Goal: Task Accomplishment & Management: Manage account settings

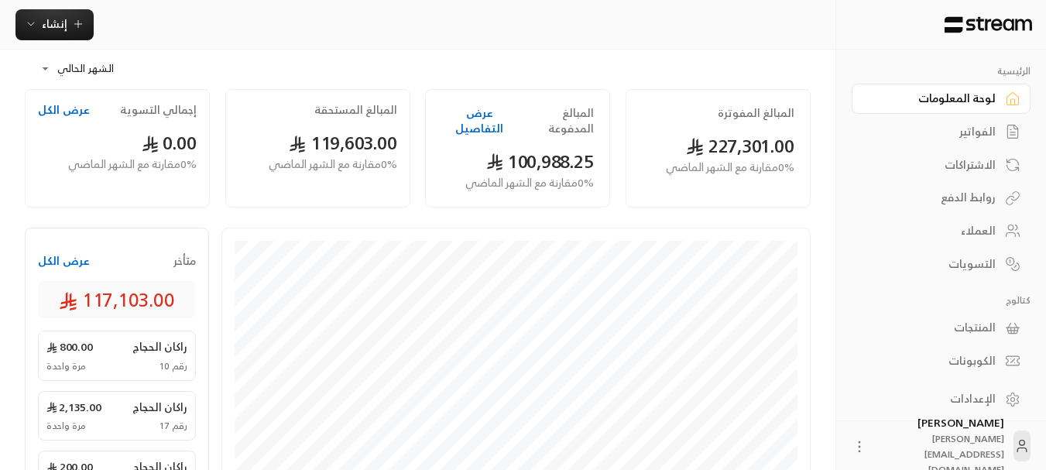
scroll to position [65, 0]
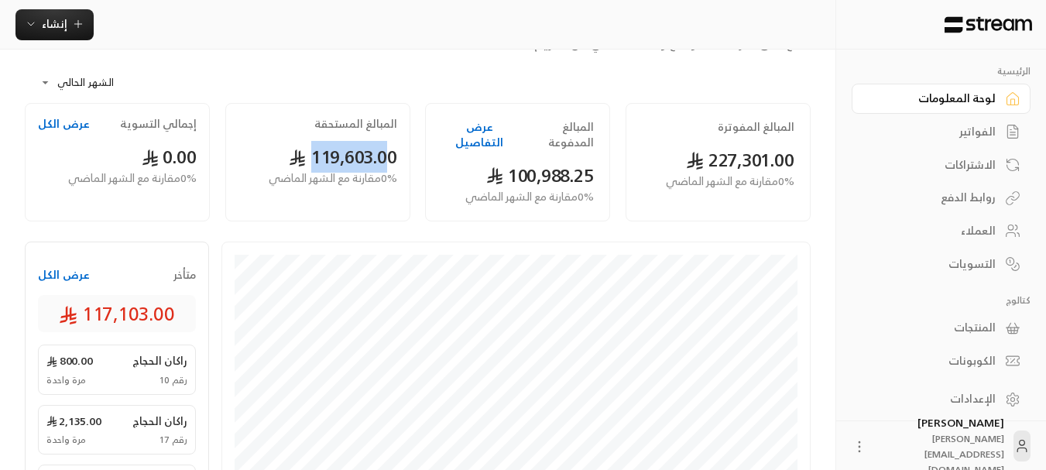
drag, startPoint x: 389, startPoint y: 163, endPoint x: 306, endPoint y: 165, distance: 82.8
click at [306, 165] on span "119,603.00" at bounding box center [343, 157] width 108 height 32
click at [276, 140] on div "المبالغ المستحقة 119,603.00 0 % مقارنة مع الشهر الماضي" at bounding box center [317, 162] width 185 height 118
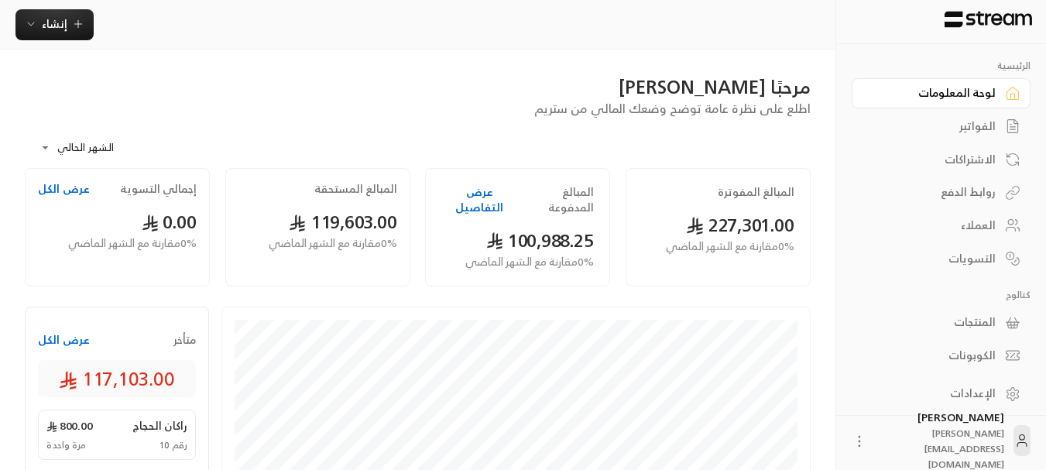
scroll to position [7, 0]
click at [867, 443] on icon at bounding box center [858, 439] width 15 height 15
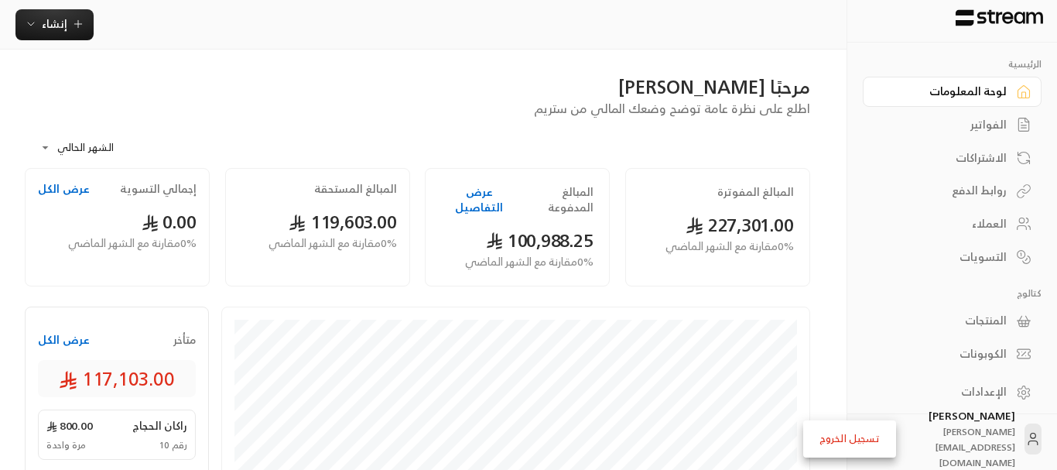
click at [916, 54] on div at bounding box center [528, 235] width 1057 height 470
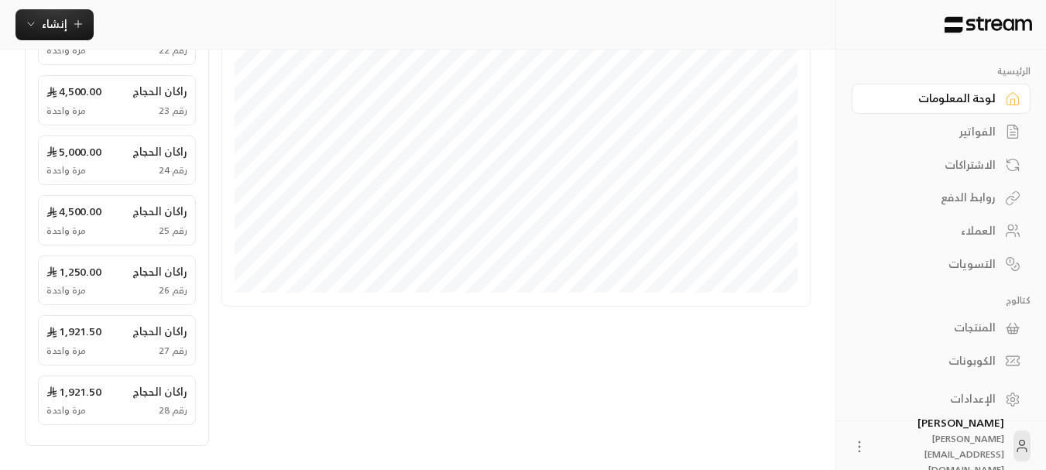
scroll to position [607, 0]
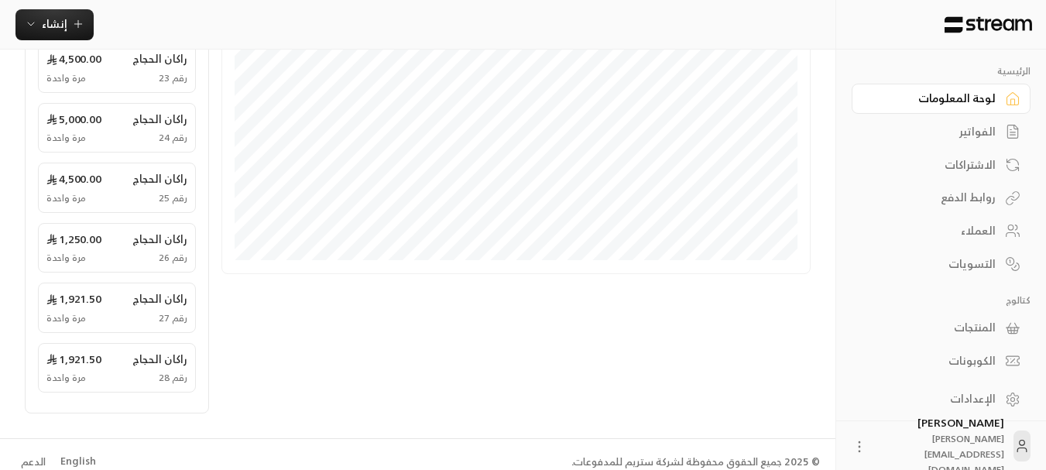
click at [72, 454] on div "English" at bounding box center [78, 461] width 36 height 15
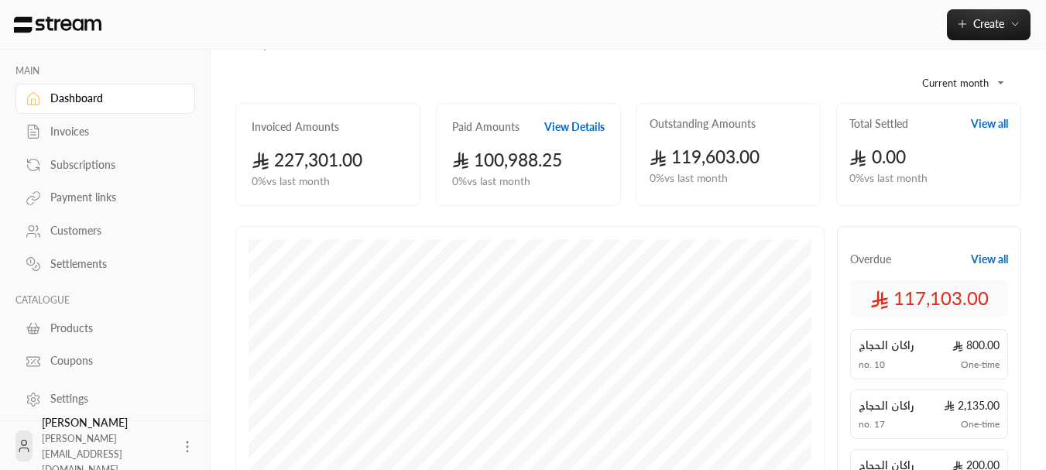
scroll to position [142, 0]
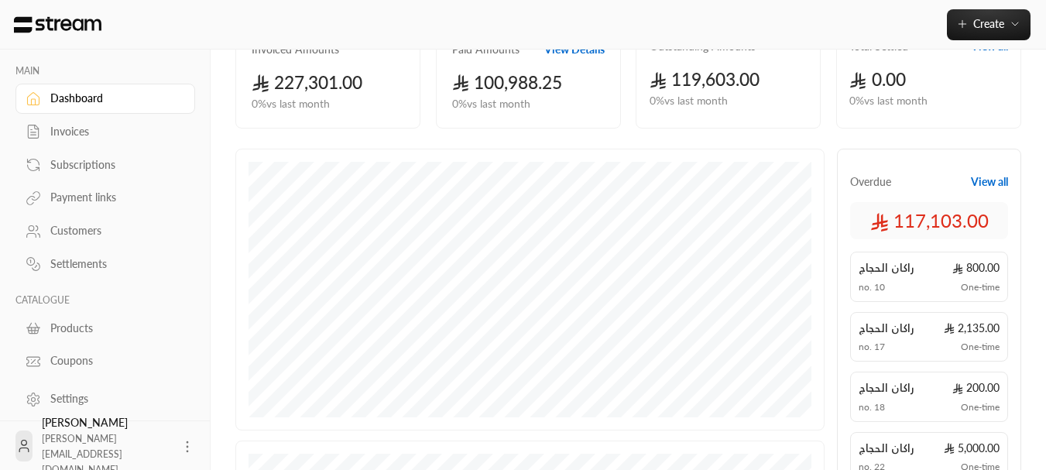
click at [75, 236] on div "Customers" at bounding box center [112, 230] width 125 height 15
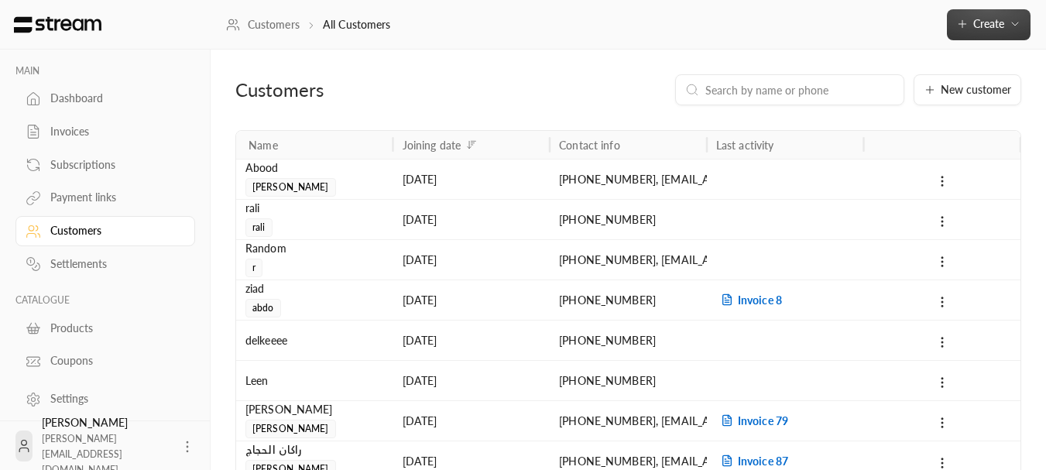
drag, startPoint x: 993, startPoint y: 31, endPoint x: 861, endPoint y: 34, distance: 131.6
click at [861, 34] on div "Customers All Customers Create" at bounding box center [628, 24] width 835 height 31
click at [943, 102] on button "New customer" at bounding box center [967, 89] width 108 height 31
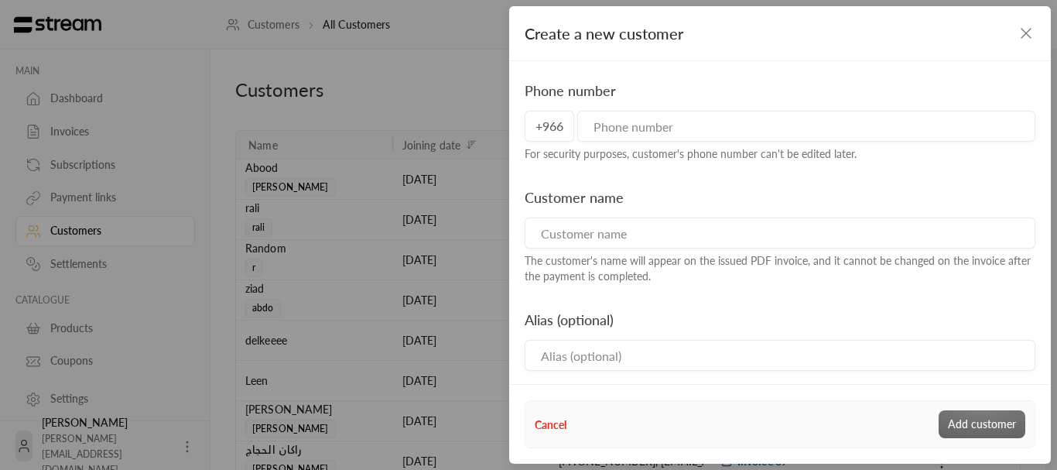
click at [746, 128] on input "tel" at bounding box center [806, 126] width 458 height 31
type input "555555555"
click at [602, 232] on input at bounding box center [780, 232] width 511 height 31
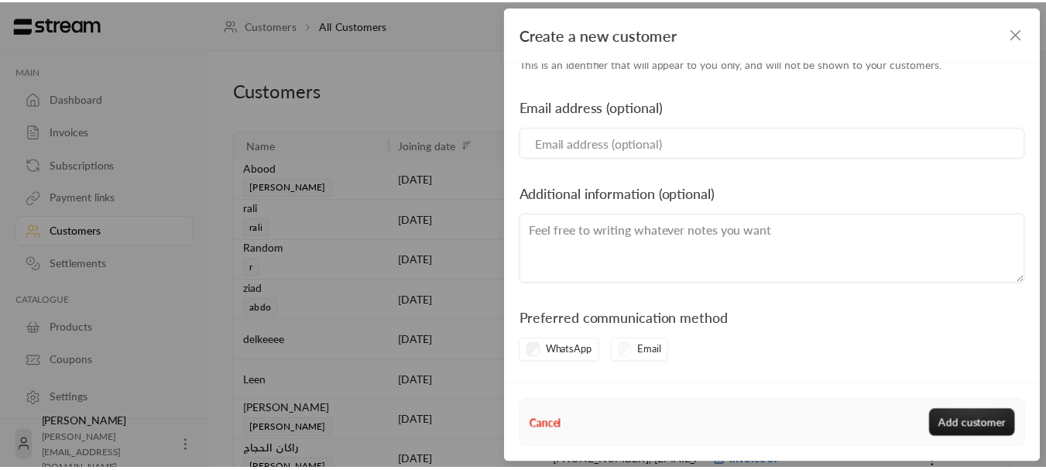
scroll to position [323, 0]
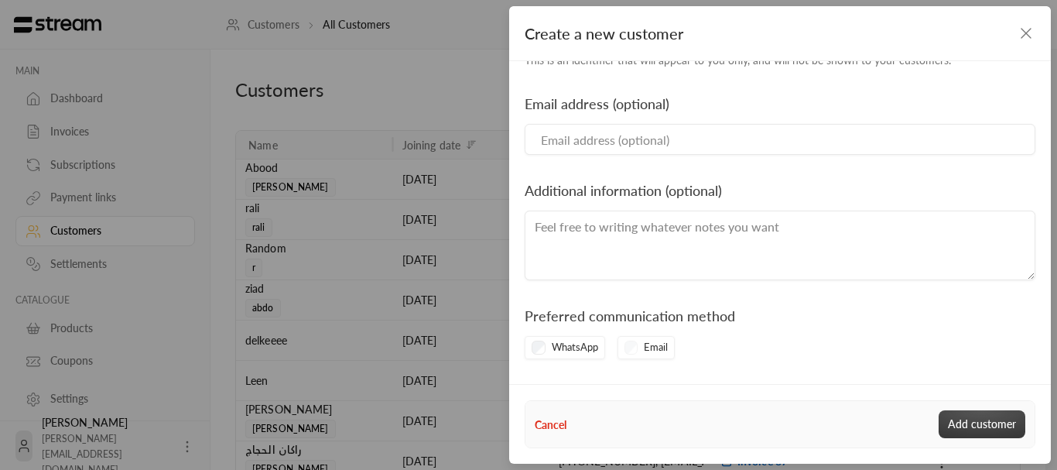
type input "wow wow"
click at [964, 421] on button "Add customer" at bounding box center [982, 424] width 87 height 28
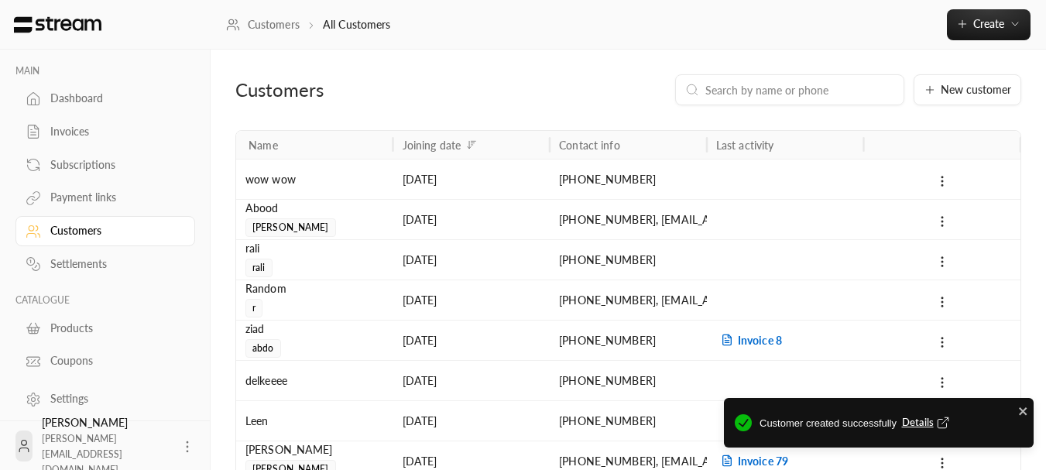
click at [907, 419] on span "Details" at bounding box center [927, 422] width 51 height 15
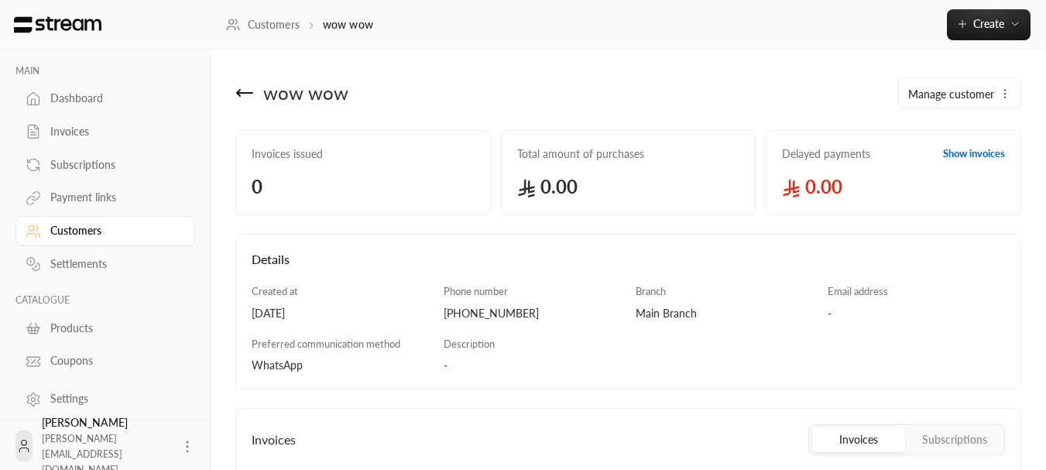
click at [252, 98] on icon at bounding box center [244, 93] width 19 height 19
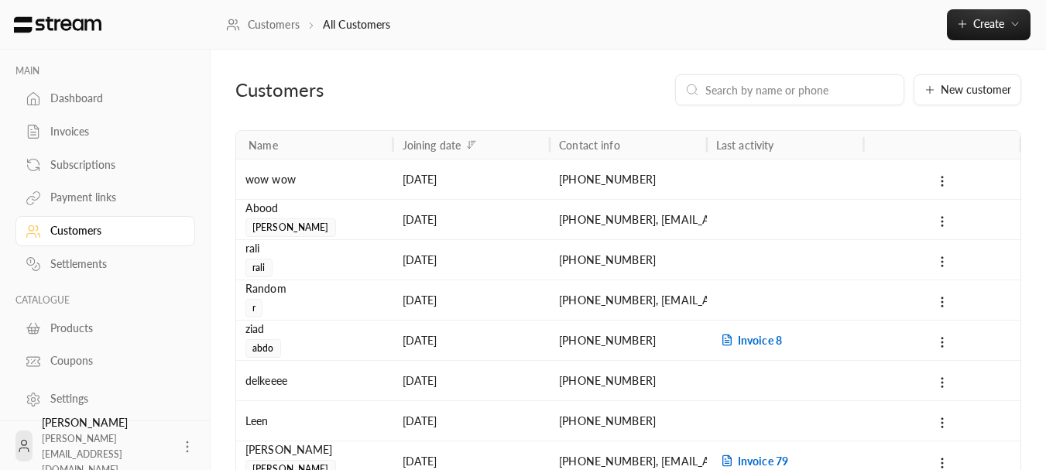
click at [67, 330] on div "Products" at bounding box center [112, 327] width 125 height 15
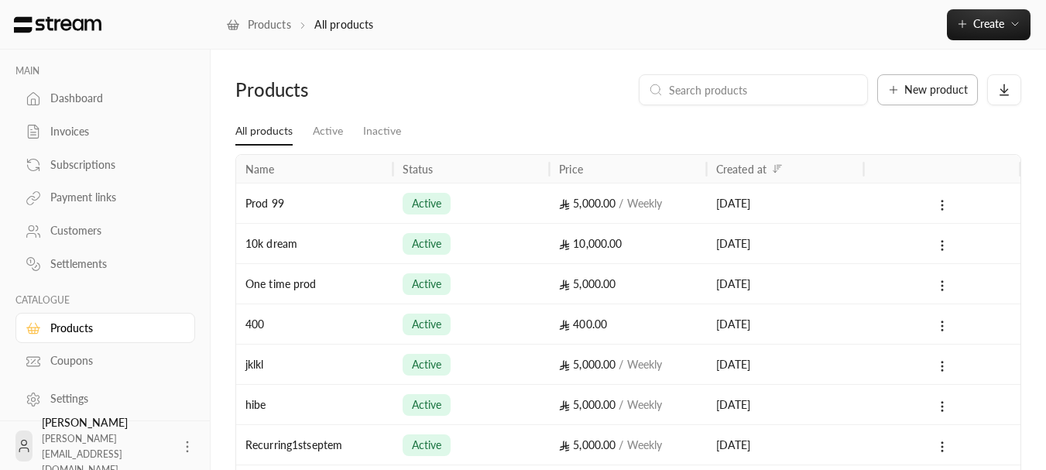
click at [913, 79] on button "New product" at bounding box center [927, 89] width 101 height 31
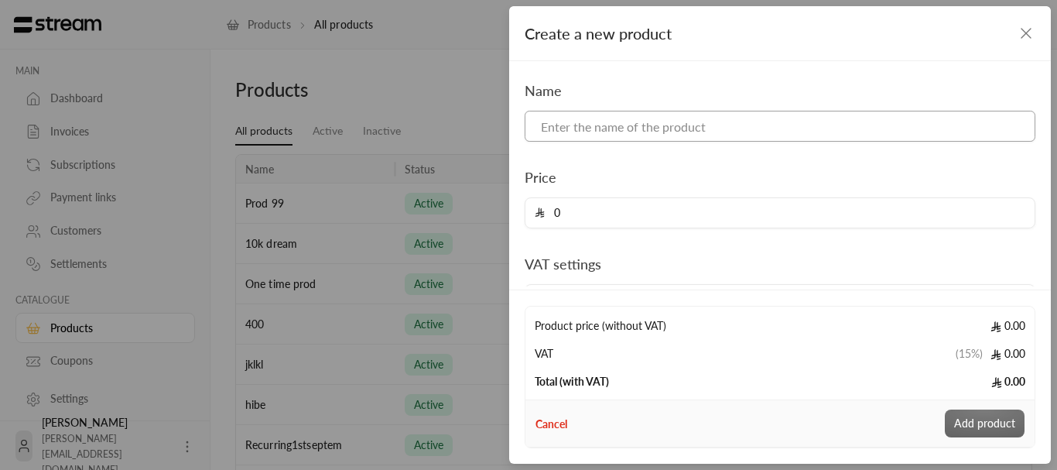
click at [684, 129] on input at bounding box center [780, 126] width 511 height 31
type input "ipon shikesteen puro maks"
click at [621, 220] on input "0" at bounding box center [785, 212] width 481 height 29
type input "5000"
click at [995, 414] on button "Add product" at bounding box center [985, 423] width 80 height 28
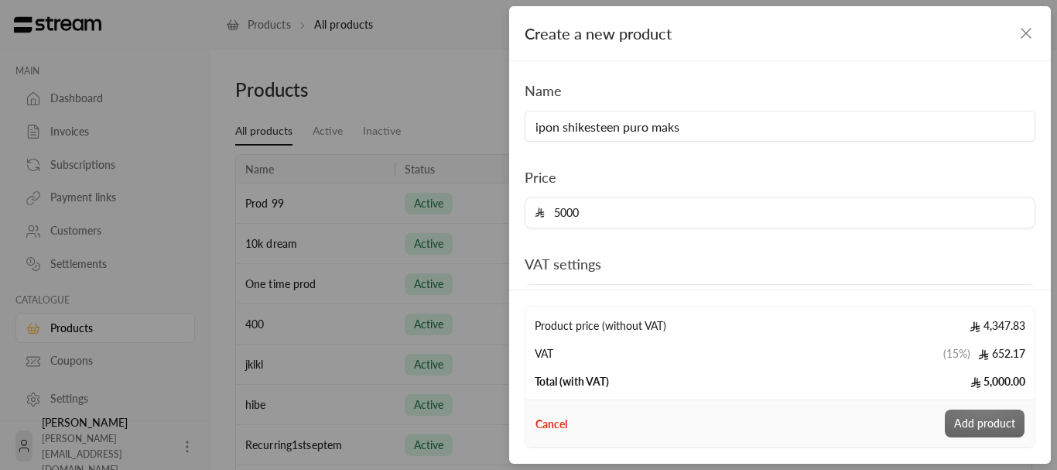
type input "0"
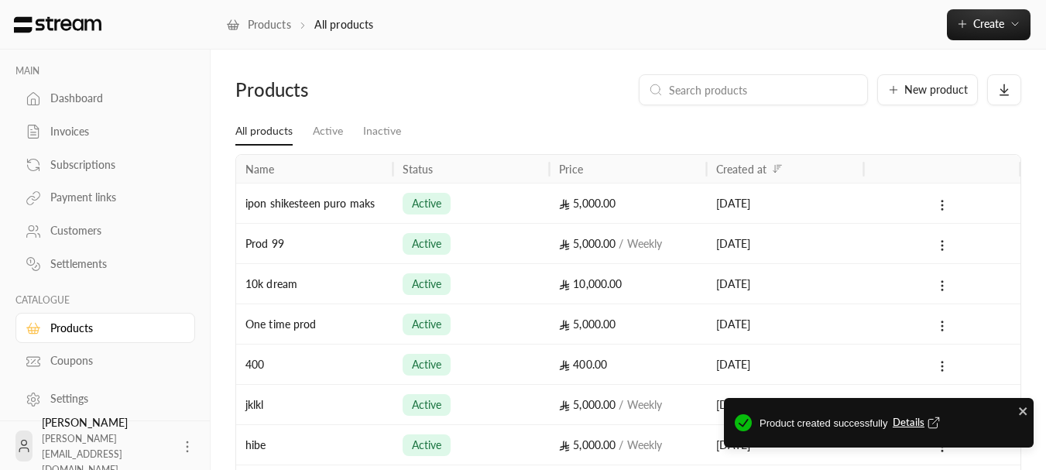
click at [905, 416] on span "Details" at bounding box center [917, 422] width 51 height 15
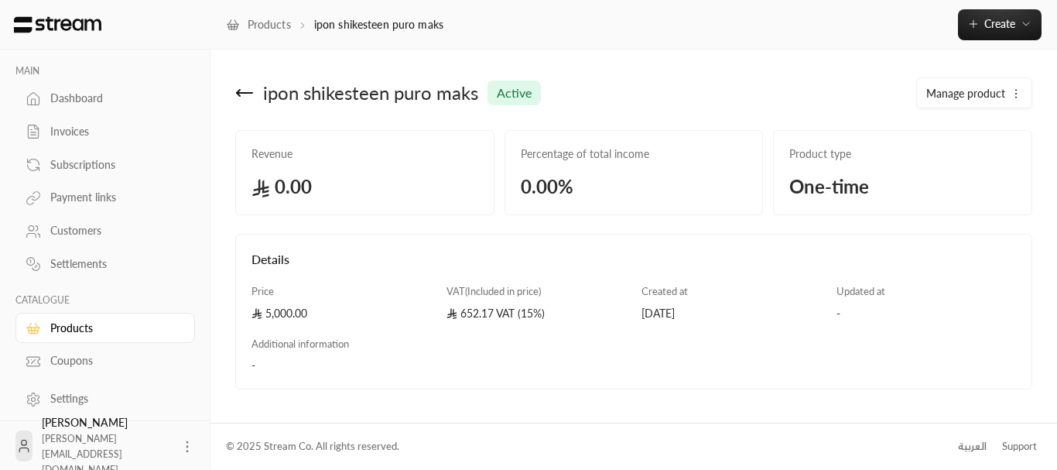
click at [1029, 94] on button "Manage product" at bounding box center [974, 93] width 115 height 31
click at [976, 125] on div "Edit Deactivate Delete" at bounding box center [975, 170] width 116 height 106
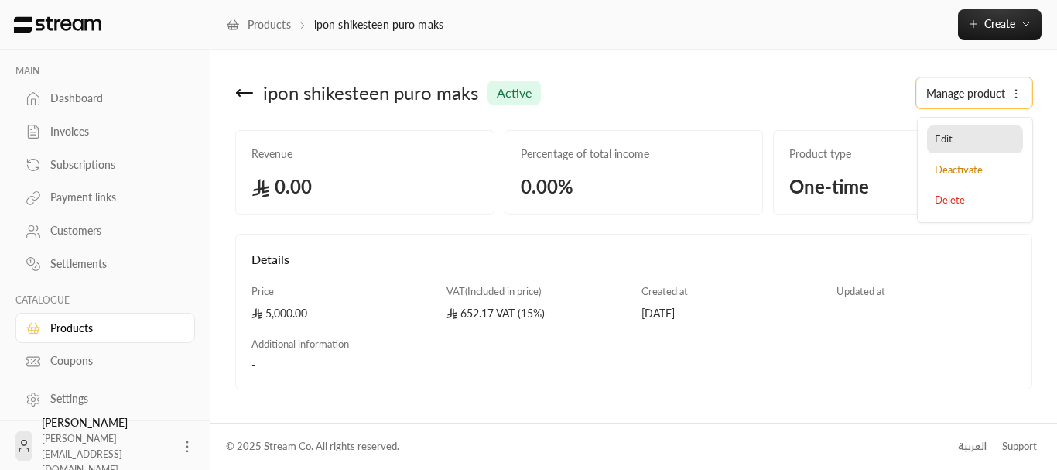
click at [971, 129] on link "Edit" at bounding box center [975, 139] width 96 height 28
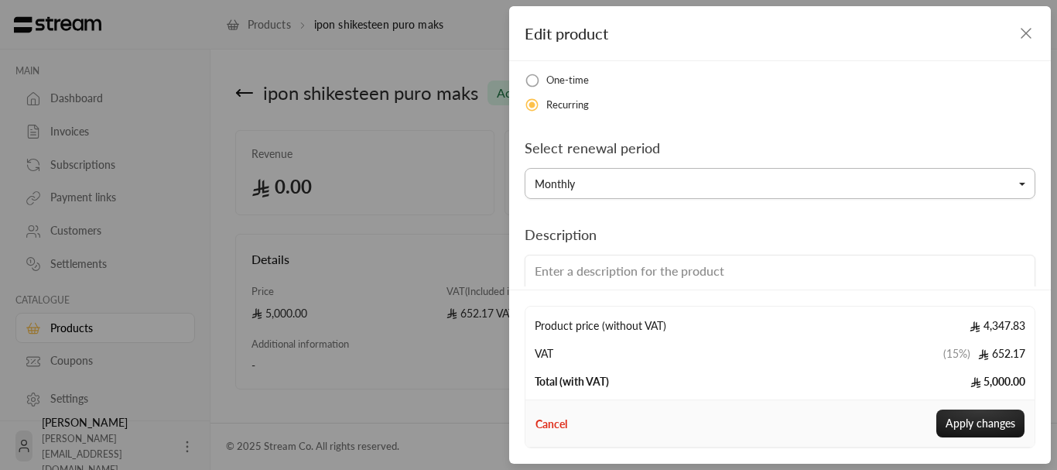
scroll to position [310, 0]
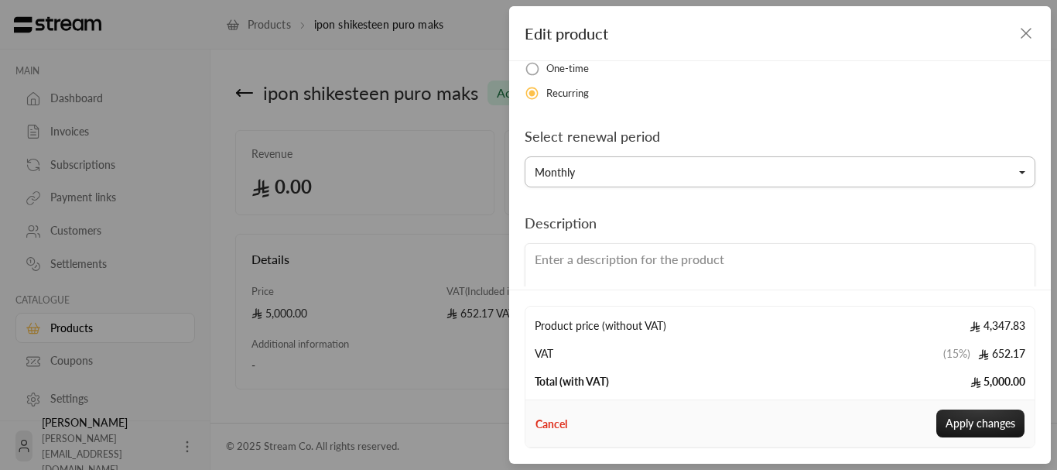
click at [587, 173] on button "Monthly" at bounding box center [780, 171] width 511 height 31
click at [568, 211] on link "Weekly" at bounding box center [780, 218] width 491 height 28
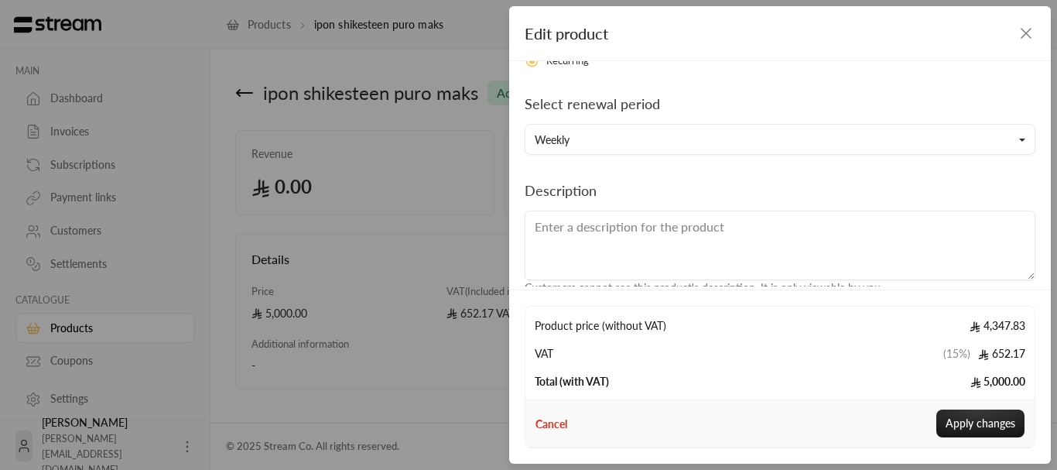
scroll to position [371, 0]
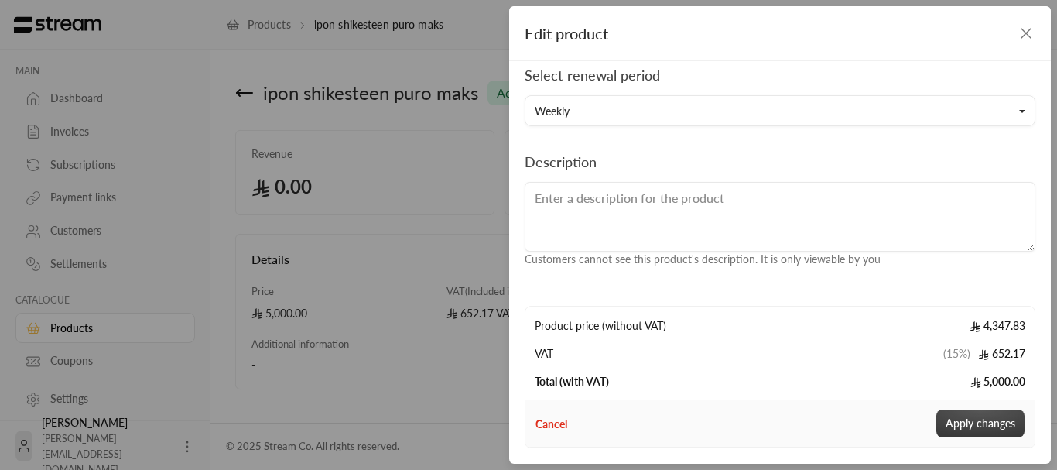
click at [983, 426] on button "Apply changes" at bounding box center [980, 423] width 88 height 28
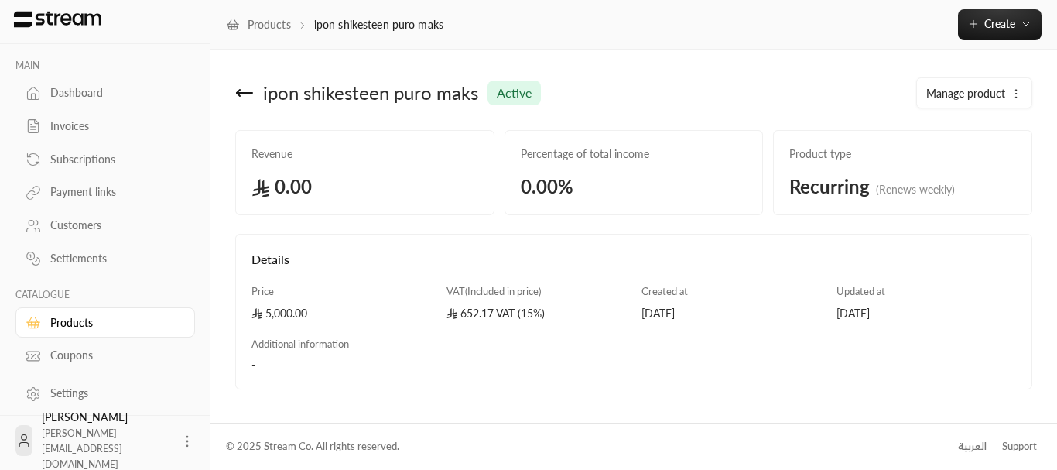
scroll to position [7, 0]
click at [85, 352] on div "Coupons" at bounding box center [112, 353] width 125 height 15
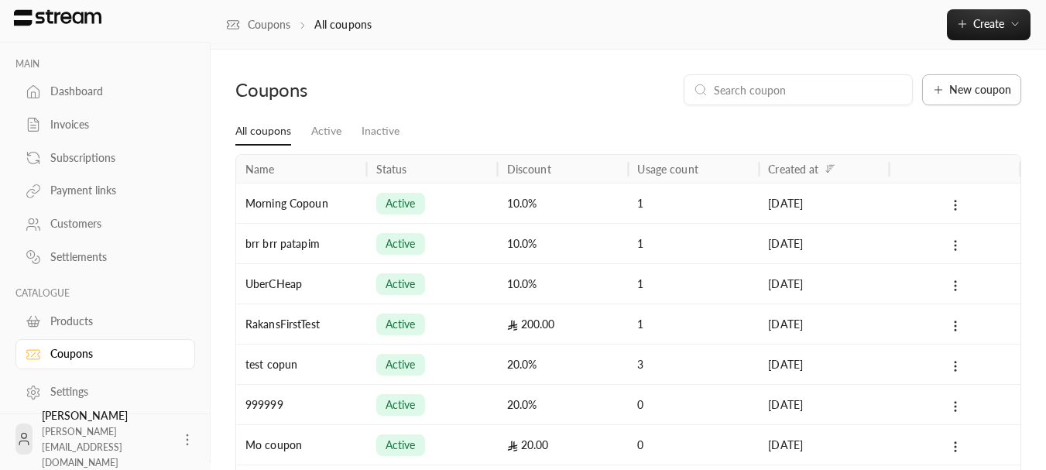
click at [967, 84] on span "New coupon" at bounding box center [980, 89] width 62 height 11
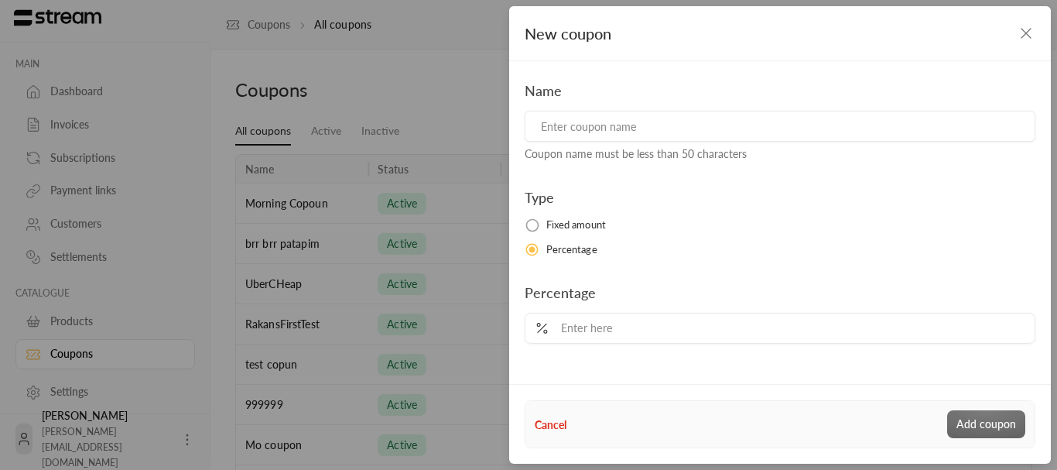
click at [596, 132] on input at bounding box center [780, 126] width 511 height 31
type input "ipon shikustenn koupl disscant"
paste input "ipon shikustenn koupl disscant"
type input "ipon shikustenn koupl disscant"
click at [621, 320] on input "tel" at bounding box center [791, 328] width 470 height 30
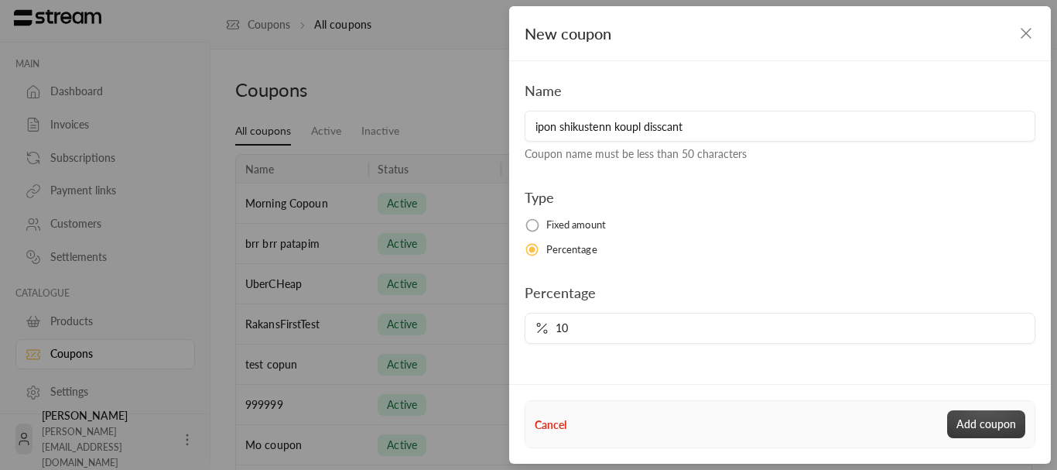
type input "10"
click at [993, 430] on button "Add coupon" at bounding box center [986, 424] width 78 height 28
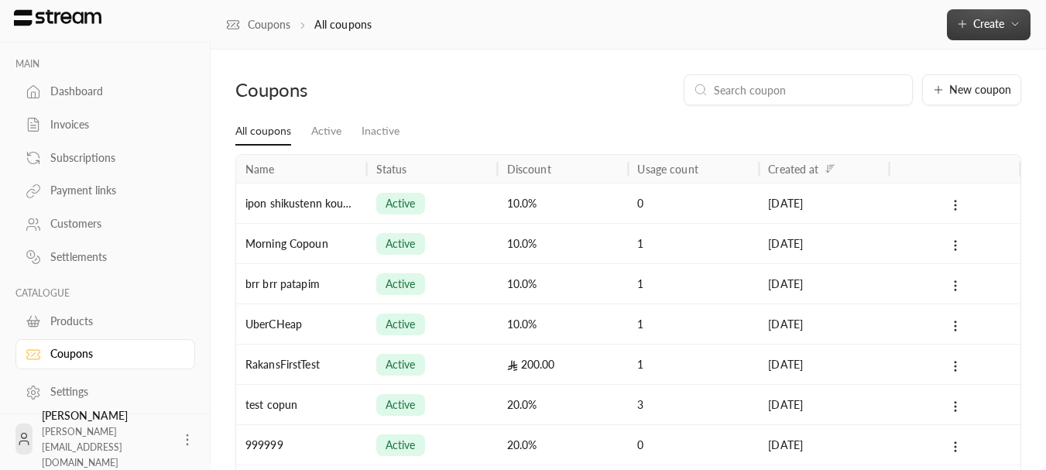
click at [974, 20] on span "Create" at bounding box center [988, 23] width 31 height 13
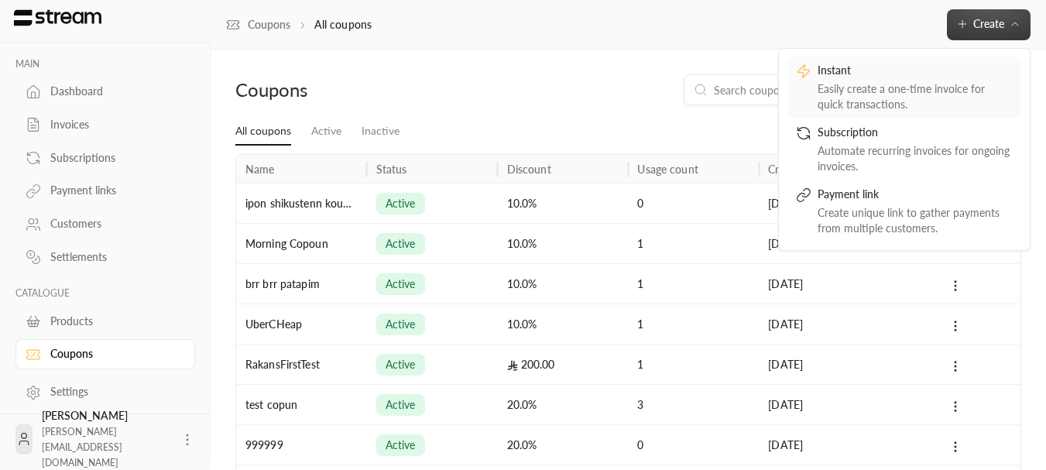
click at [888, 78] on div "Instant" at bounding box center [914, 72] width 195 height 19
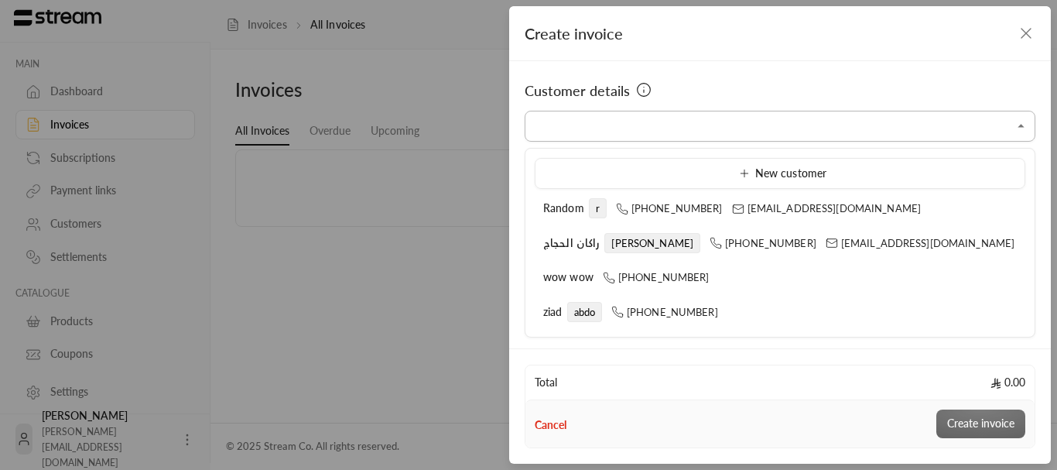
click at [763, 125] on input "Select customer" at bounding box center [780, 126] width 511 height 27
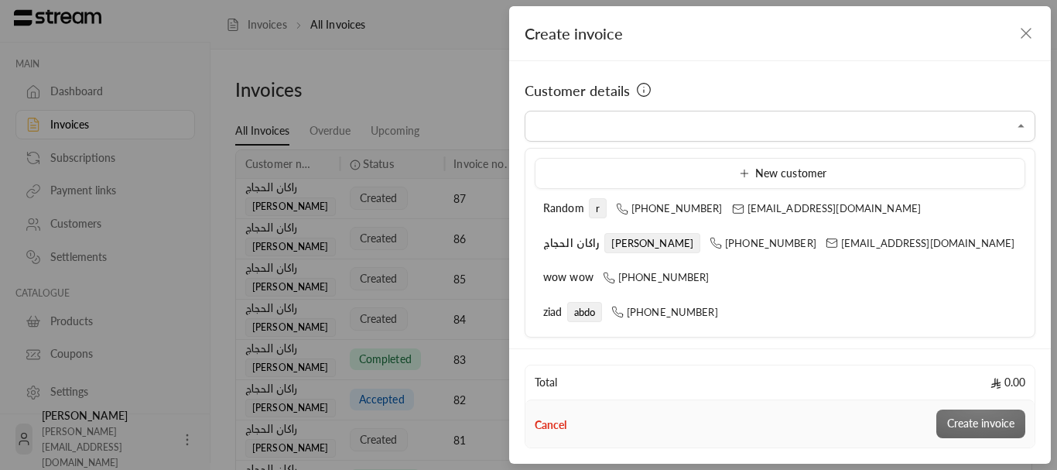
click at [697, 392] on div "Total 0.00" at bounding box center [780, 382] width 509 height 34
click at [613, 135] on input "Select customer" at bounding box center [780, 126] width 511 height 27
click at [576, 265] on li "wow wow [PHONE_NUMBER]" at bounding box center [780, 277] width 491 height 30
type input "**********"
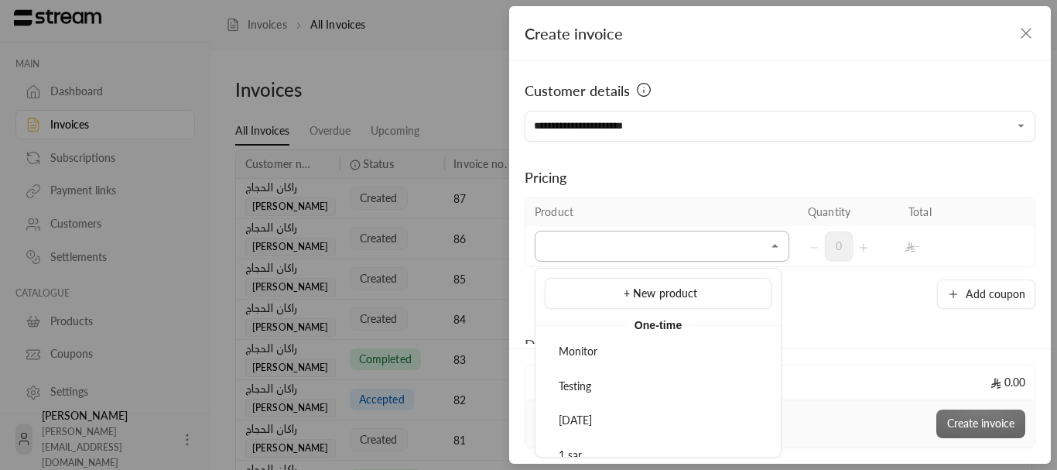
click at [620, 237] on input "Select customer" at bounding box center [662, 246] width 255 height 27
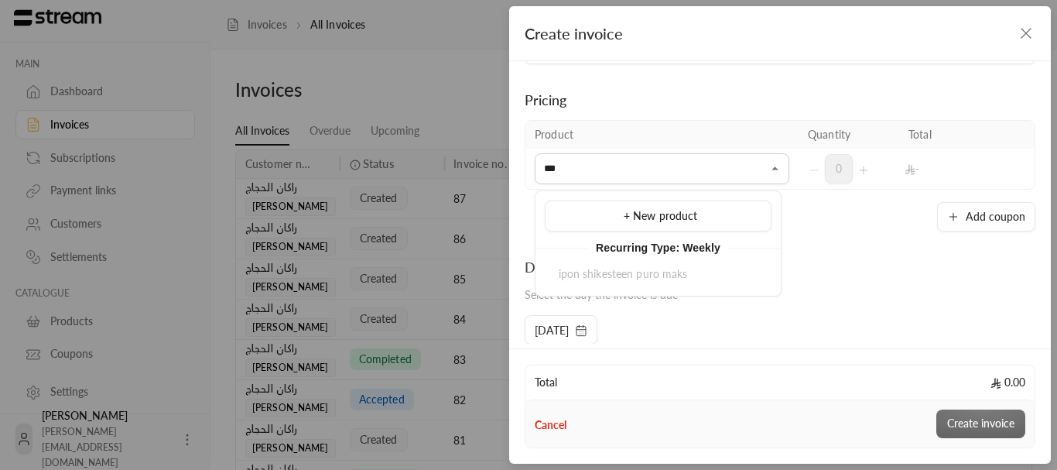
click at [609, 274] on div "ipon shikesteen puro maks" at bounding box center [658, 274] width 245 height 30
click at [596, 273] on div "ipon shikesteen puro maks" at bounding box center [658, 274] width 245 height 30
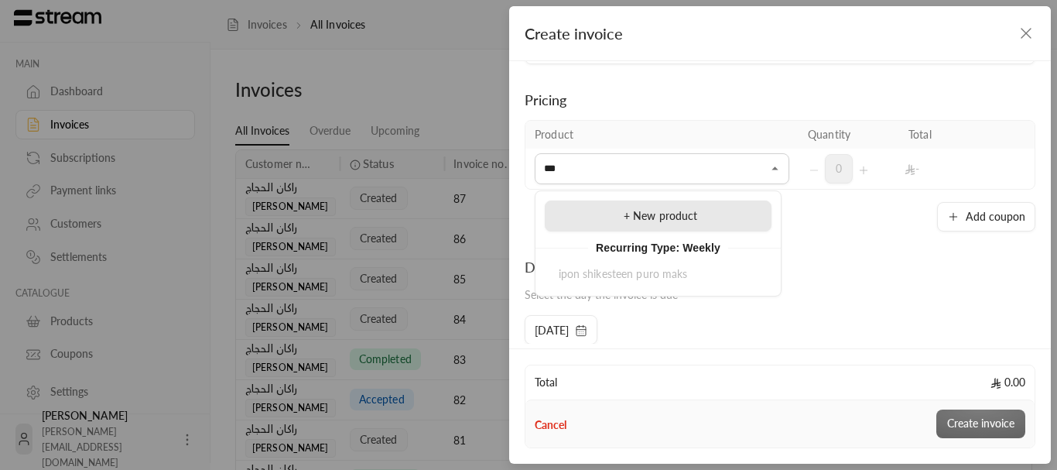
click at [625, 225] on li "+ New product" at bounding box center [658, 215] width 227 height 31
type input "**********"
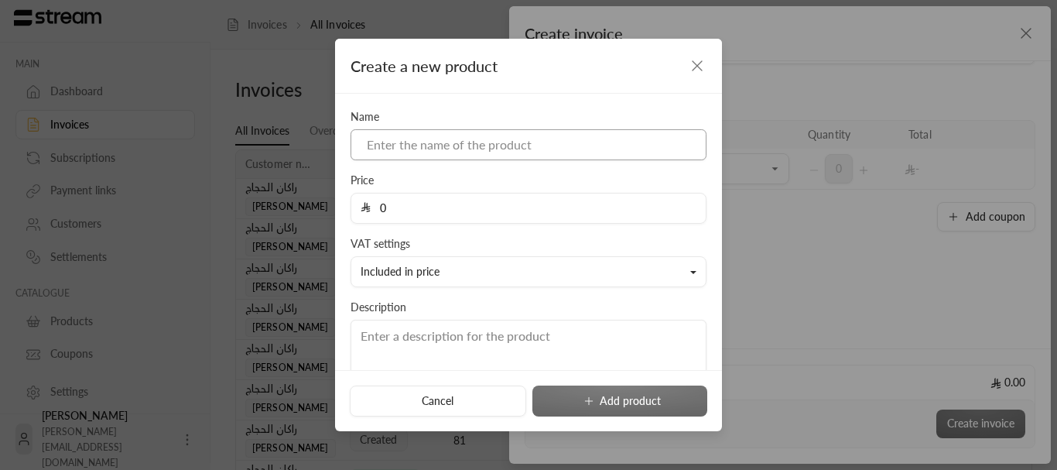
click at [415, 136] on input at bounding box center [529, 144] width 356 height 31
type input "ipon shikesteen puro maks"
click at [406, 214] on input "0" at bounding box center [534, 207] width 326 height 29
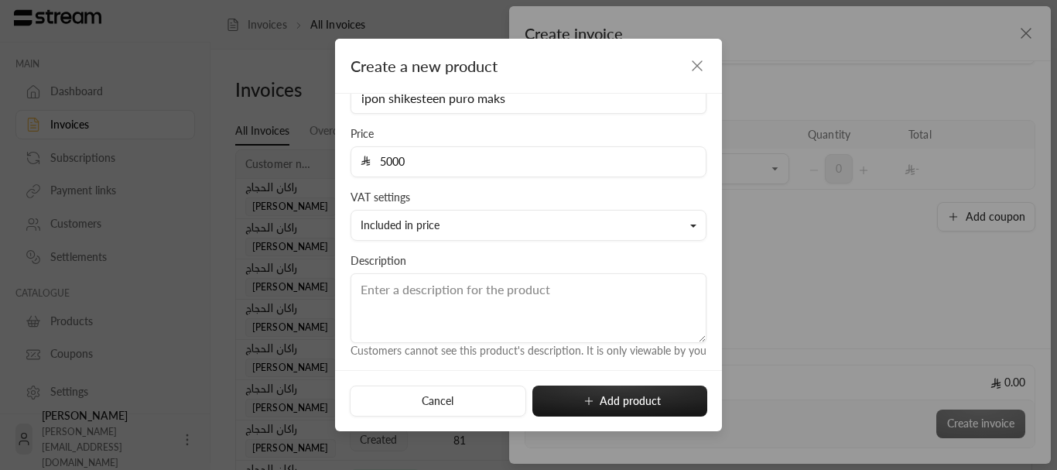
scroll to position [67, 0]
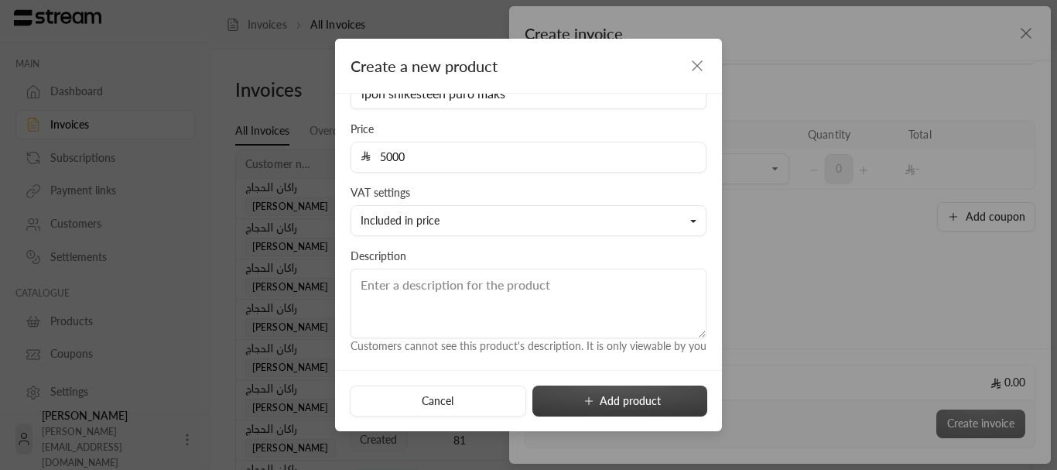
type input "5000"
click at [604, 401] on button "Add product" at bounding box center [619, 400] width 175 height 31
type input "0"
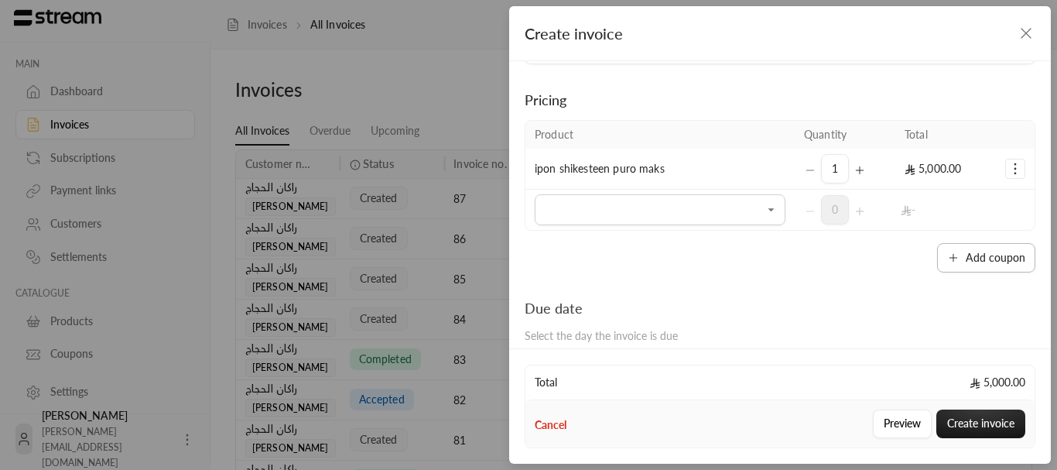
click at [970, 264] on button "Add coupon" at bounding box center [986, 257] width 98 height 29
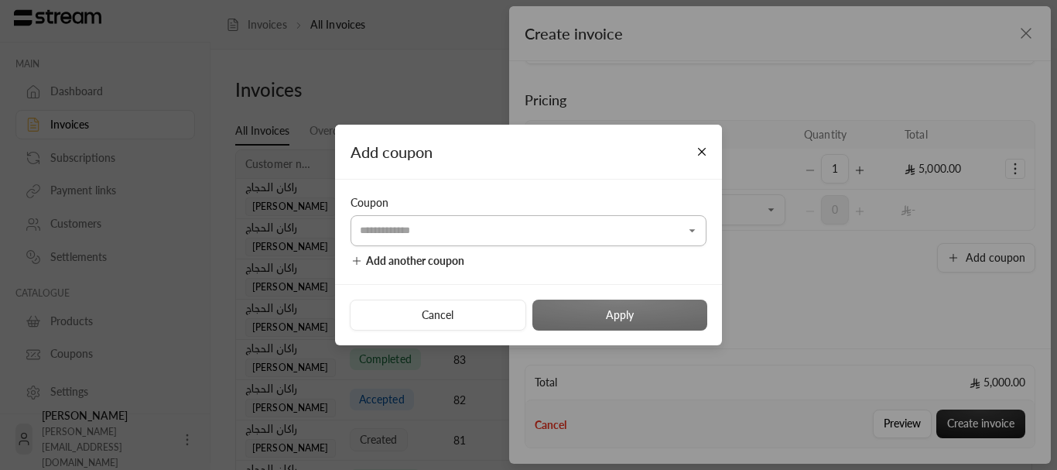
click at [484, 235] on input "Select customer" at bounding box center [529, 230] width 356 height 27
click at [434, 256] on span "Add another coupon" at bounding box center [415, 260] width 98 height 13
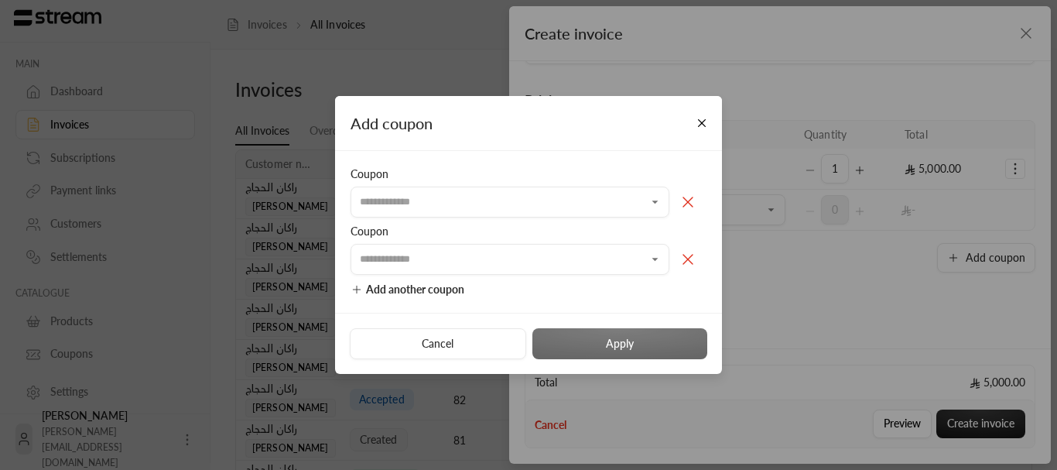
click at [681, 255] on button at bounding box center [687, 259] width 37 height 31
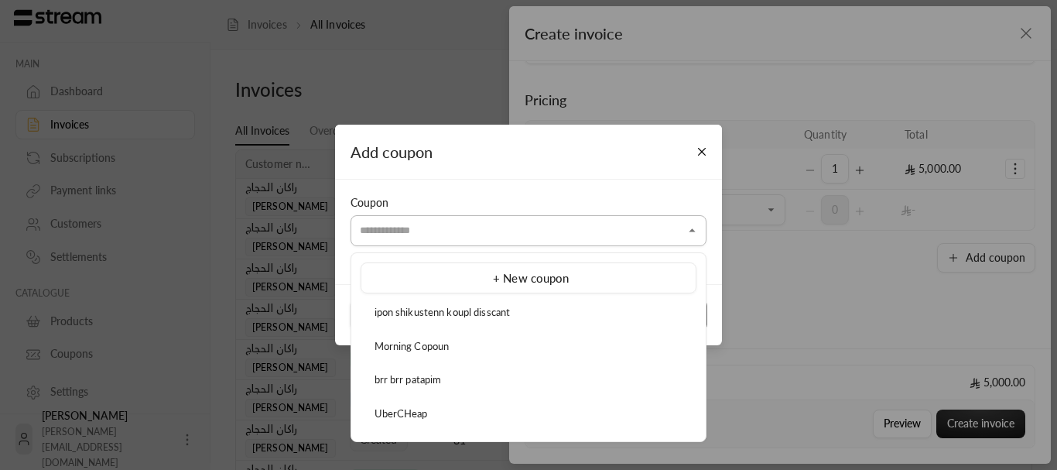
click at [627, 240] on input "Select customer" at bounding box center [529, 230] width 356 height 27
click at [521, 310] on div "ipon shikustenn koupl disscant" at bounding box center [528, 312] width 319 height 15
type input "**********"
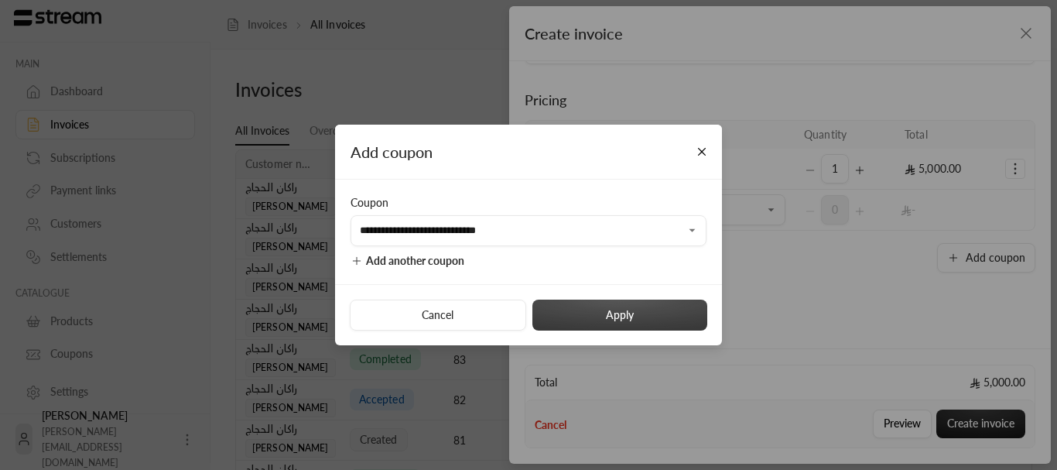
click at [632, 315] on button "Apply" at bounding box center [619, 315] width 175 height 31
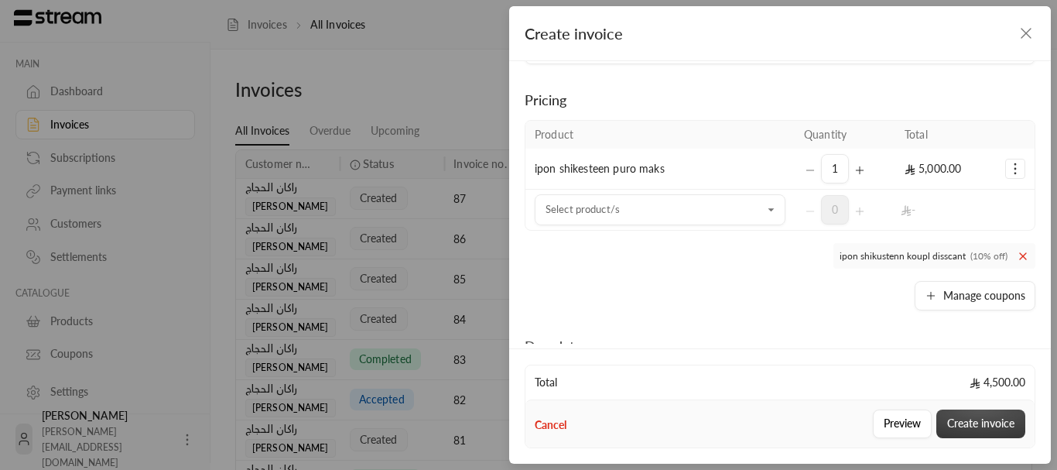
click at [977, 419] on button "Create invoice" at bounding box center [980, 423] width 89 height 29
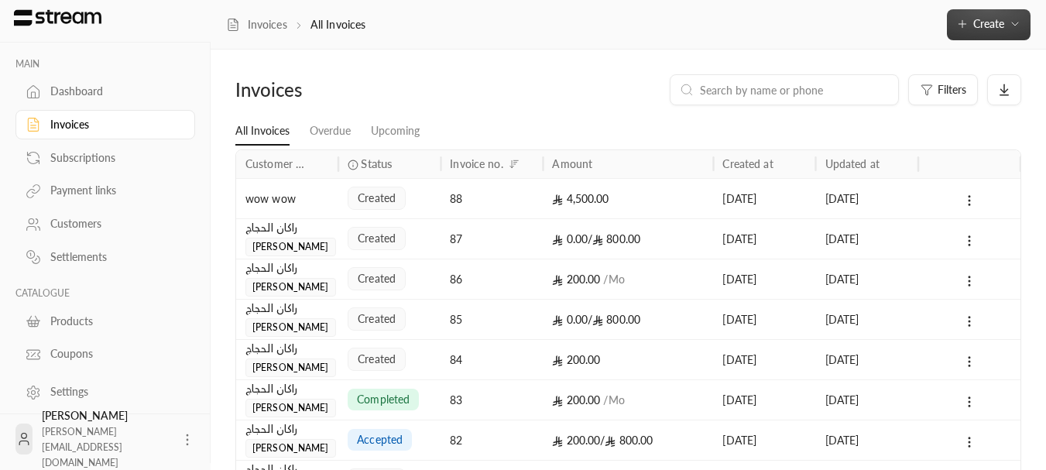
click at [984, 33] on button "Create" at bounding box center [989, 24] width 84 height 31
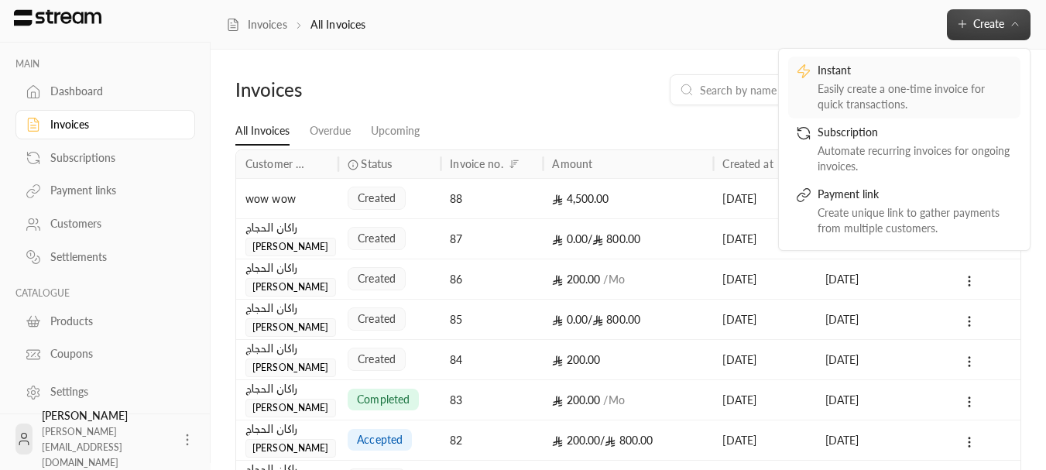
click at [846, 93] on div "Easily create a one-time invoice for quick transactions." at bounding box center [914, 96] width 195 height 31
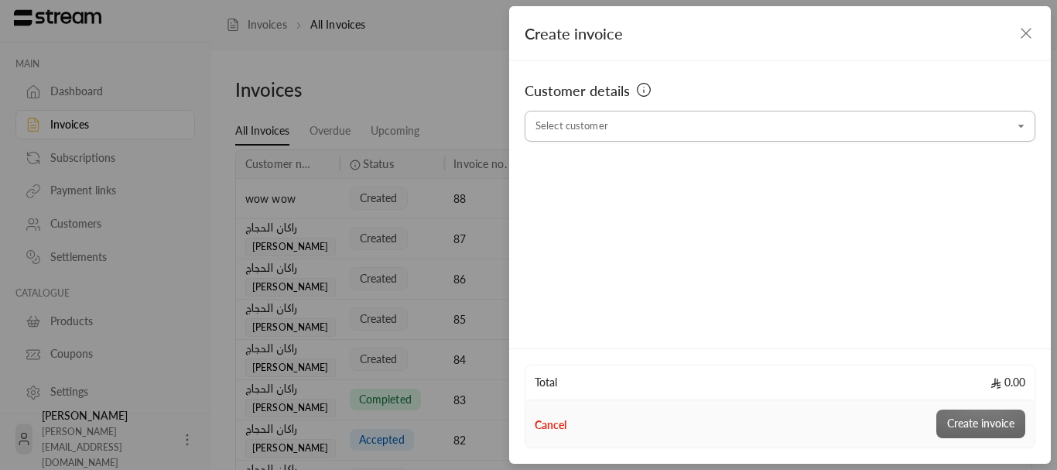
click at [748, 133] on input "Select customer" at bounding box center [780, 126] width 511 height 27
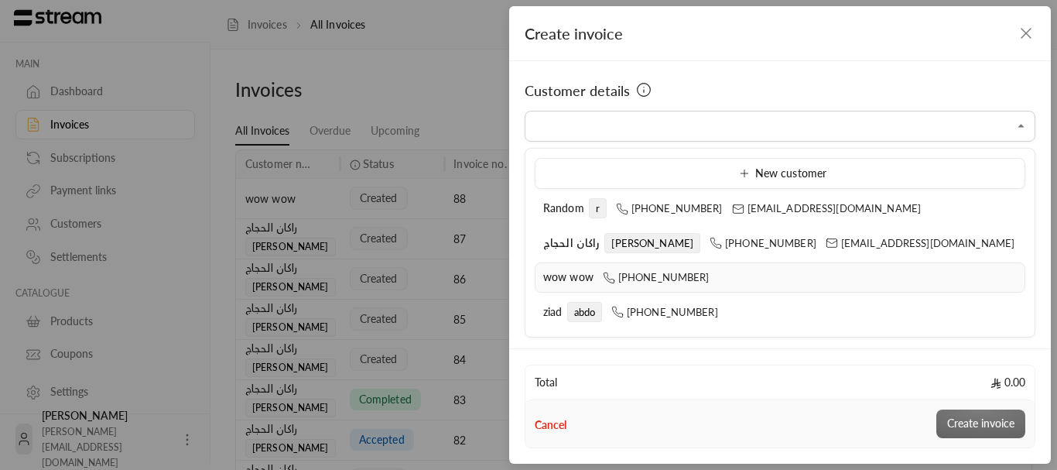
click at [601, 275] on div "wow wow [PHONE_NUMBER]" at bounding box center [780, 277] width 474 height 16
type input "**********"
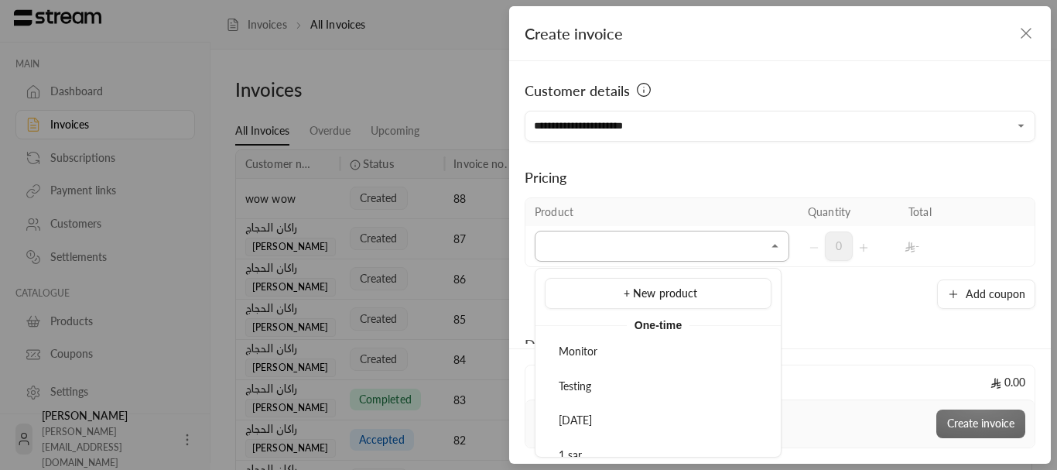
click at [740, 248] on input "Select customer" at bounding box center [662, 246] width 255 height 27
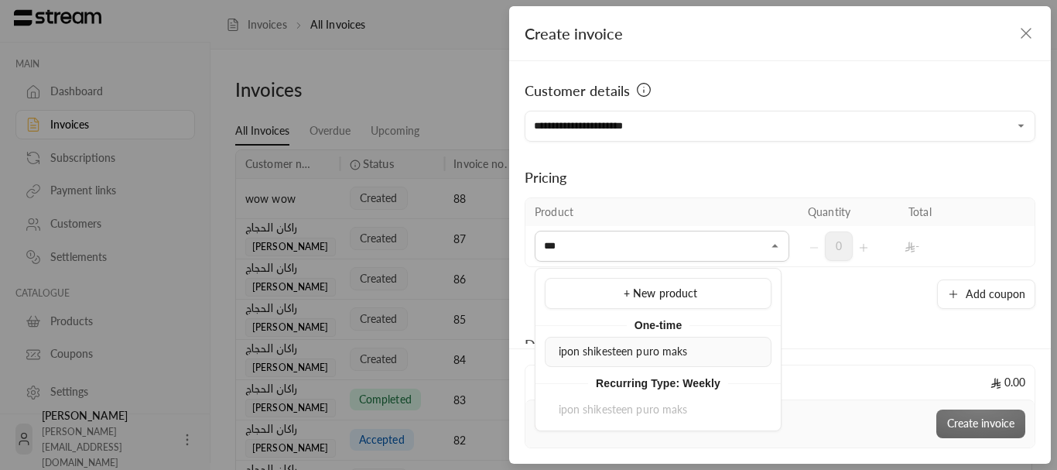
click at [613, 364] on li "ipon shikesteen puro maks" at bounding box center [658, 352] width 227 height 30
type input "***"
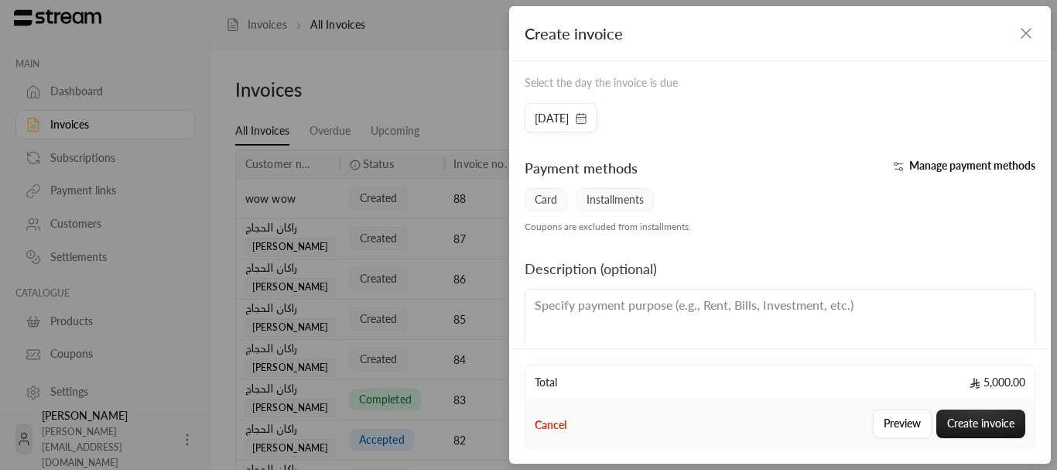
scroll to position [364, 0]
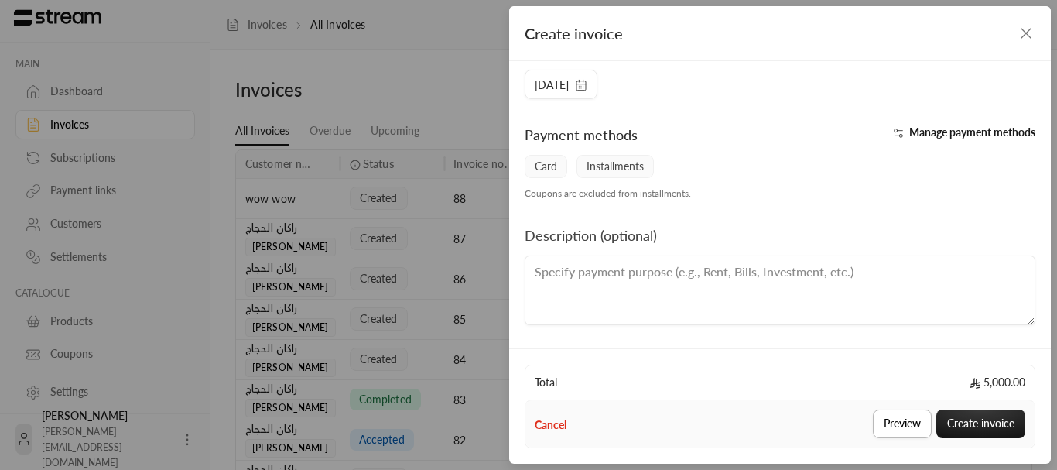
click at [900, 429] on button "Preview" at bounding box center [902, 423] width 59 height 29
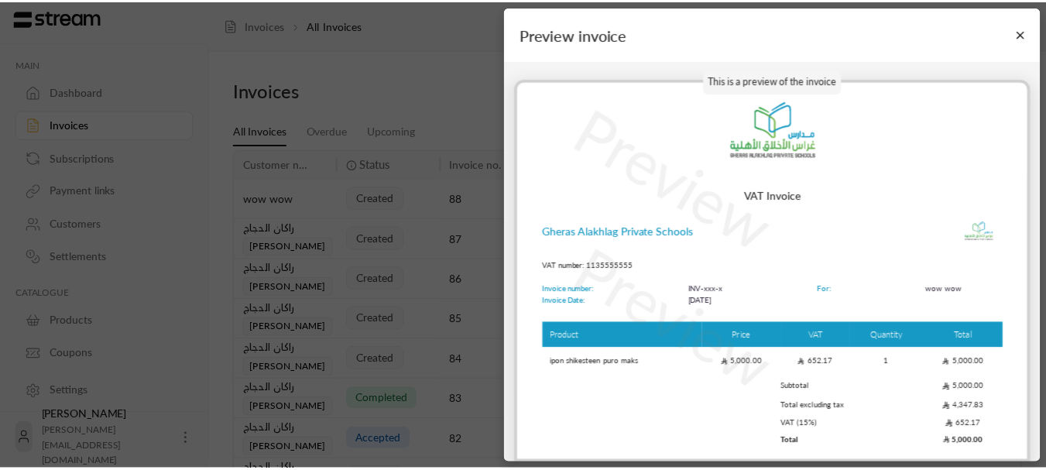
scroll to position [6, 0]
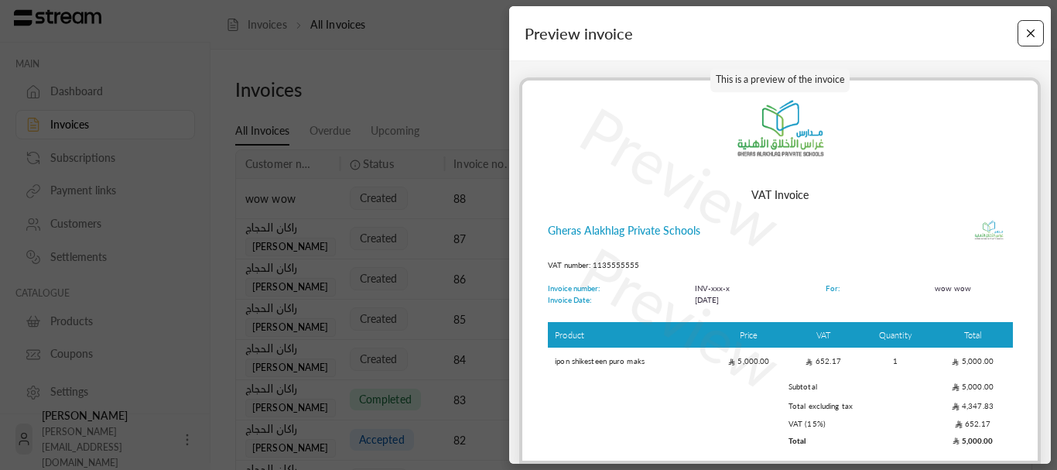
click at [1025, 33] on button "Close" at bounding box center [1031, 33] width 27 height 27
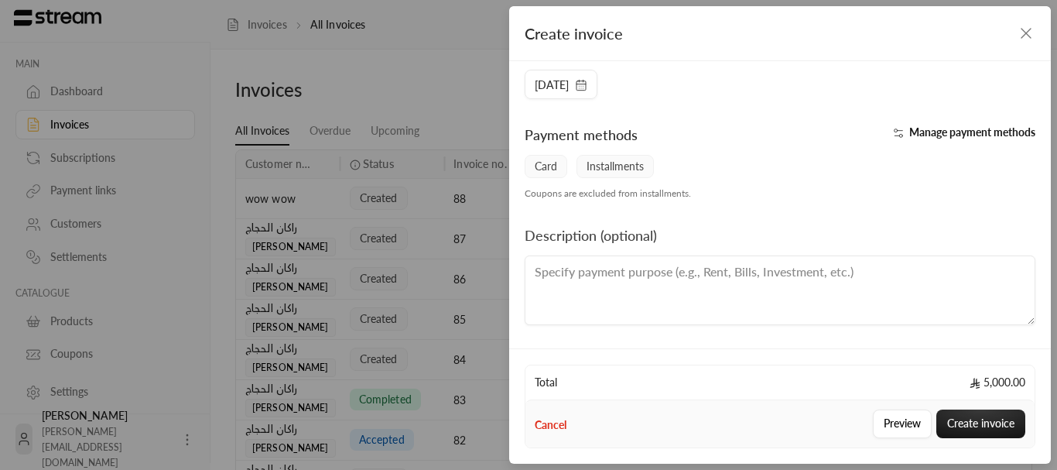
click at [1026, 33] on icon "button" at bounding box center [1026, 33] width 9 height 9
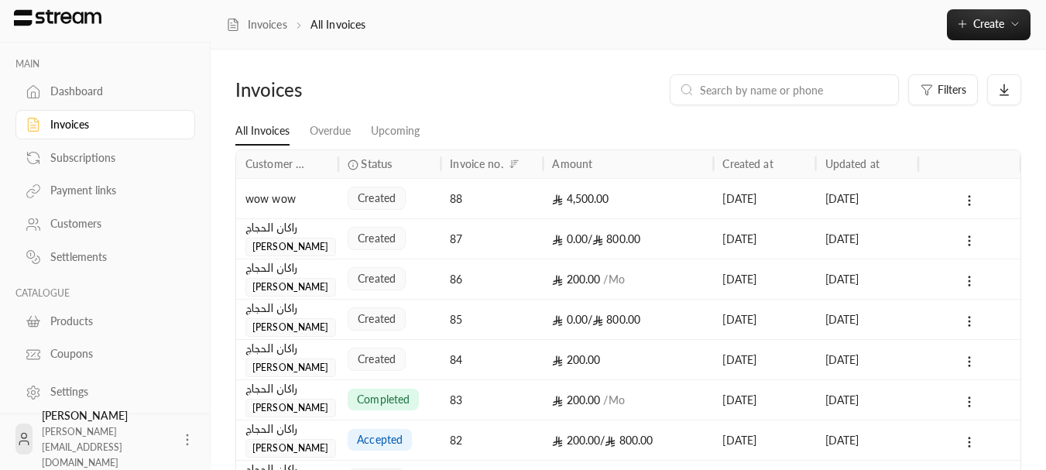
click at [96, 229] on div "Customers" at bounding box center [112, 223] width 125 height 15
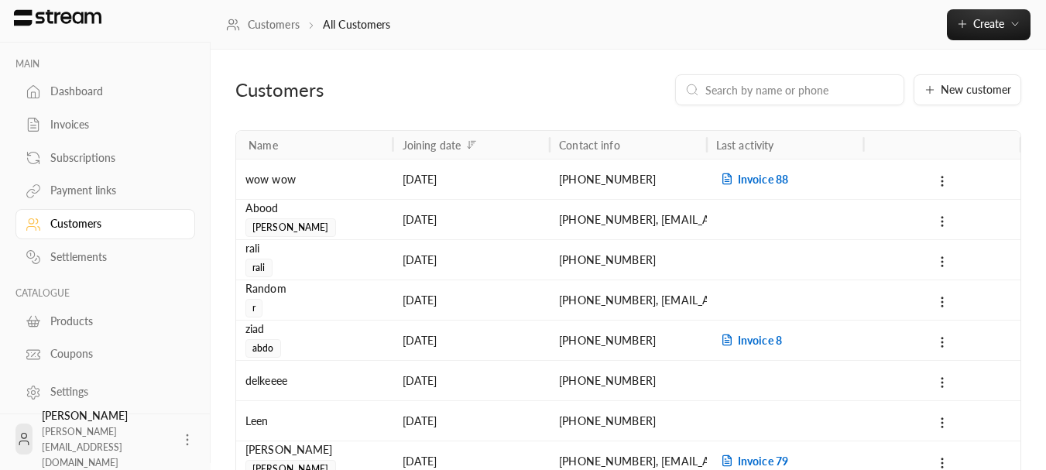
click at [956, 186] on div at bounding box center [941, 178] width 139 height 39
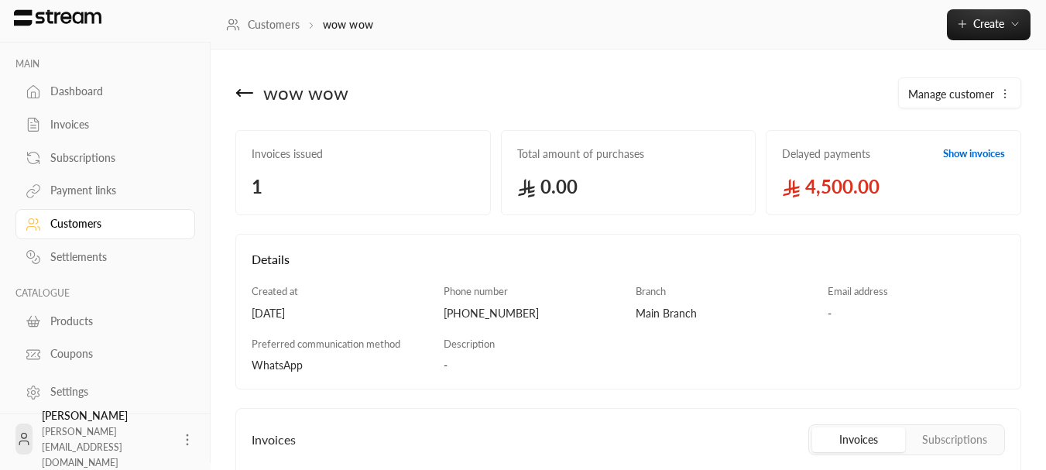
click at [1013, 93] on button "Manage customer" at bounding box center [960, 93] width 122 height 31
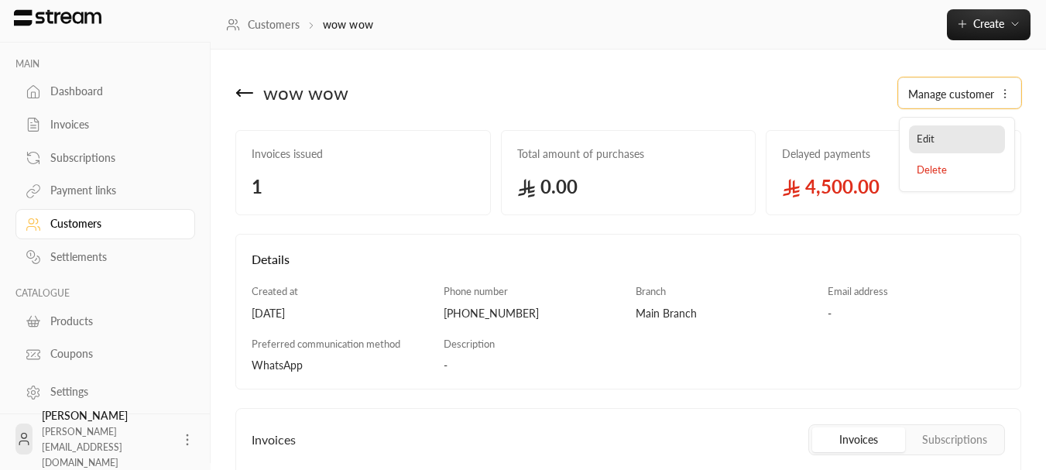
click at [957, 137] on link "Edit" at bounding box center [957, 139] width 96 height 28
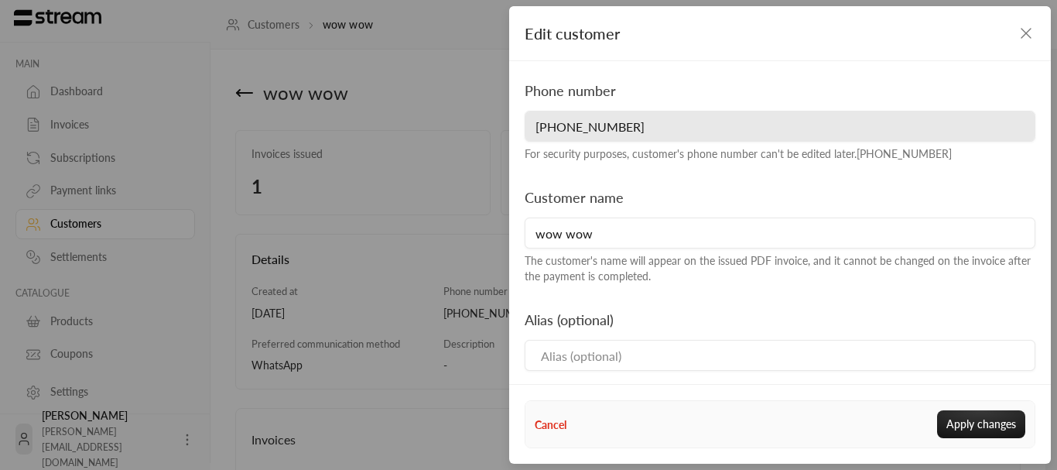
click at [707, 145] on div "Phone number [PHONE_NUMBER] For security purposes, customer's phone number can'…" at bounding box center [780, 121] width 526 height 82
click at [1029, 31] on icon "button" at bounding box center [1026, 33] width 19 height 19
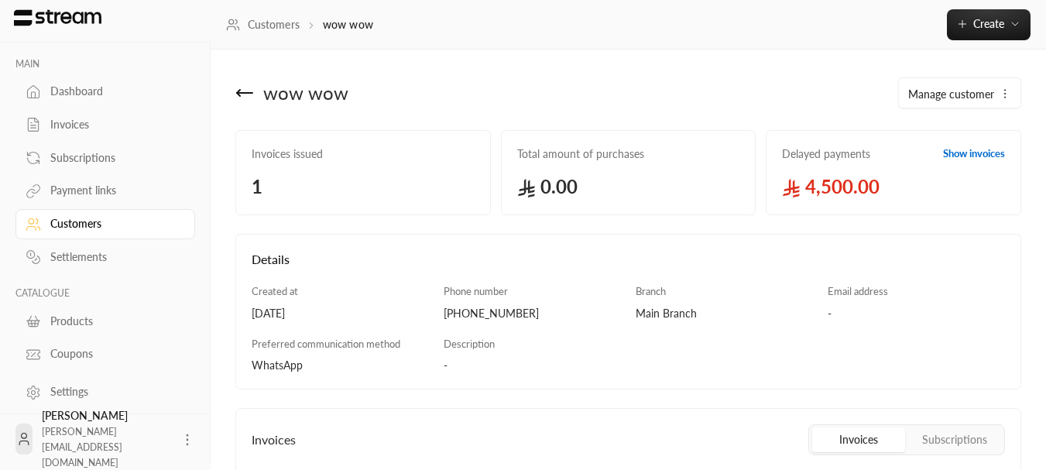
click at [221, 78] on div "wow wow Manage customer Edit Delete Invoices issued 1 Total amount of purchases…" at bounding box center [628, 330] width 835 height 560
click at [230, 87] on div "wow wow" at bounding box center [428, 92] width 400 height 37
click at [248, 91] on icon at bounding box center [244, 93] width 19 height 19
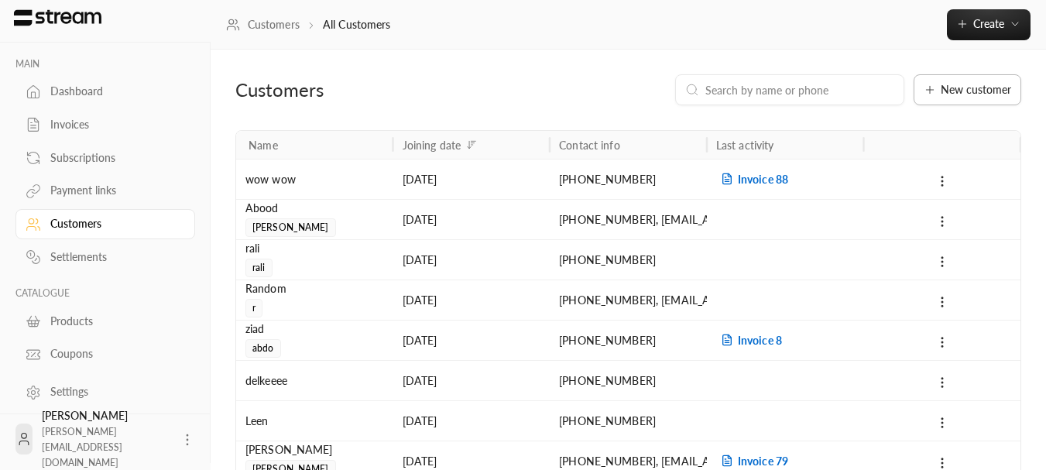
click at [995, 86] on span "New customer" at bounding box center [975, 89] width 70 height 11
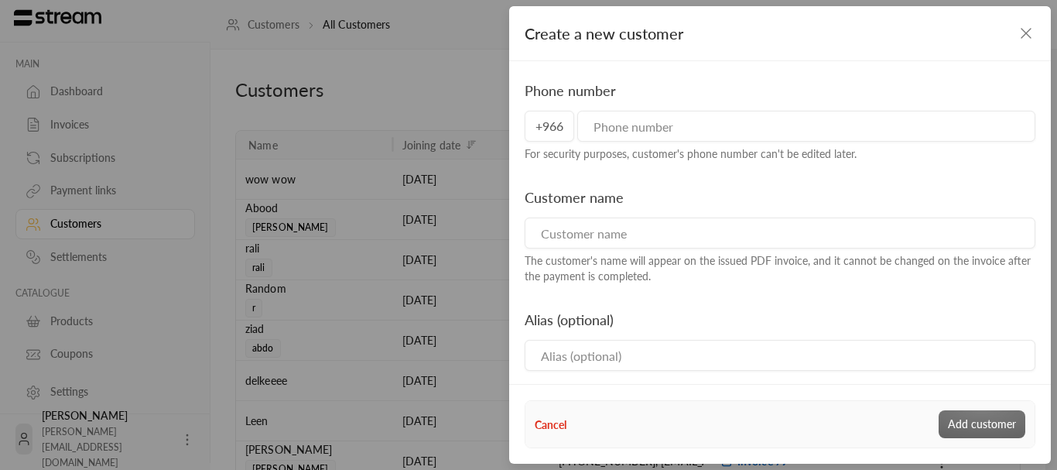
click at [664, 112] on input "tel" at bounding box center [806, 126] width 458 height 31
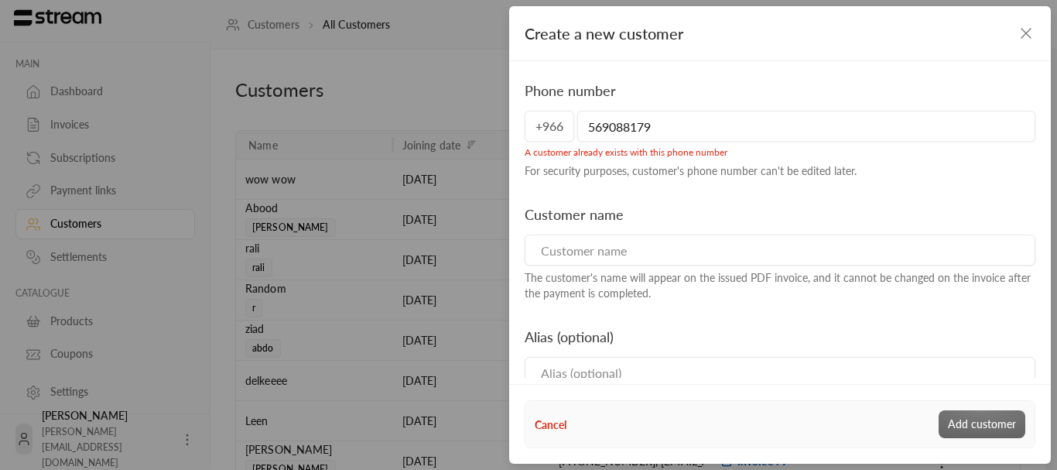
type input "569088179"
click at [1027, 36] on icon "button" at bounding box center [1026, 33] width 19 height 19
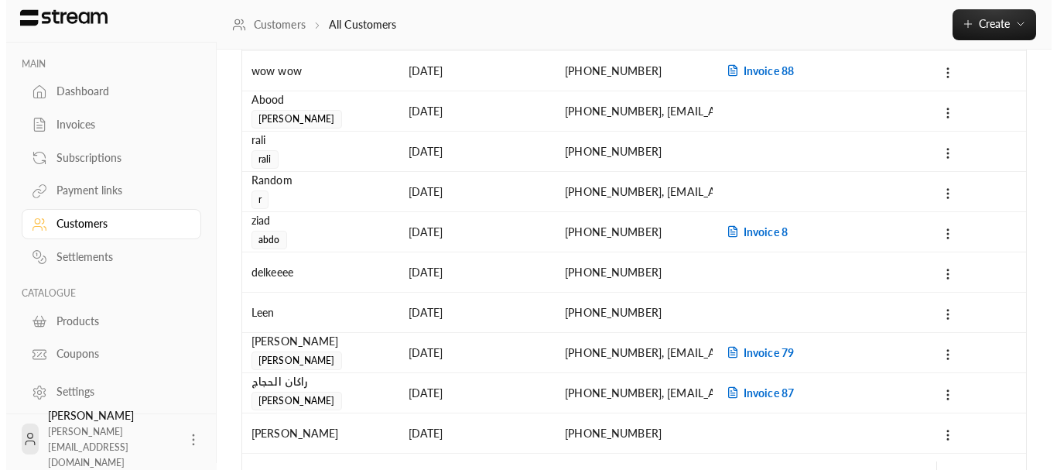
scroll to position [155, 0]
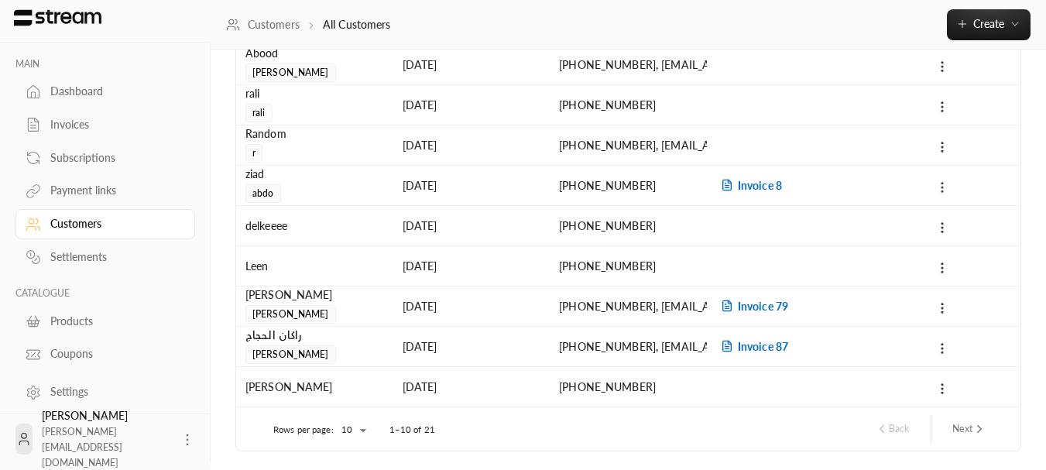
click at [937, 181] on icon at bounding box center [942, 187] width 14 height 14
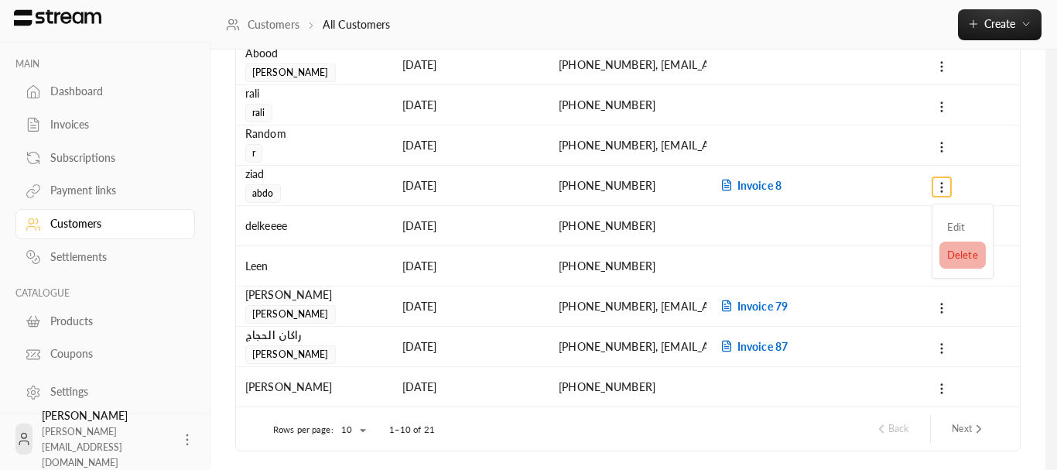
click at [952, 252] on li "Delete" at bounding box center [963, 255] width 46 height 28
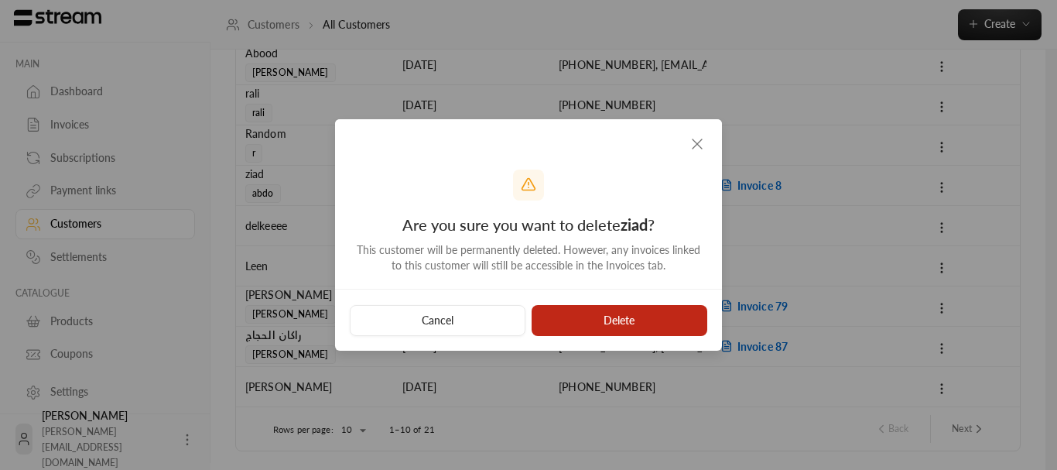
click at [669, 310] on button "Delete" at bounding box center [620, 320] width 176 height 31
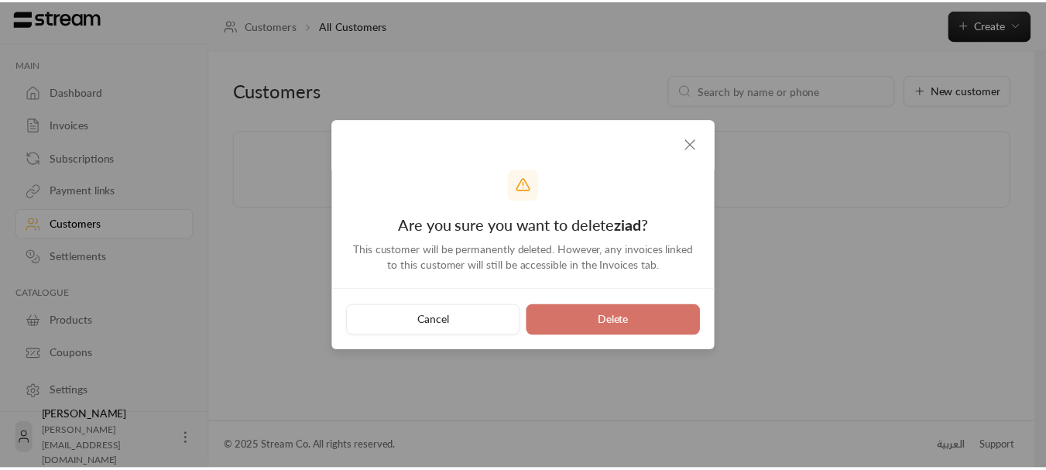
scroll to position [0, 0]
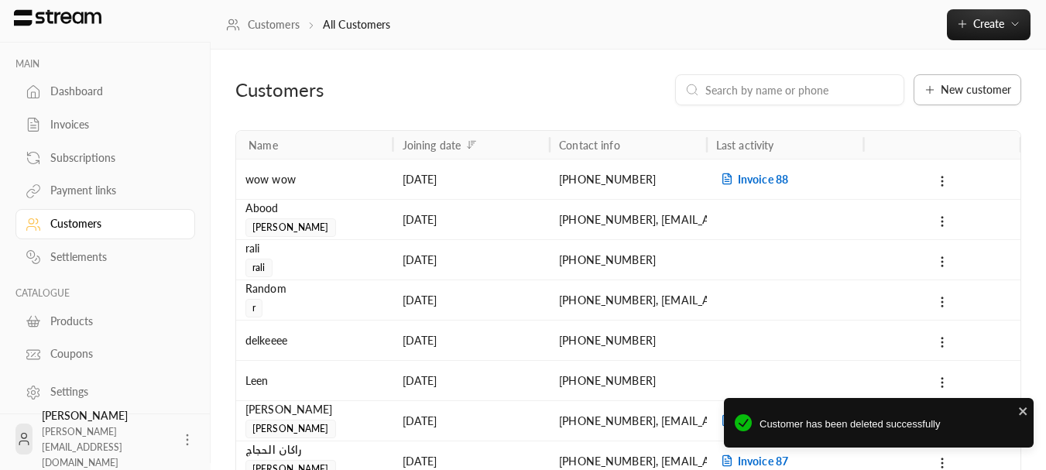
click at [958, 94] on span "New customer" at bounding box center [975, 89] width 70 height 11
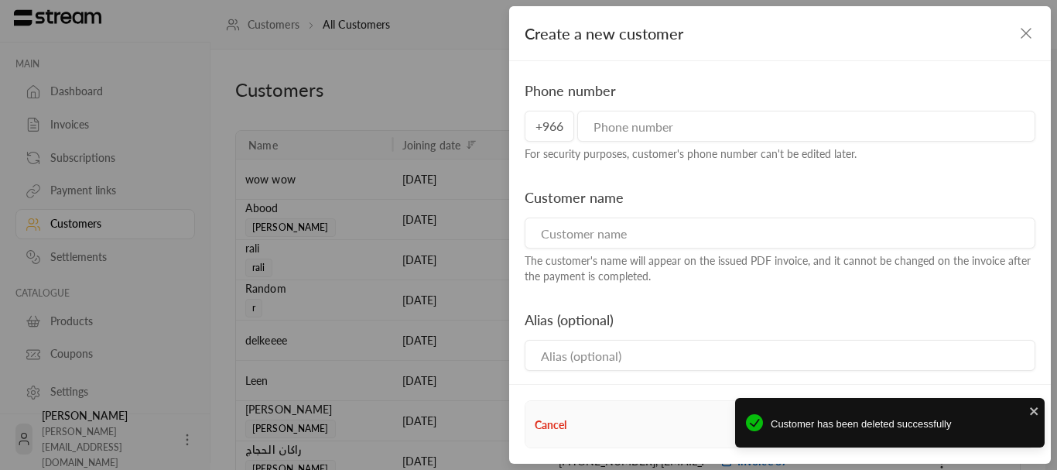
click at [717, 139] on input "tel" at bounding box center [806, 126] width 458 height 31
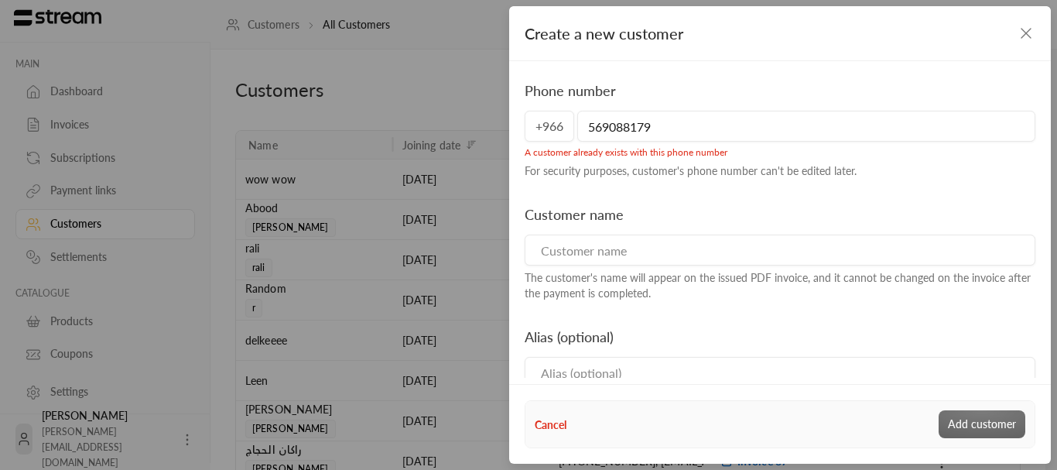
type input "569088179"
click at [1038, 32] on div "Create a new customer" at bounding box center [780, 33] width 542 height 55
click at [1034, 31] on icon "button" at bounding box center [1026, 33] width 19 height 19
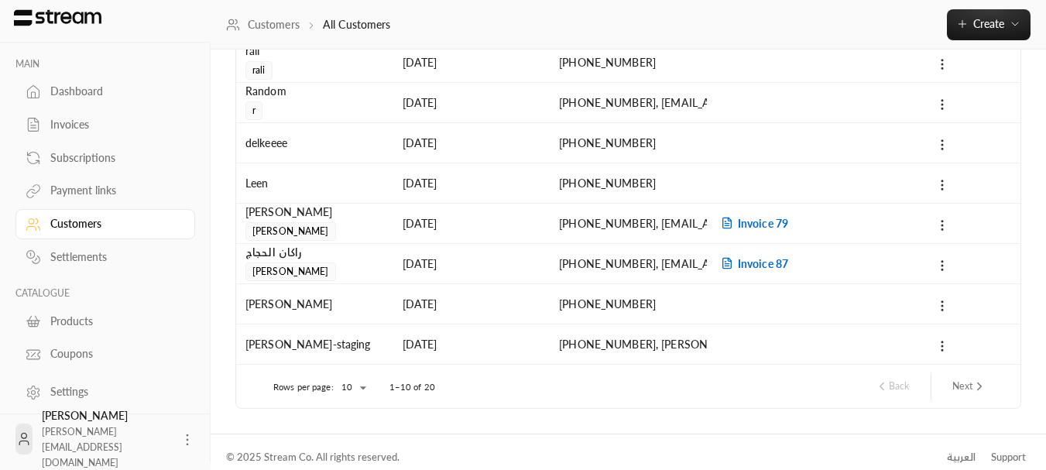
scroll to position [208, 0]
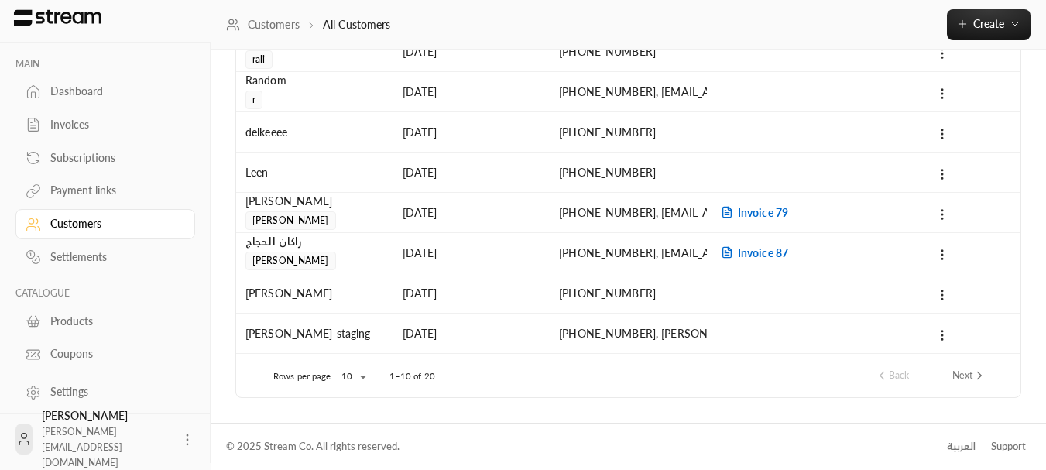
click at [977, 373] on icon "next page" at bounding box center [979, 375] width 14 height 14
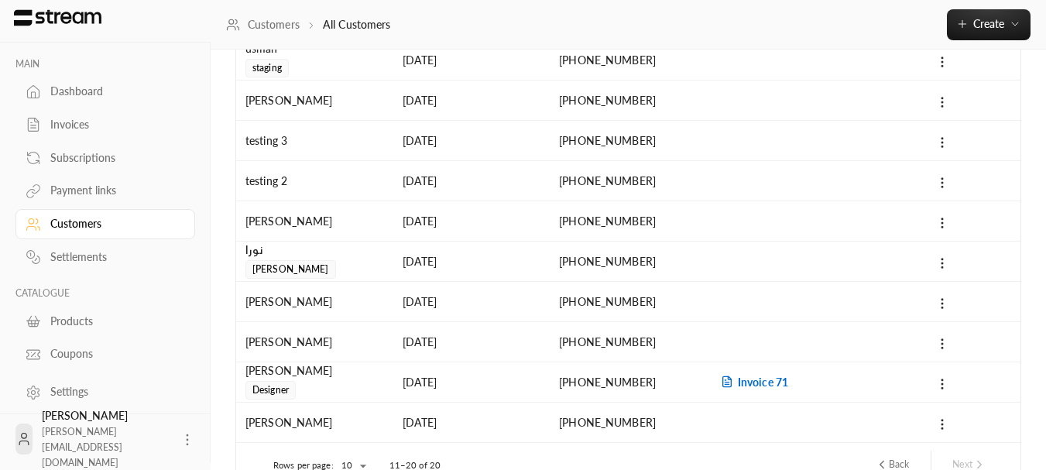
scroll to position [155, 0]
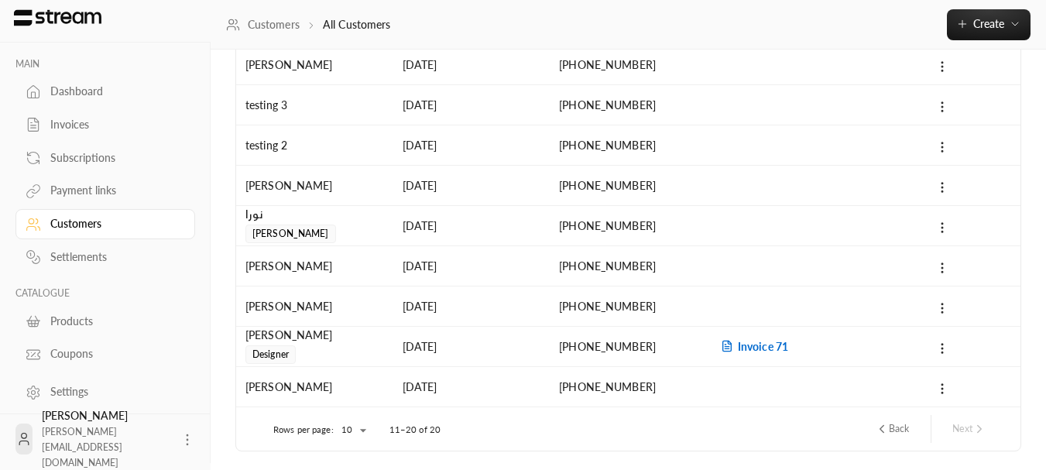
click at [913, 429] on button "Back" at bounding box center [891, 429] width 46 height 26
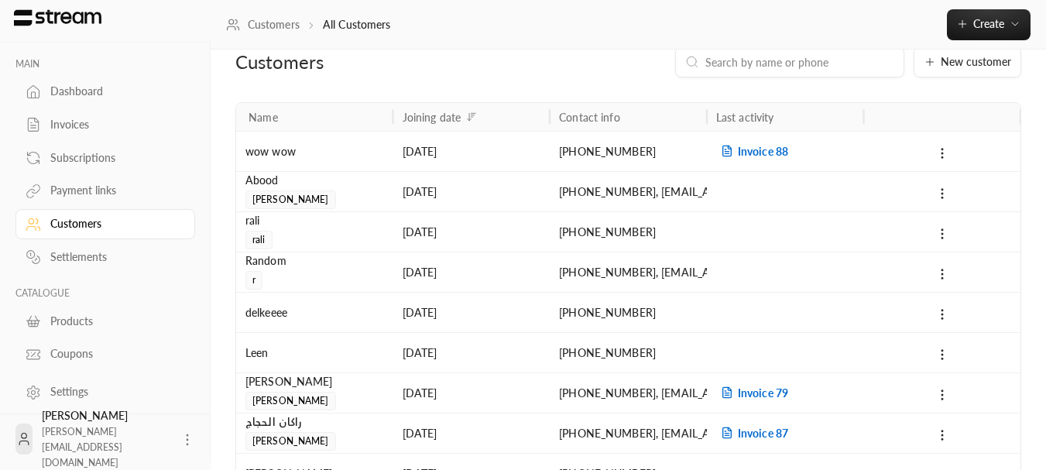
scroll to position [0, 0]
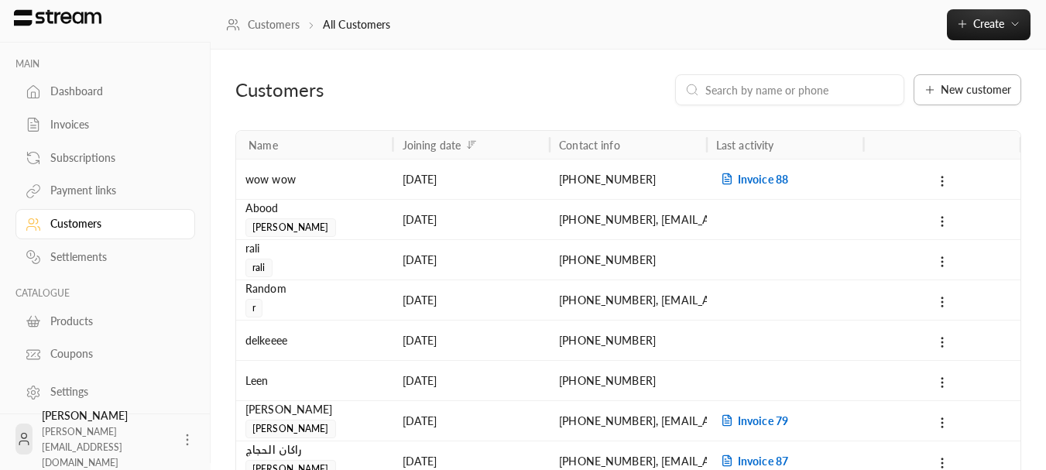
click at [958, 87] on span "New customer" at bounding box center [975, 89] width 70 height 11
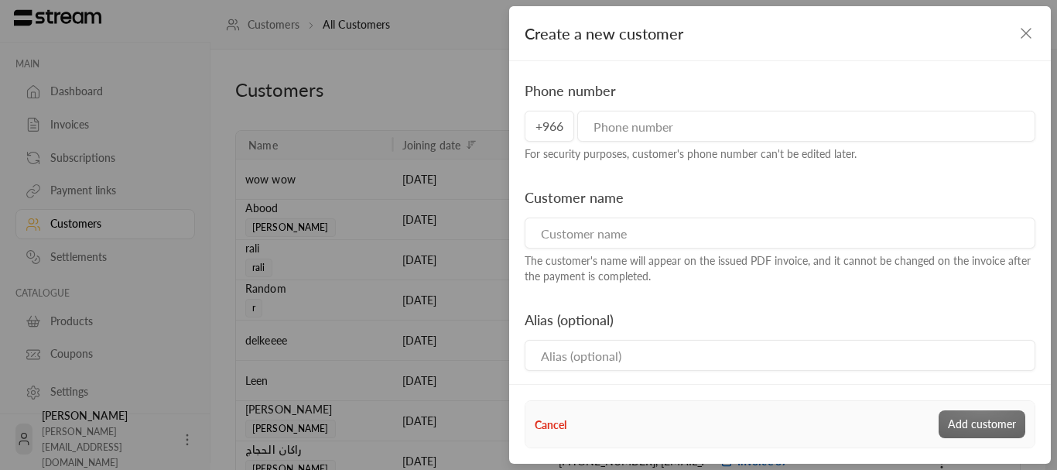
click at [681, 114] on input "tel" at bounding box center [806, 126] width 458 height 31
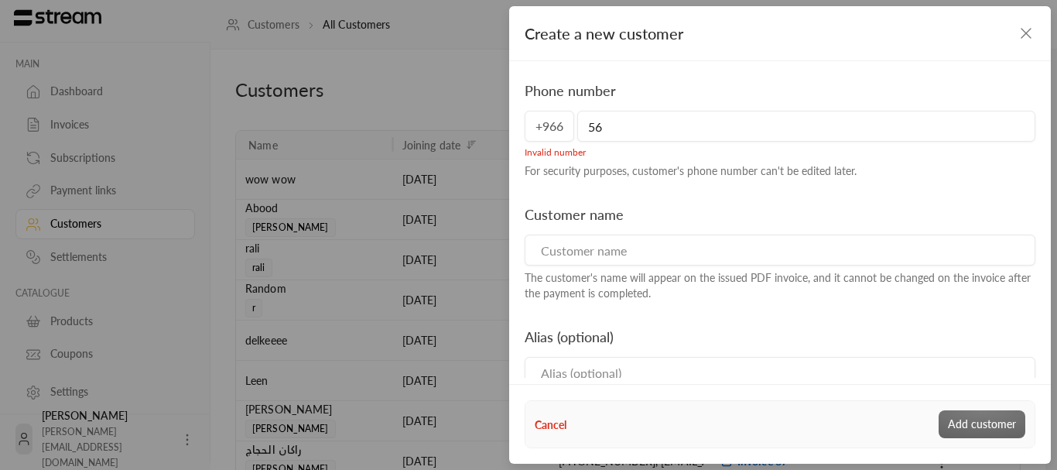
type input "5"
click at [1016, 33] on div "Create a new customer" at bounding box center [780, 33] width 542 height 55
click at [1034, 36] on icon "button" at bounding box center [1026, 33] width 19 height 19
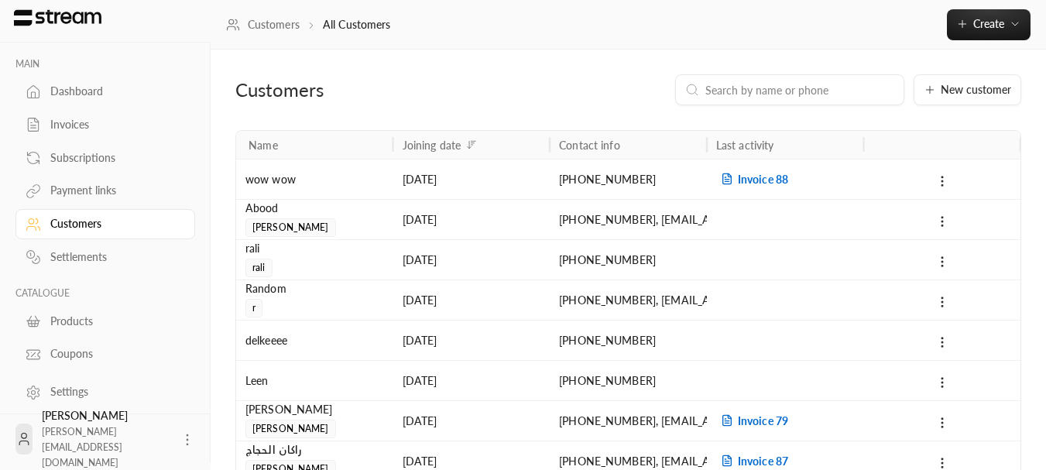
click at [750, 84] on input at bounding box center [799, 89] width 189 height 17
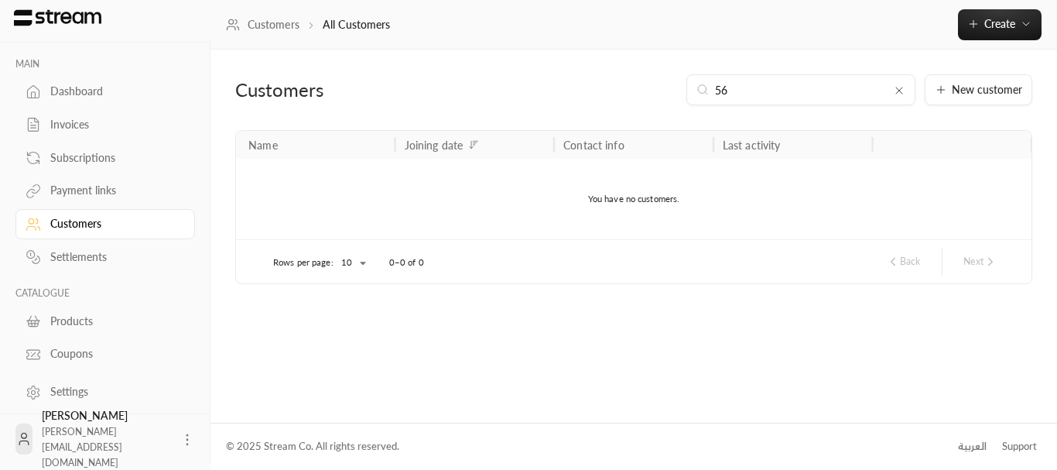
type input "5"
type input "+"
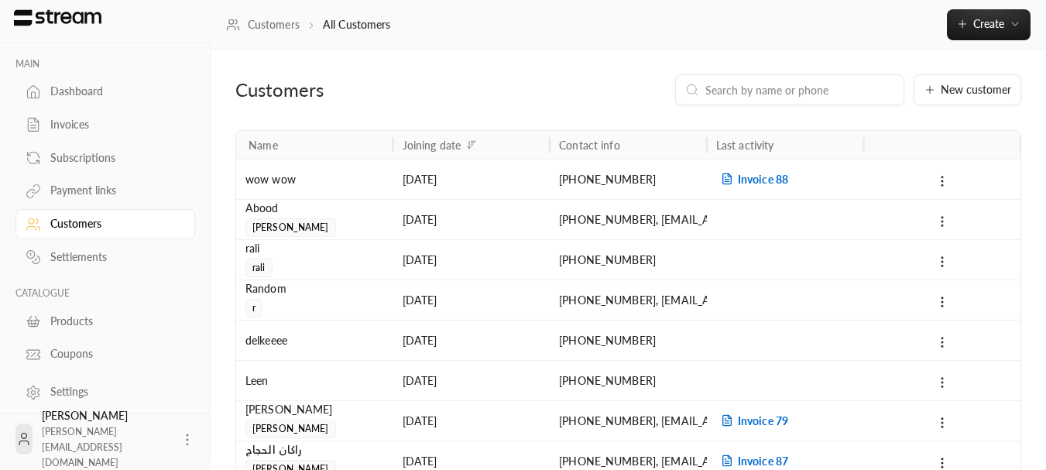
click at [125, 132] on div "Invoices" at bounding box center [112, 124] width 125 height 15
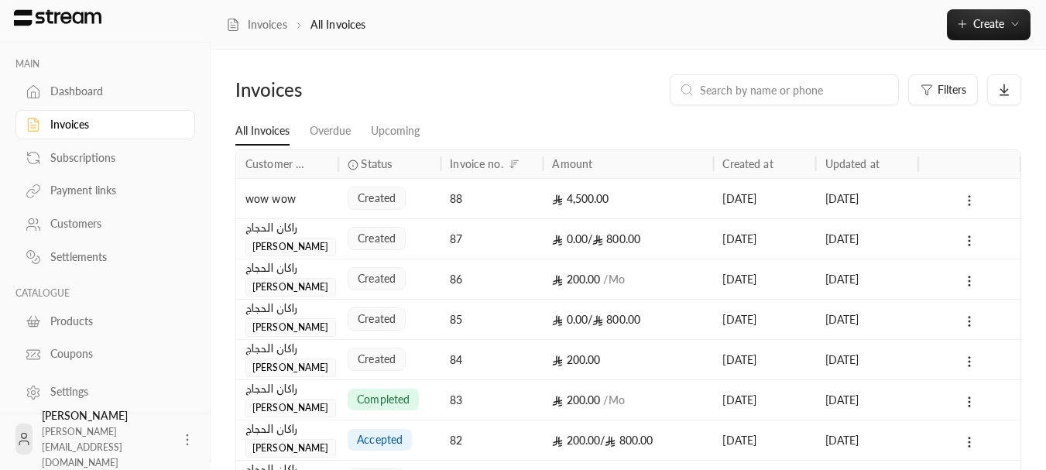
click at [965, 195] on icon at bounding box center [969, 200] width 14 height 14
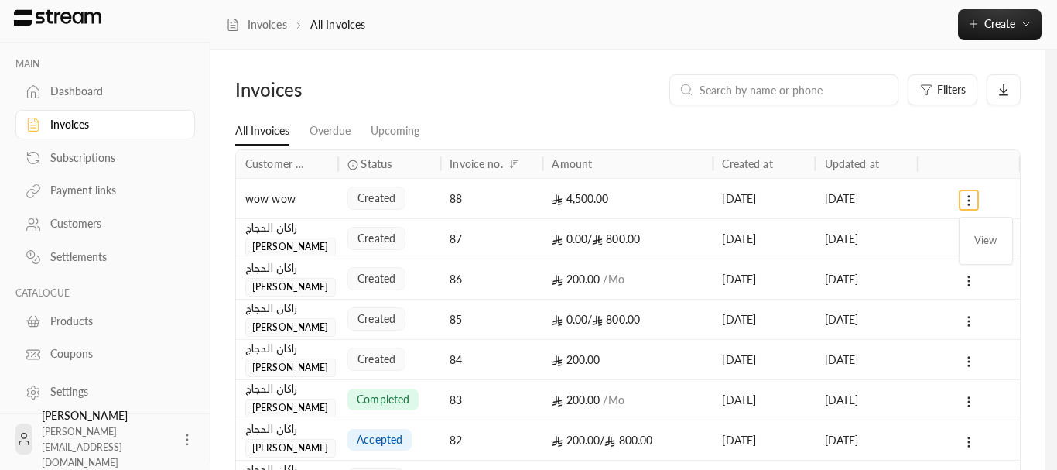
click at [930, 129] on div at bounding box center [528, 235] width 1057 height 470
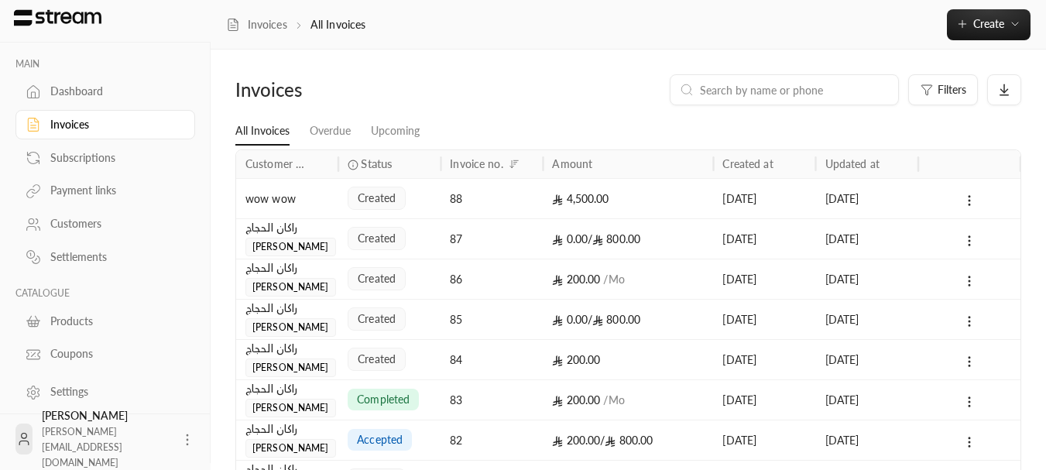
click at [289, 199] on div "wow wow" at bounding box center [287, 198] width 84 height 39
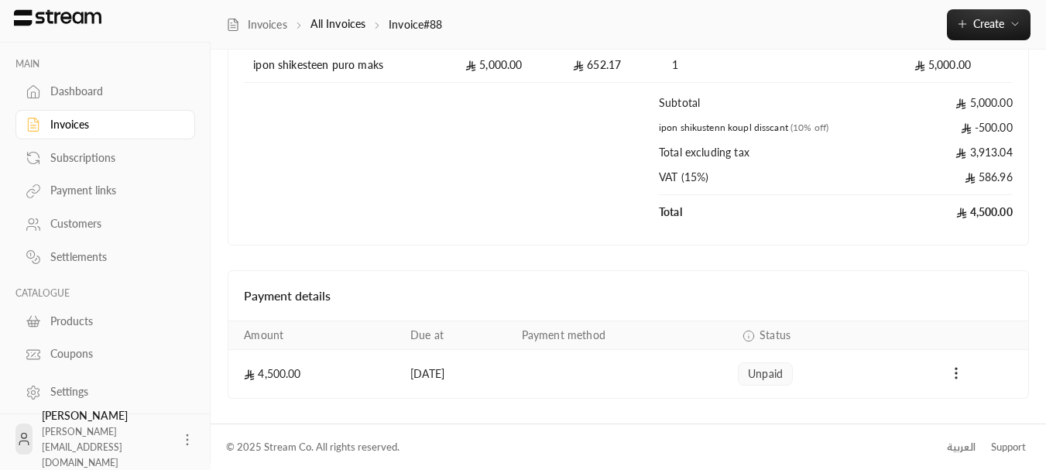
scroll to position [238, 0]
click at [959, 368] on icon "Payments" at bounding box center [955, 372] width 15 height 15
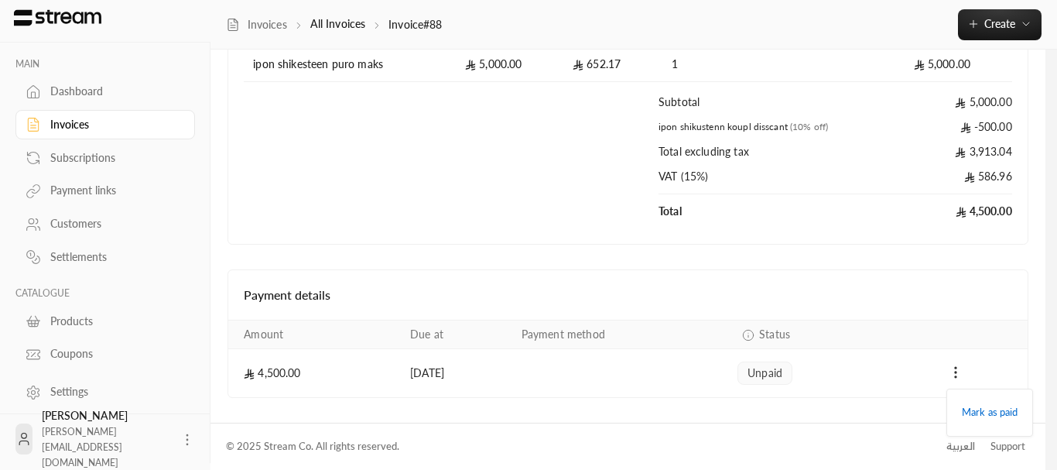
click at [956, 303] on div at bounding box center [528, 235] width 1057 height 470
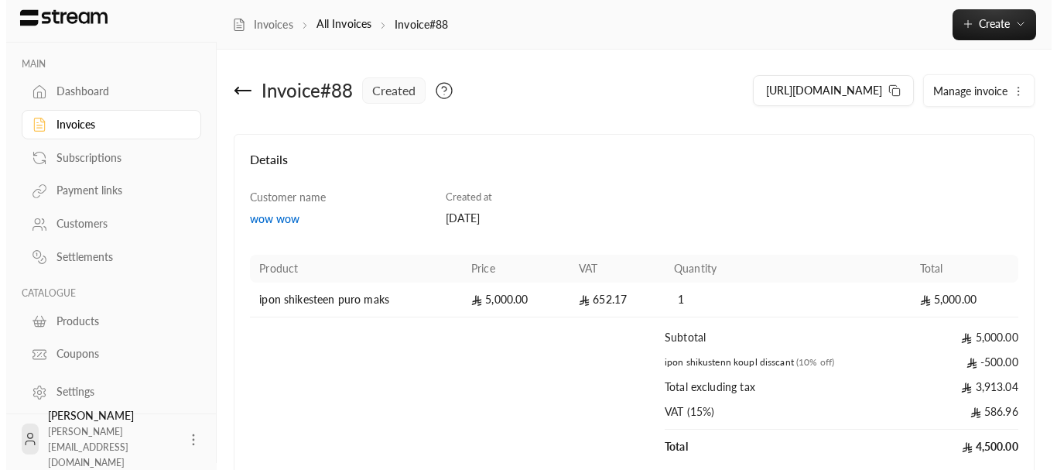
scroll to position [0, 0]
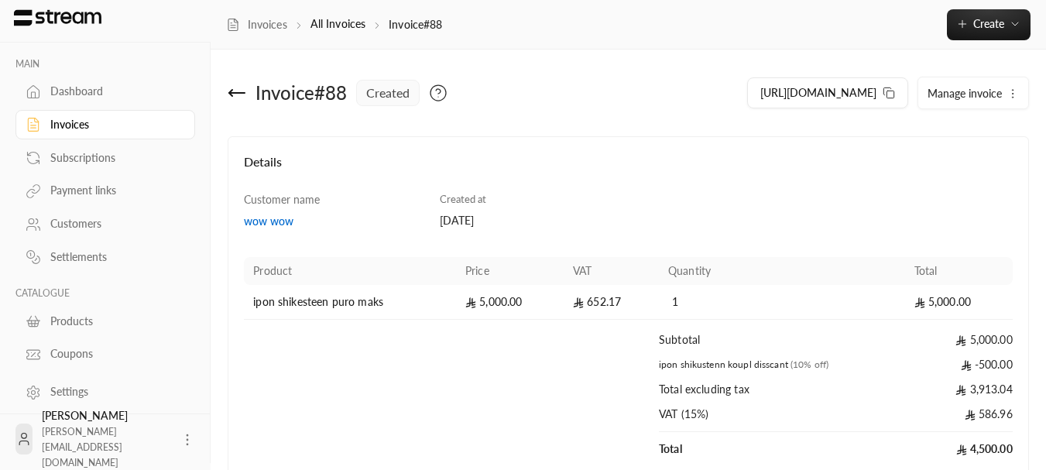
click at [1012, 88] on icon "button" at bounding box center [1012, 93] width 12 height 12
click at [245, 93] on icon at bounding box center [236, 93] width 15 height 0
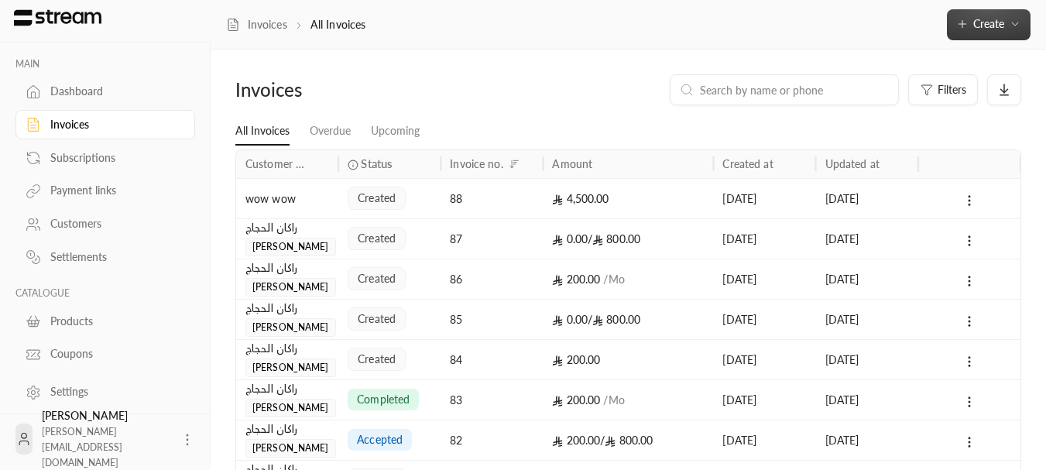
click at [1004, 28] on span "Create" at bounding box center [988, 23] width 65 height 13
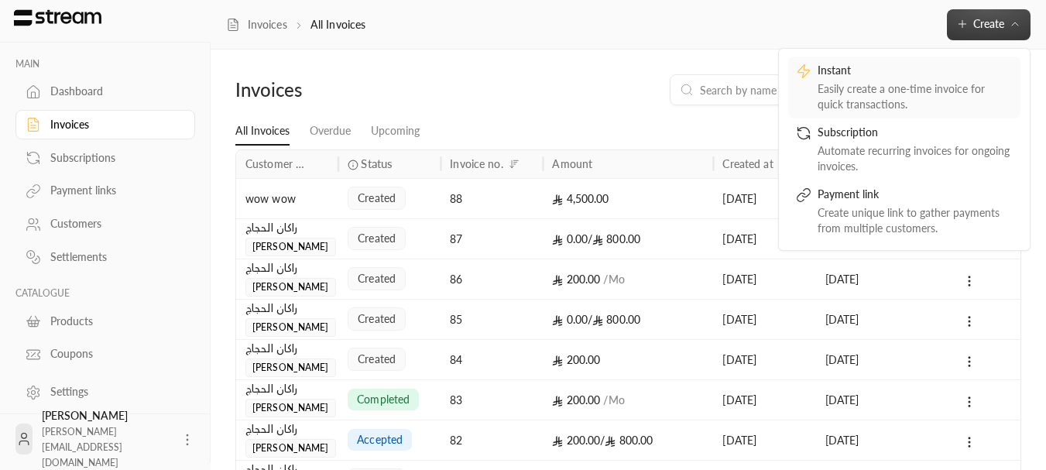
click at [870, 97] on div "Easily create a one-time invoice for quick transactions." at bounding box center [914, 96] width 195 height 31
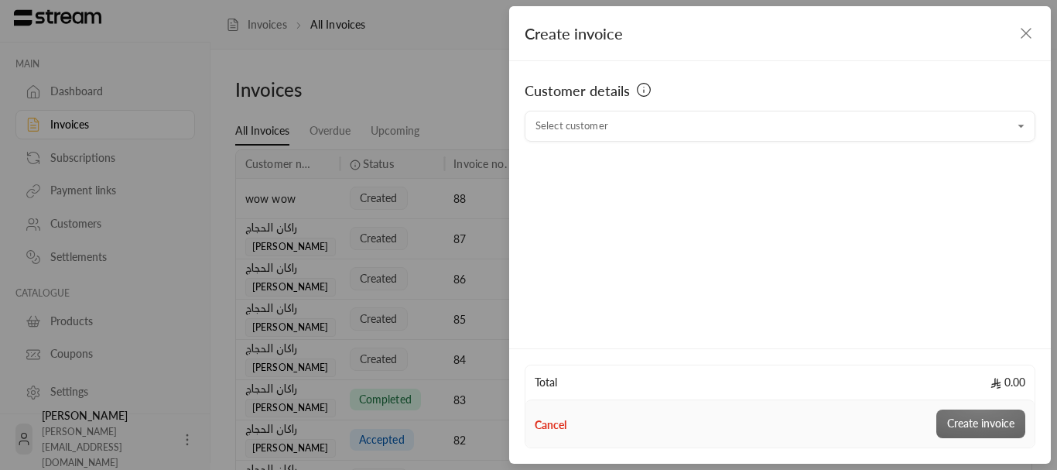
click at [691, 146] on div "Customer details Select customer Select customer" at bounding box center [780, 202] width 542 height 282
click at [676, 133] on input "Select customer" at bounding box center [780, 126] width 511 height 27
click at [1029, 33] on icon "button" at bounding box center [1026, 33] width 19 height 19
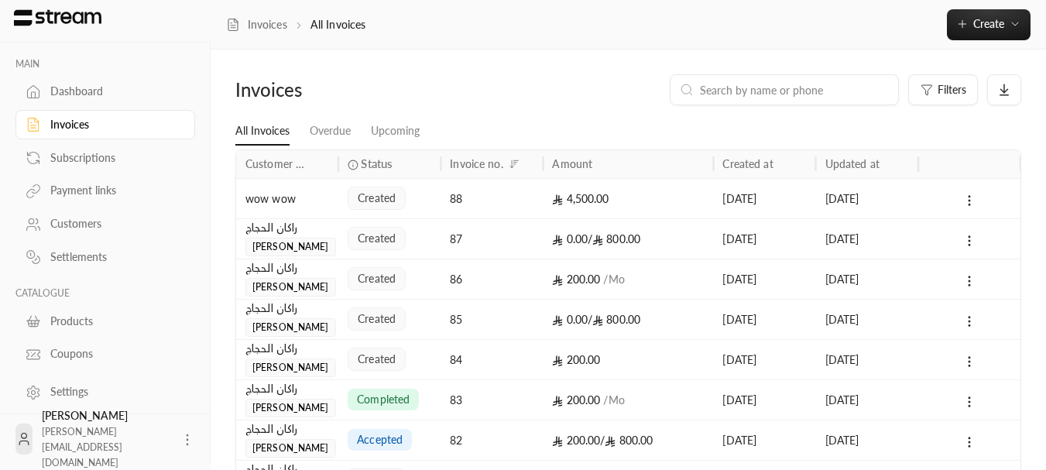
click at [71, 222] on div "Customers" at bounding box center [112, 223] width 125 height 15
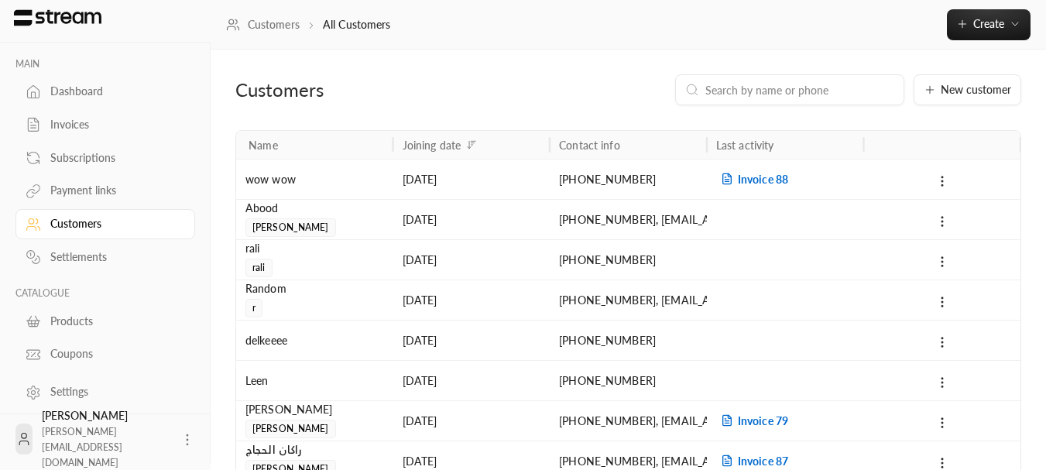
click at [820, 96] on input at bounding box center [799, 89] width 189 height 17
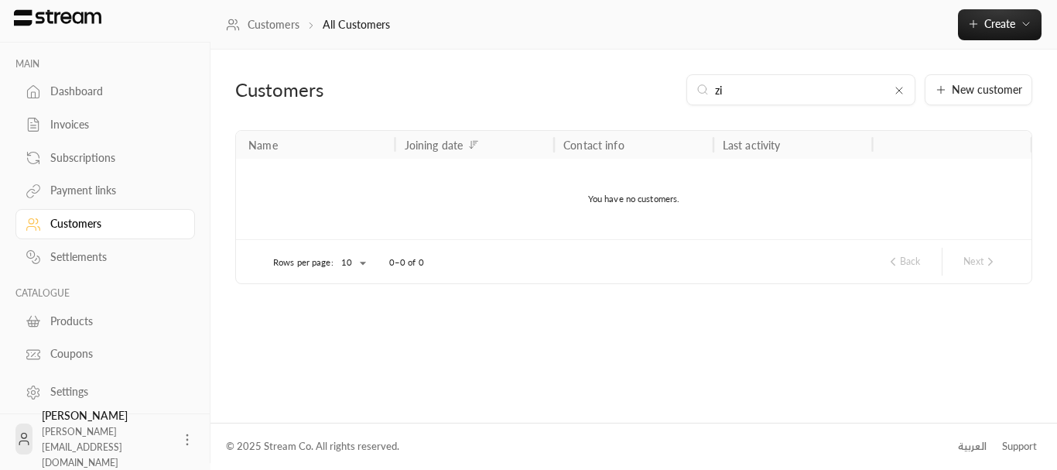
type input "z"
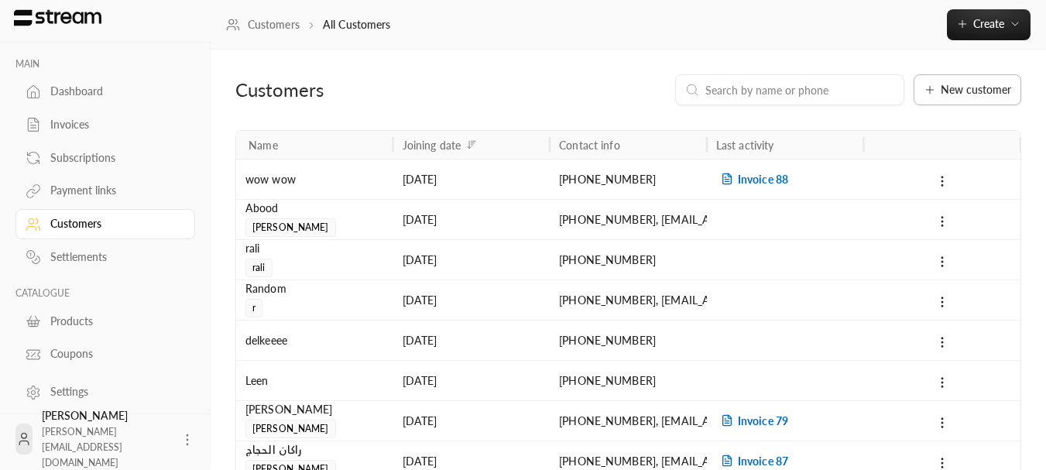
click at [967, 94] on span "New customer" at bounding box center [975, 89] width 70 height 11
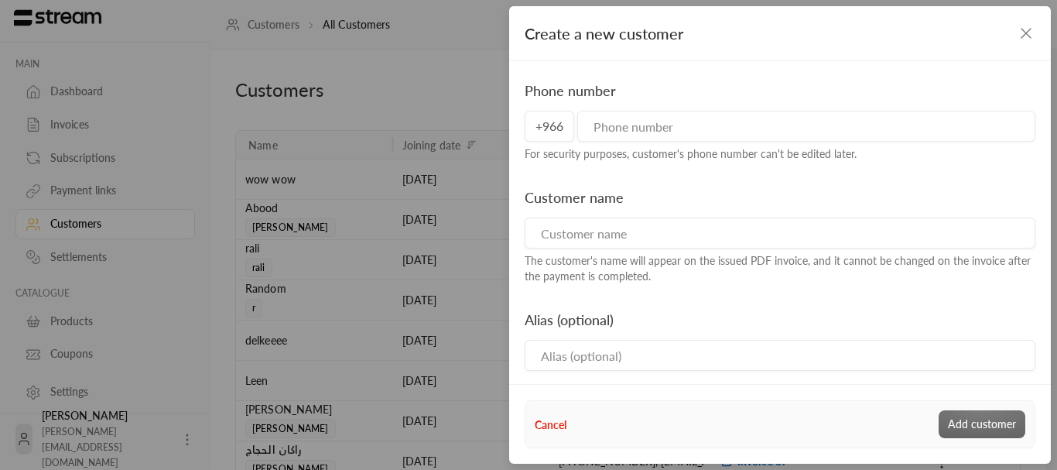
click at [801, 116] on input "tel" at bounding box center [806, 126] width 458 height 31
type input "569088179"
click at [598, 245] on input at bounding box center [780, 232] width 511 height 31
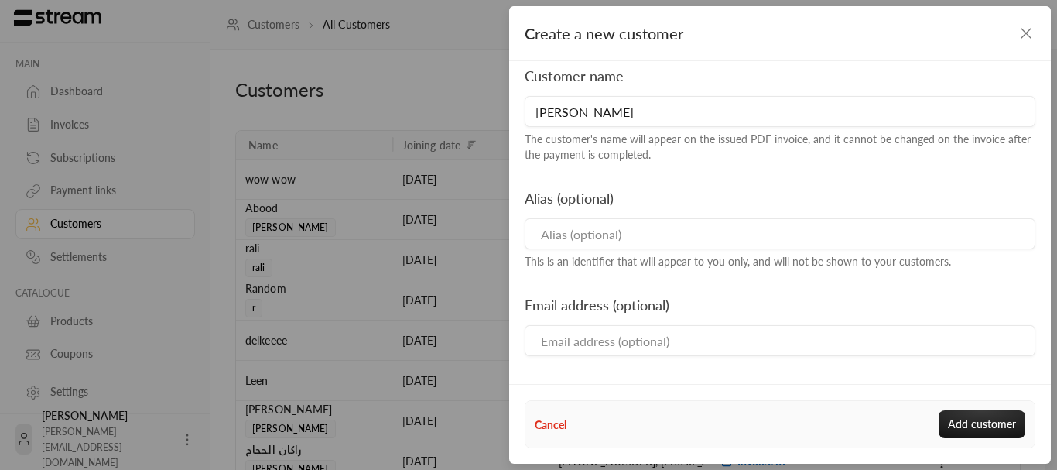
scroll to position [155, 0]
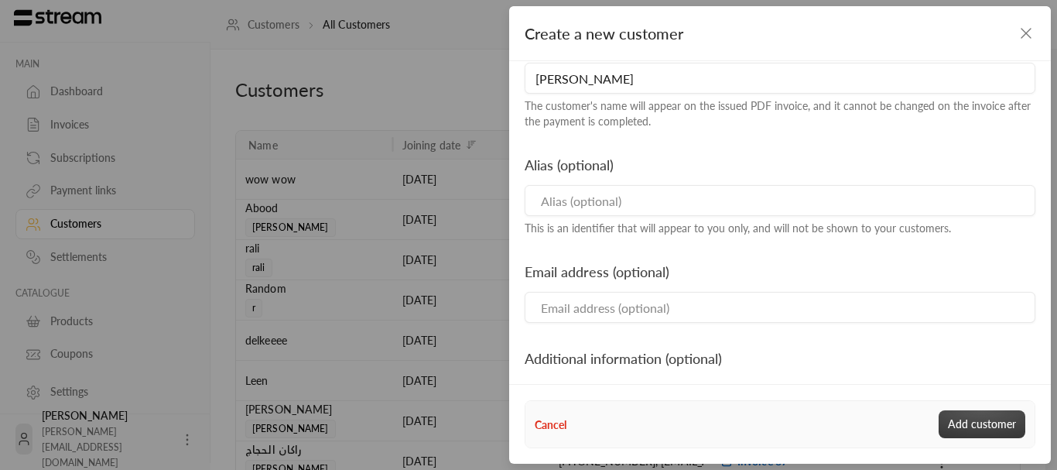
type input "[PERSON_NAME]"
click at [977, 421] on button "Add customer" at bounding box center [982, 424] width 87 height 28
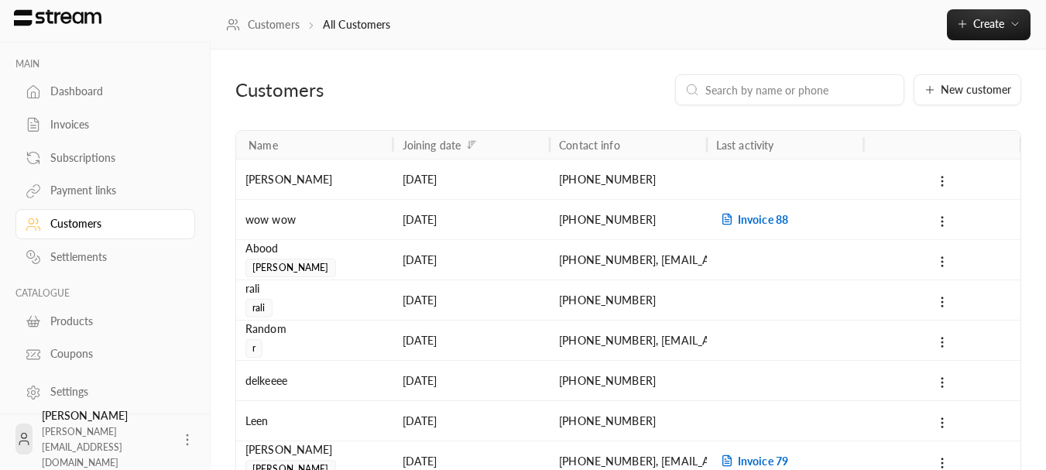
click at [77, 118] on div "Invoices" at bounding box center [112, 124] width 125 height 15
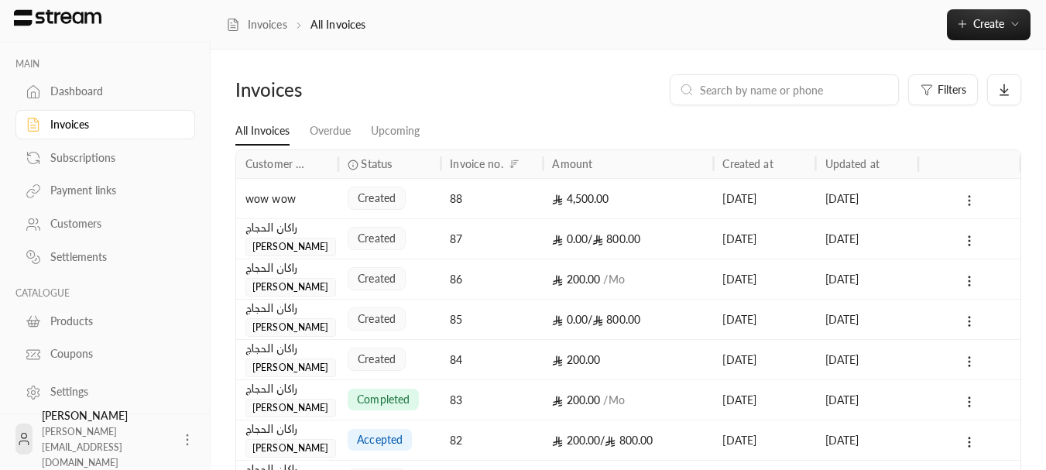
click at [966, 201] on icon at bounding box center [969, 200] width 14 height 14
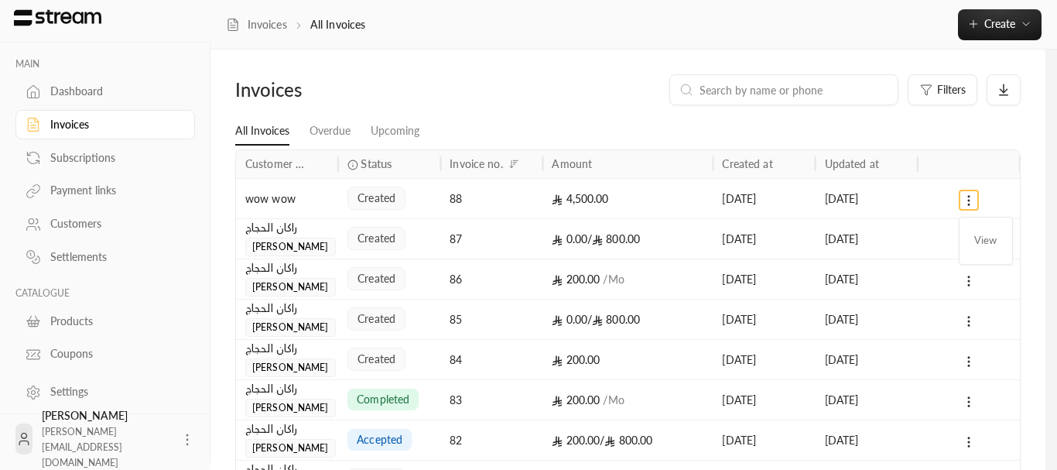
drag, startPoint x: 984, startPoint y: 154, endPoint x: 1008, endPoint y: 60, distance: 97.6
click at [986, 150] on div at bounding box center [528, 235] width 1057 height 470
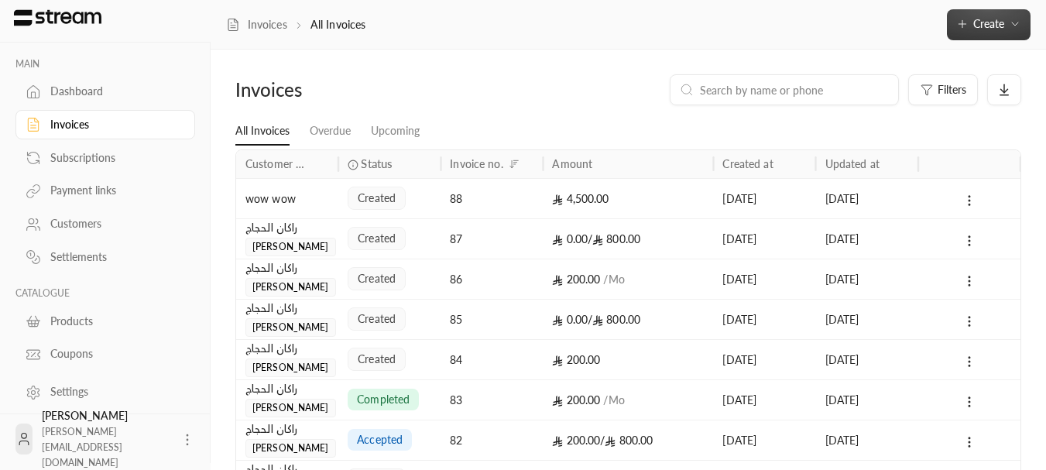
click at [994, 20] on span "Create" at bounding box center [988, 23] width 31 height 13
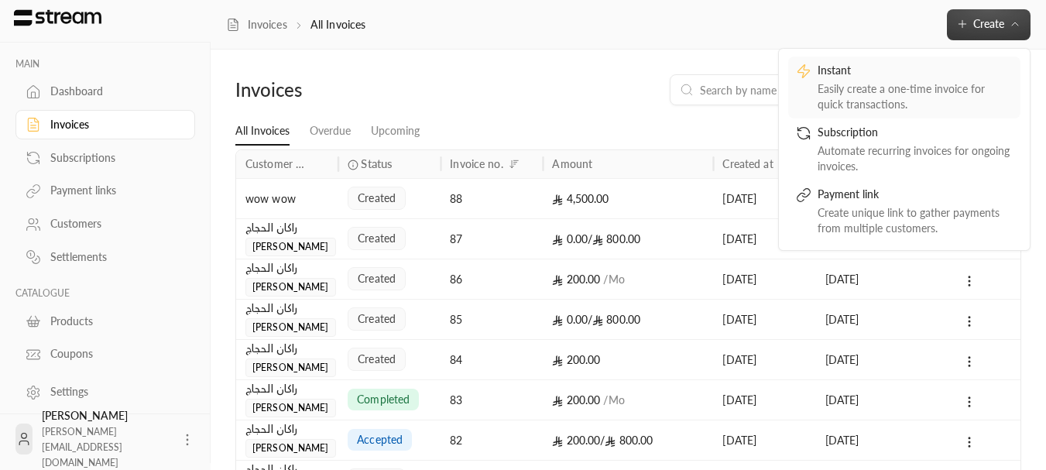
click at [854, 99] on div "Easily create a one-time invoice for quick transactions." at bounding box center [914, 96] width 195 height 31
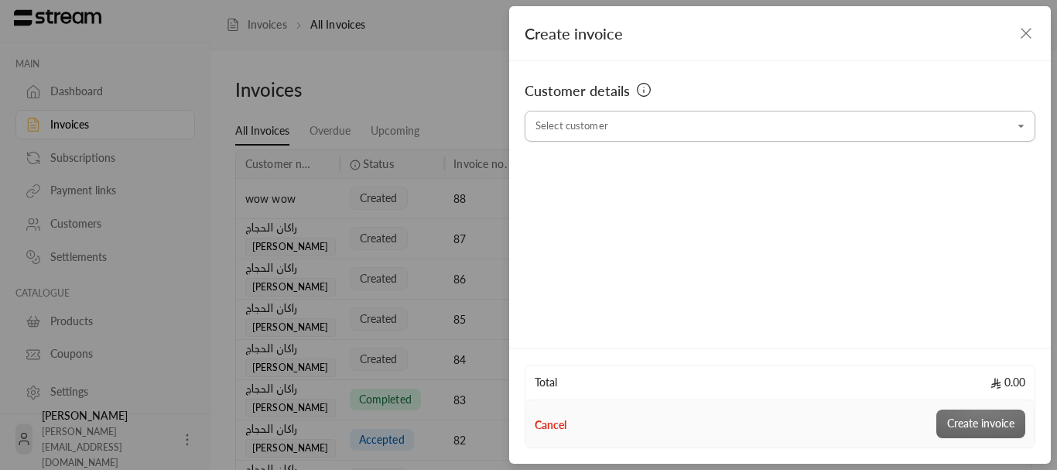
click at [611, 122] on input "Select customer" at bounding box center [780, 126] width 511 height 27
click at [560, 213] on span "[PERSON_NAME]" at bounding box center [586, 207] width 87 height 13
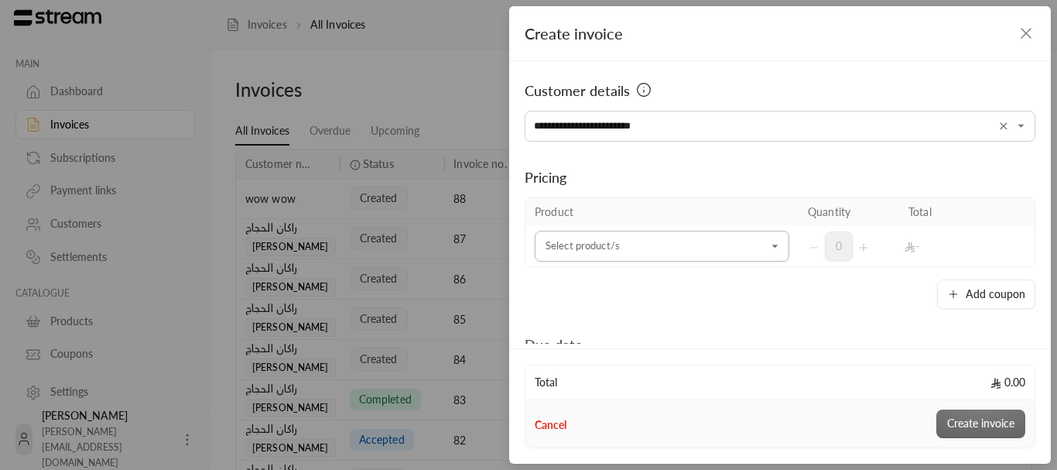
type input "**********"
click at [594, 244] on input "Select customer" at bounding box center [662, 246] width 255 height 27
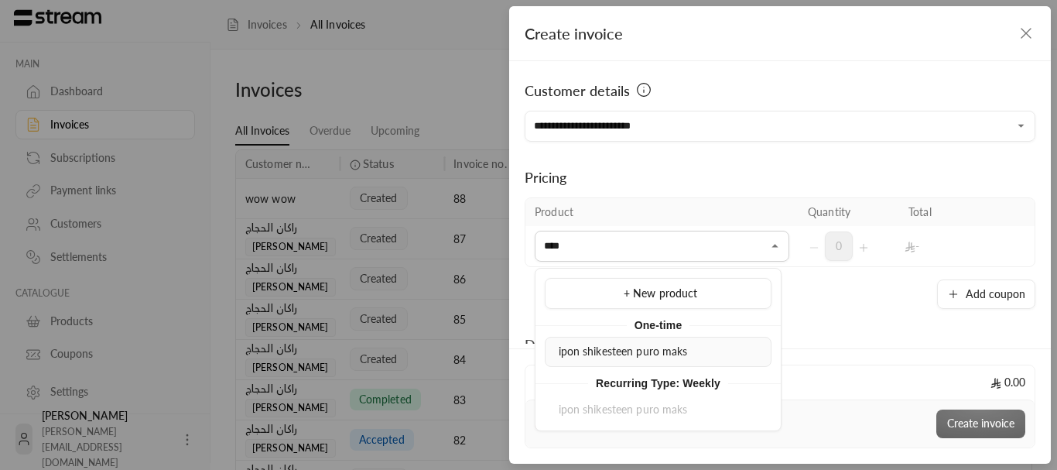
click at [594, 365] on li "ipon shikesteen puro maks" at bounding box center [658, 352] width 227 height 30
type input "****"
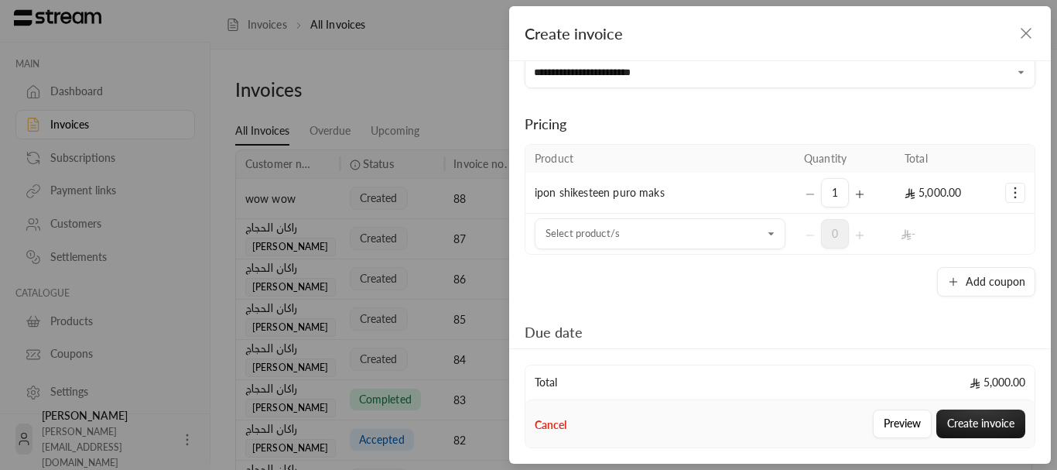
scroll to position [77, 0]
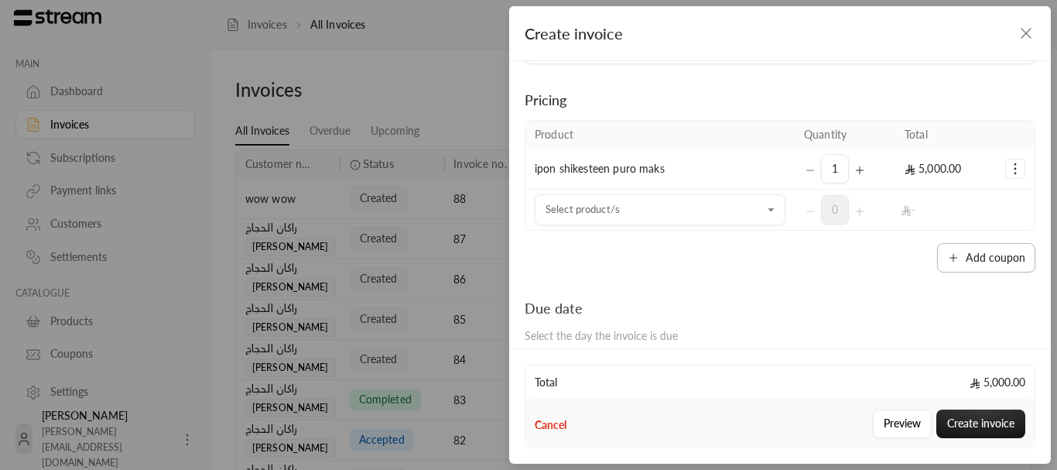
click at [949, 258] on icon "button" at bounding box center [953, 258] width 12 height 12
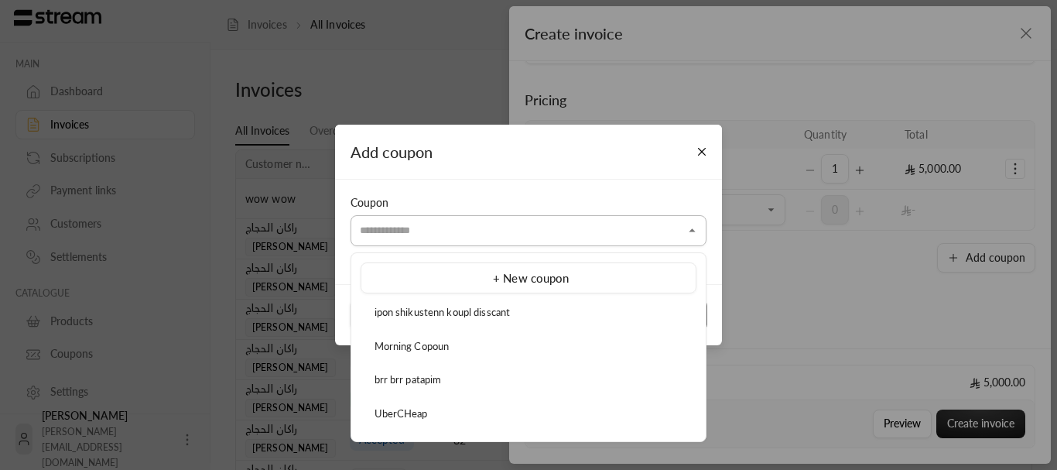
click at [440, 217] on input "Select customer" at bounding box center [529, 230] width 356 height 27
click at [402, 317] on span "ipon shikustenn koupl disscant" at bounding box center [443, 312] width 136 height 12
type input "**********"
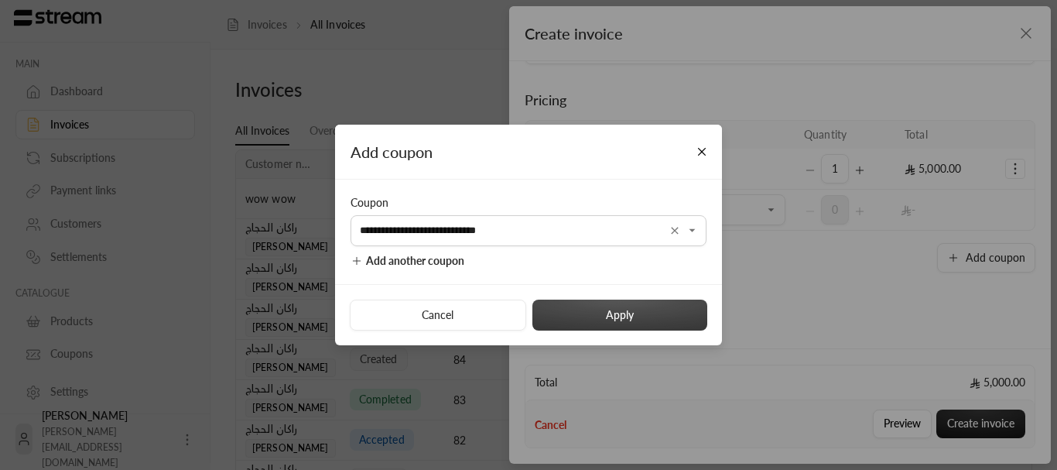
click at [667, 313] on button "Apply" at bounding box center [619, 315] width 175 height 31
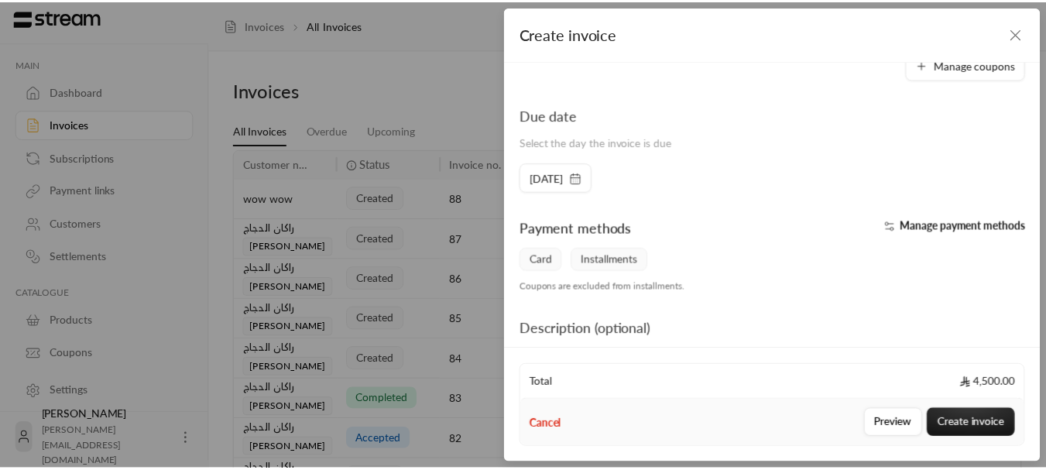
scroll to position [310, 0]
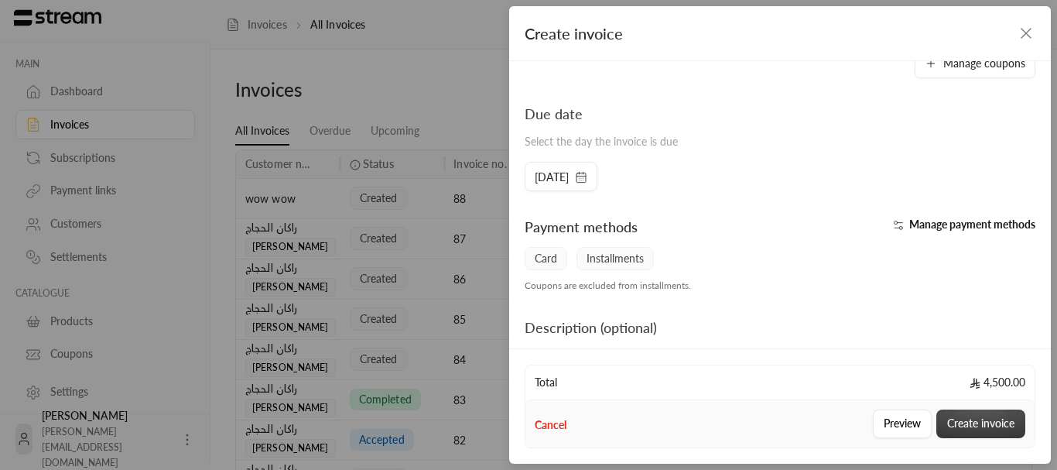
click at [969, 435] on button "Create invoice" at bounding box center [980, 423] width 89 height 29
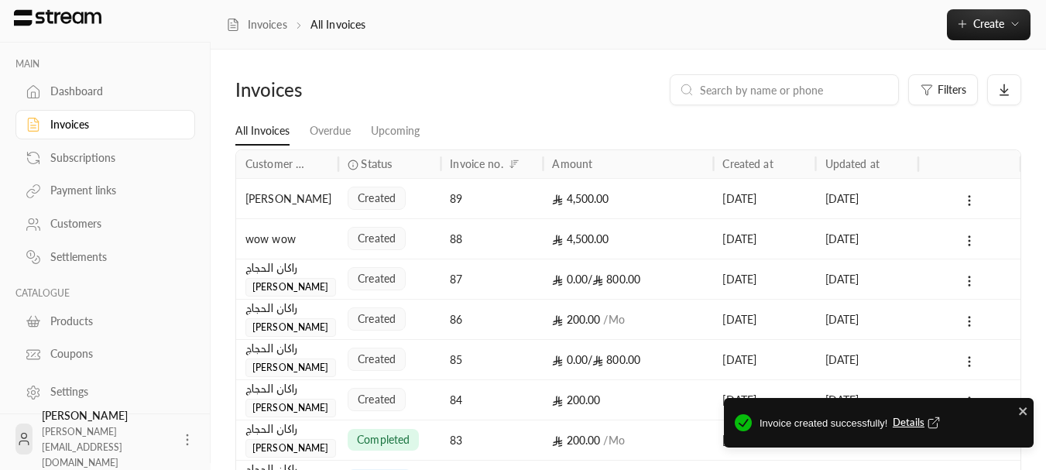
click at [912, 419] on span "Details" at bounding box center [917, 422] width 51 height 15
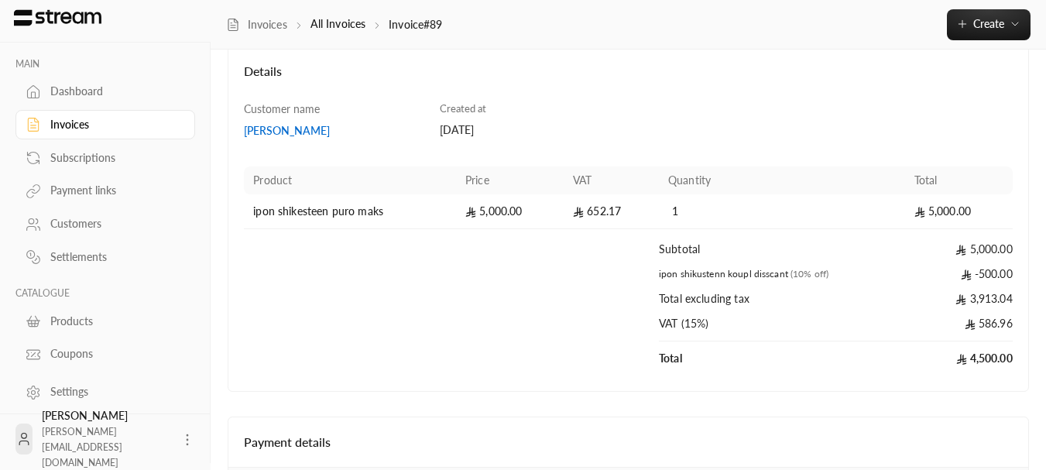
scroll to position [232, 0]
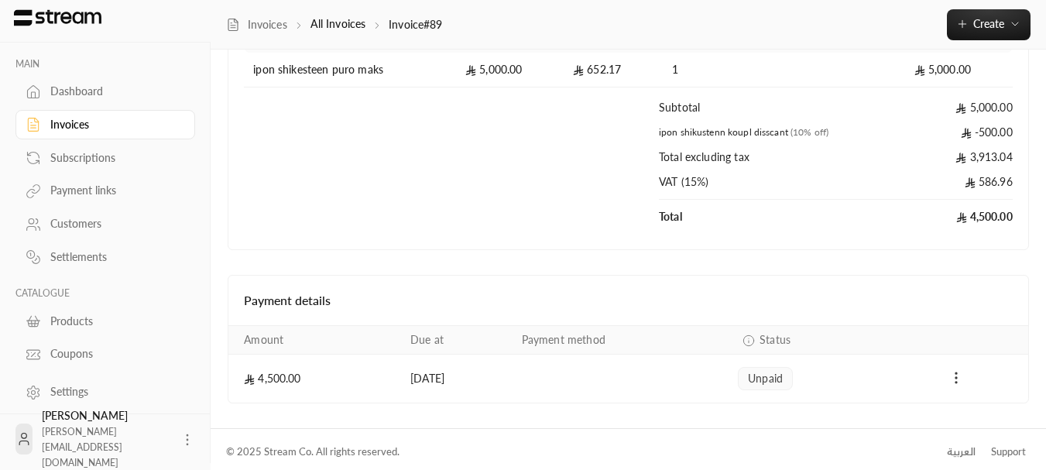
click at [954, 378] on icon "Payments" at bounding box center [955, 377] width 15 height 15
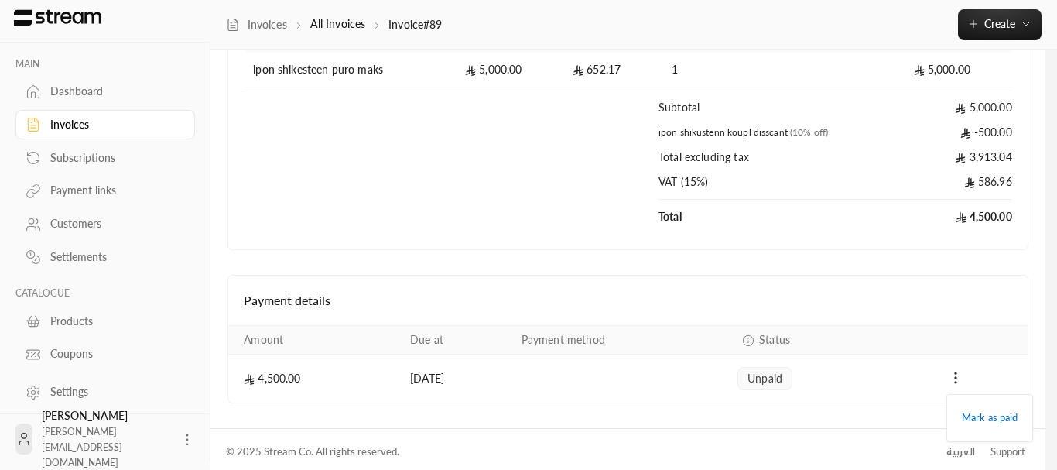
click at [921, 298] on div at bounding box center [528, 235] width 1057 height 470
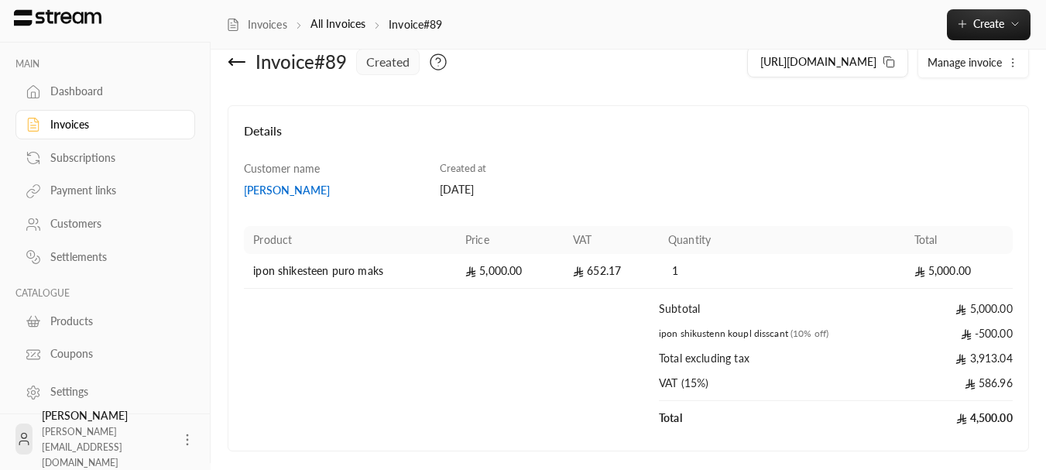
scroll to position [77, 0]
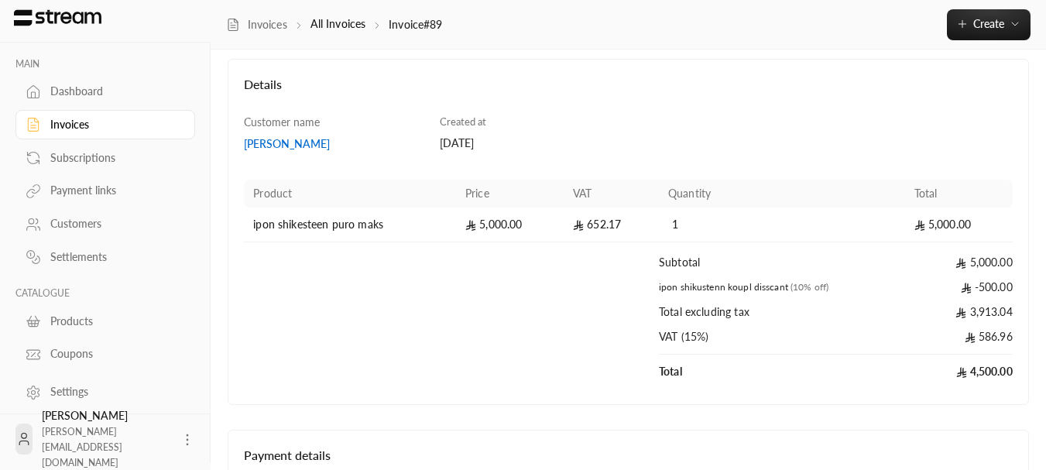
click at [86, 131] on div "Invoices" at bounding box center [112, 124] width 125 height 15
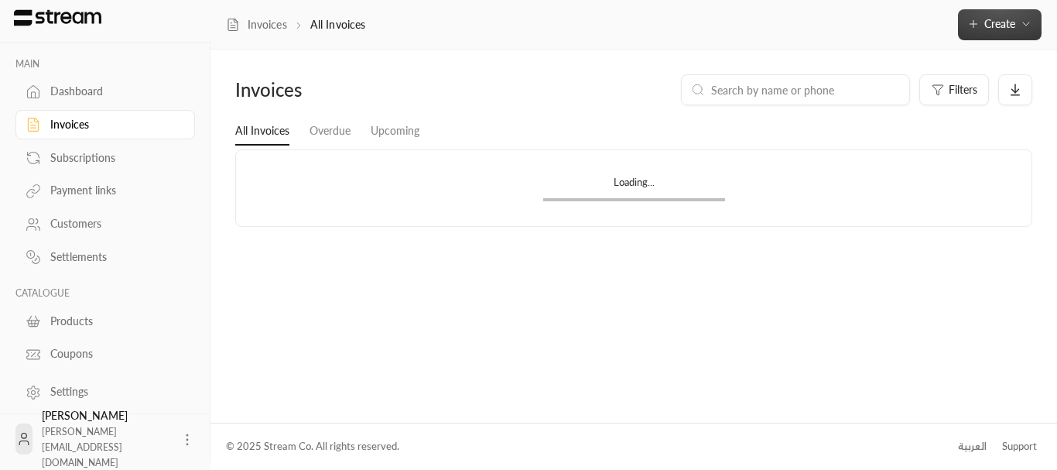
click at [1014, 33] on button "Create" at bounding box center [1000, 24] width 84 height 31
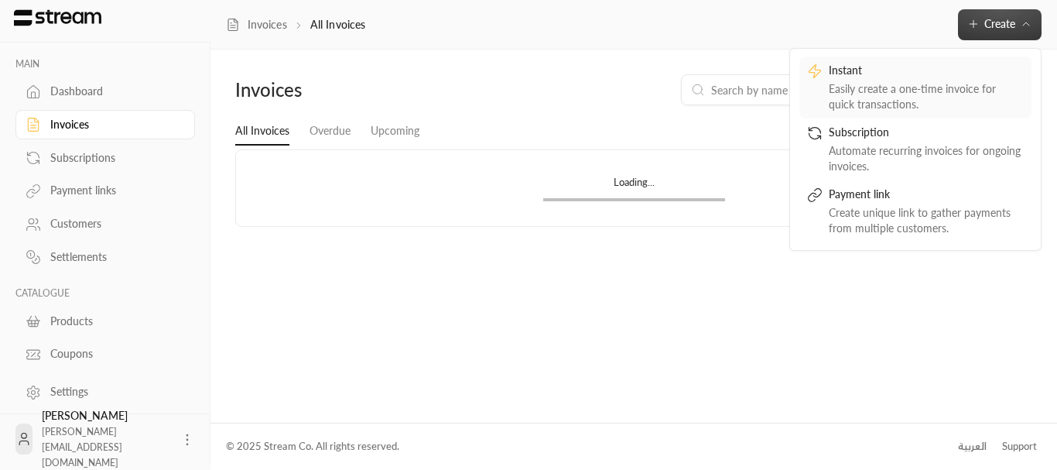
click at [880, 78] on div "Instant" at bounding box center [926, 72] width 195 height 19
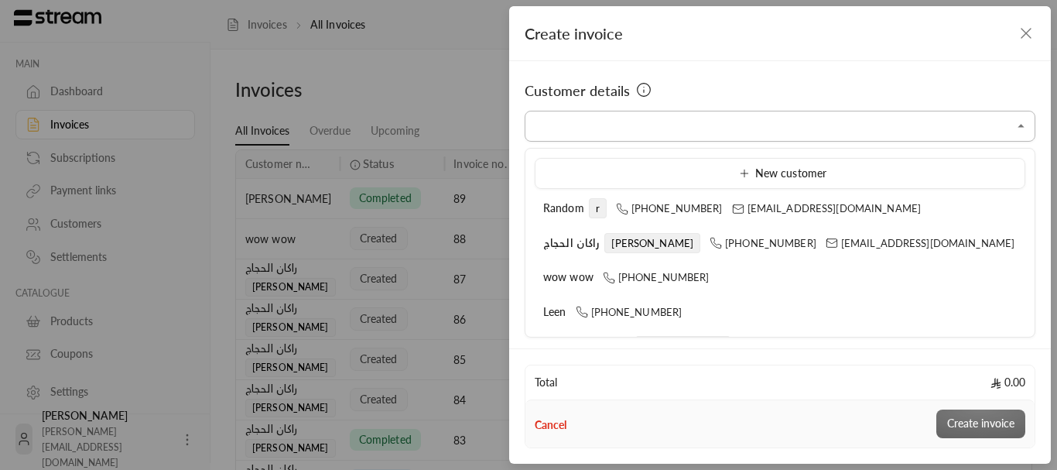
click at [764, 129] on input "Select customer" at bounding box center [780, 126] width 511 height 27
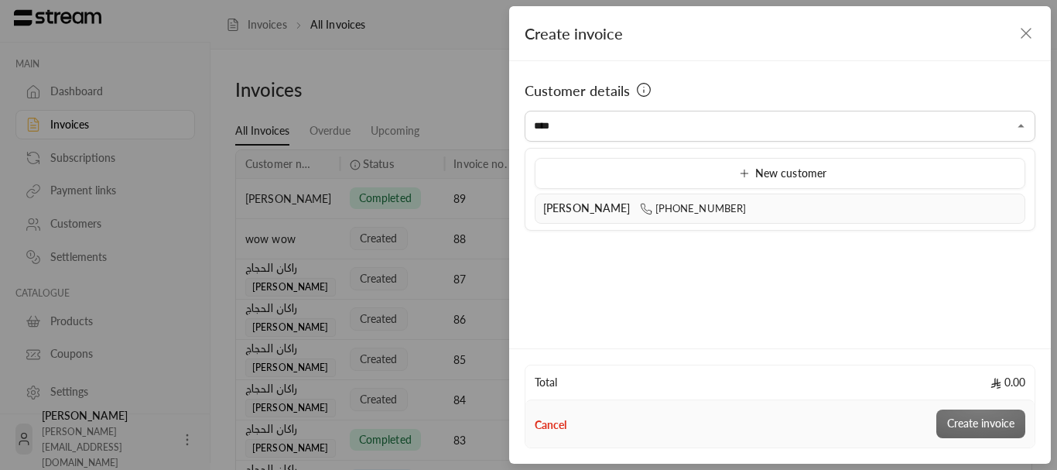
click at [587, 204] on span "[PERSON_NAME]" at bounding box center [586, 207] width 87 height 13
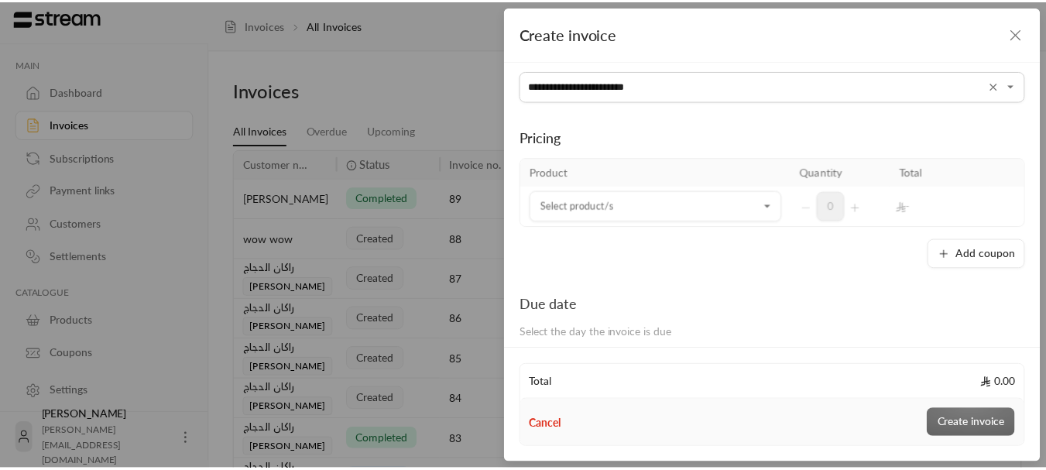
scroll to position [77, 0]
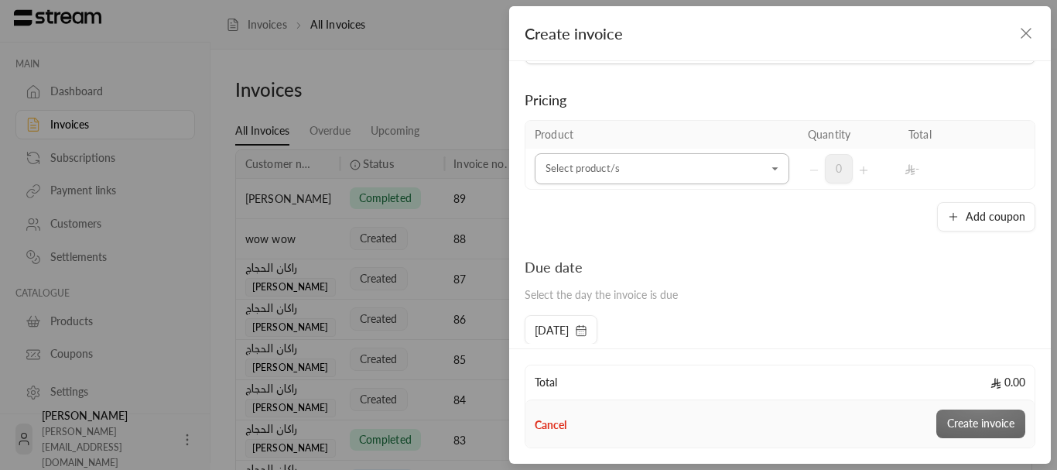
type input "**********"
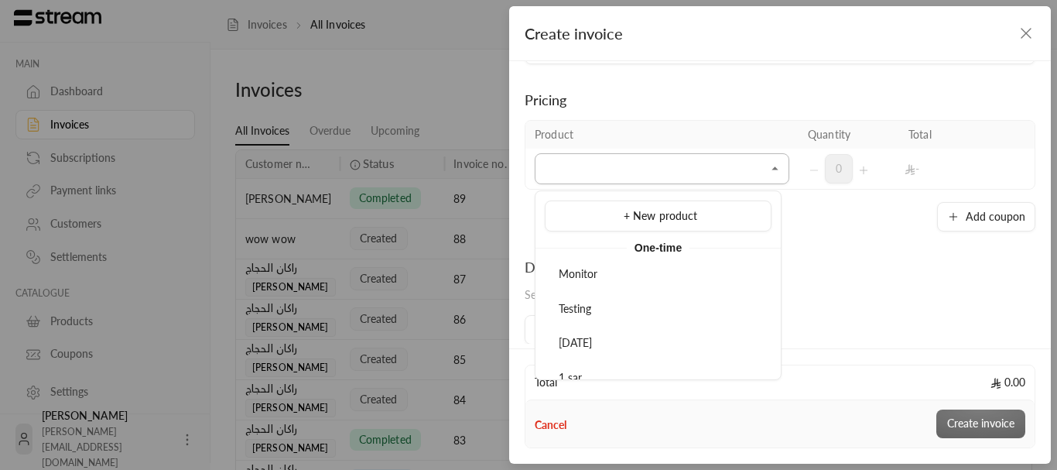
click at [689, 165] on input "Select customer" at bounding box center [662, 169] width 255 height 27
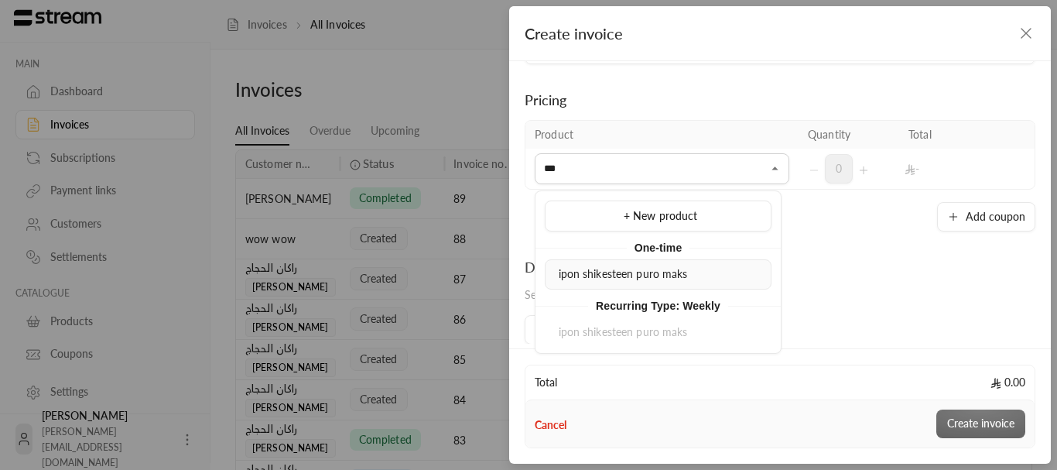
click at [595, 266] on div "ipon shikesteen puro maks" at bounding box center [658, 274] width 210 height 16
type input "***"
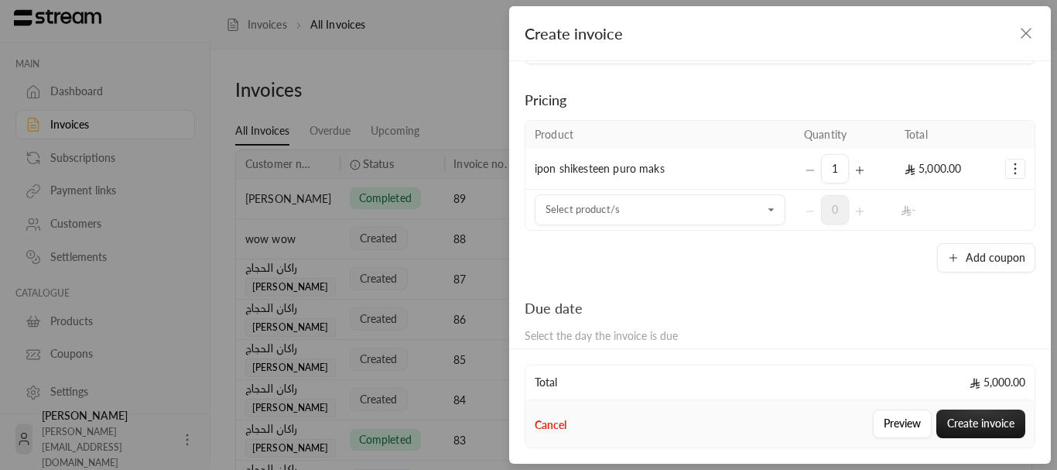
click at [721, 160] on td "ipon shikesteen puro maks" at bounding box center [660, 169] width 269 height 41
click at [715, 166] on td "ipon shikesteen puro maks" at bounding box center [660, 169] width 269 height 41
click at [1012, 165] on icon "Selected Products" at bounding box center [1015, 168] width 15 height 15
click at [855, 255] on div "Add coupon" at bounding box center [780, 257] width 511 height 29
click at [976, 417] on button "Create invoice" at bounding box center [980, 423] width 89 height 29
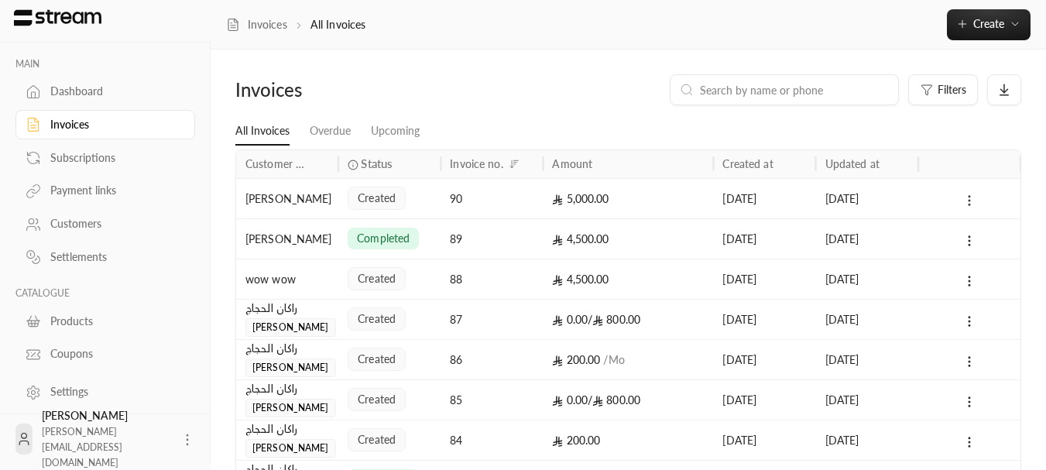
click at [965, 200] on icon at bounding box center [969, 200] width 14 height 14
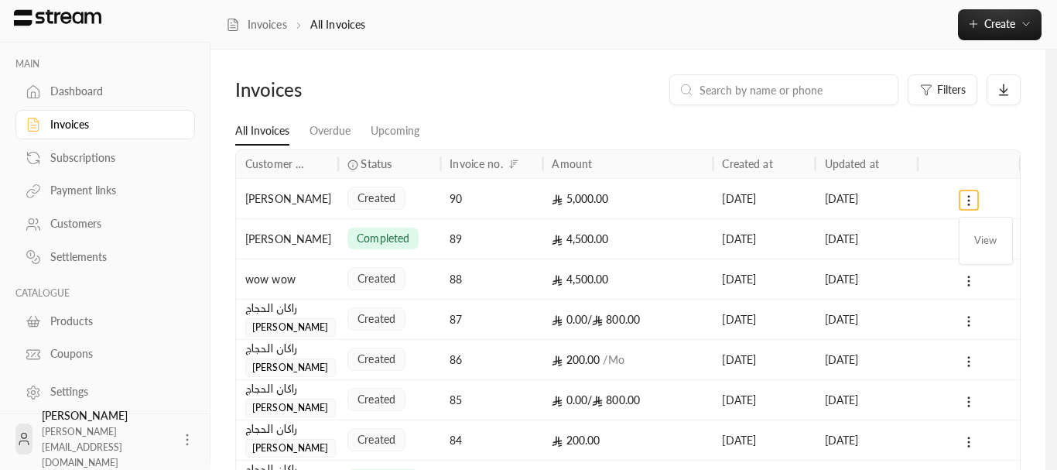
click at [286, 187] on div at bounding box center [528, 235] width 1057 height 470
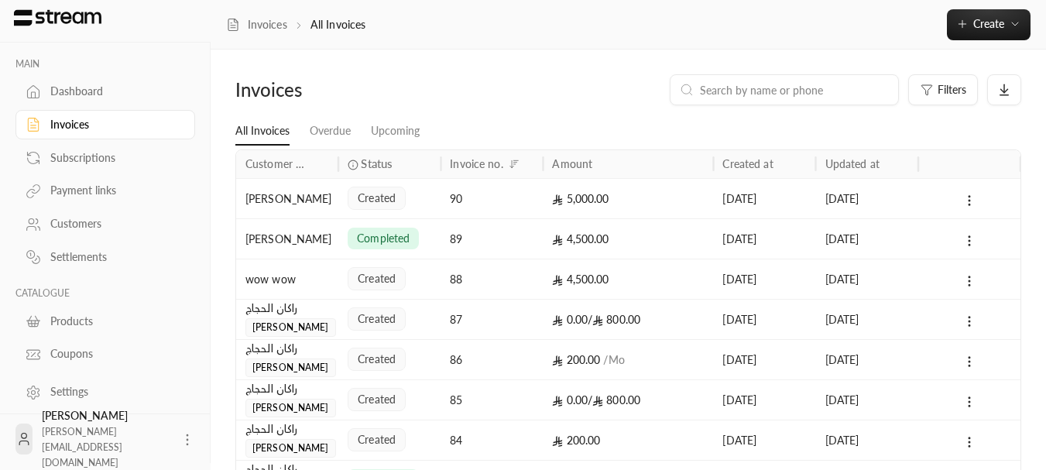
click at [279, 199] on div "[PERSON_NAME]" at bounding box center [287, 198] width 84 height 39
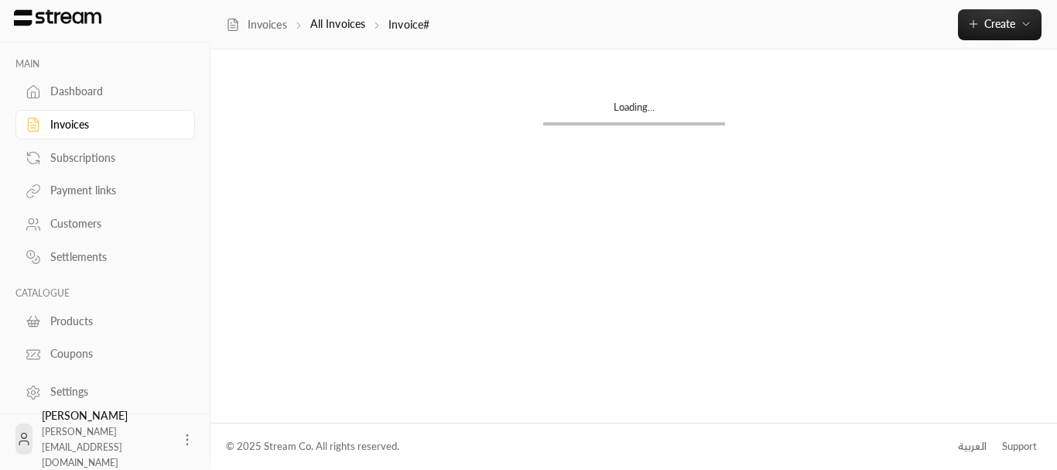
click at [279, 199] on div "Loading..." at bounding box center [634, 236] width 847 height 372
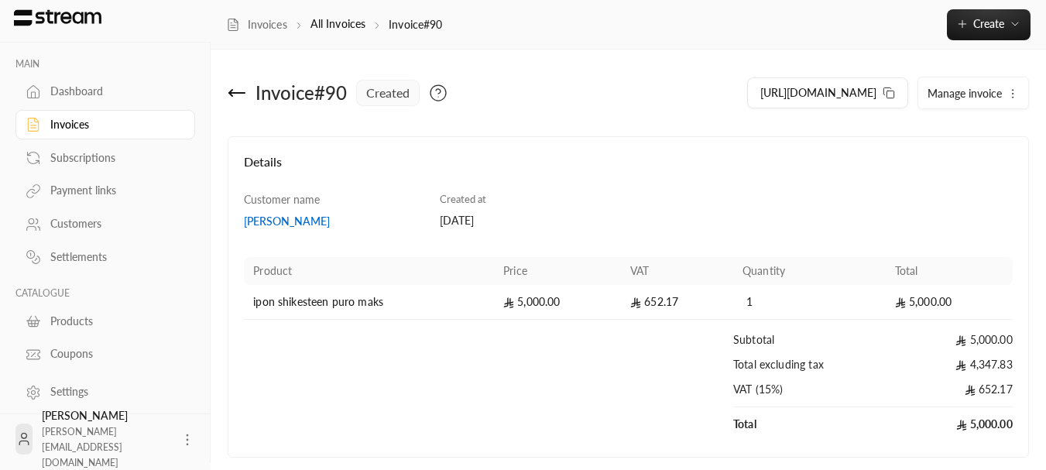
click at [1013, 91] on icon "button" at bounding box center [1012, 93] width 12 height 12
click at [947, 168] on span "Cancel" at bounding box center [950, 165] width 29 height 12
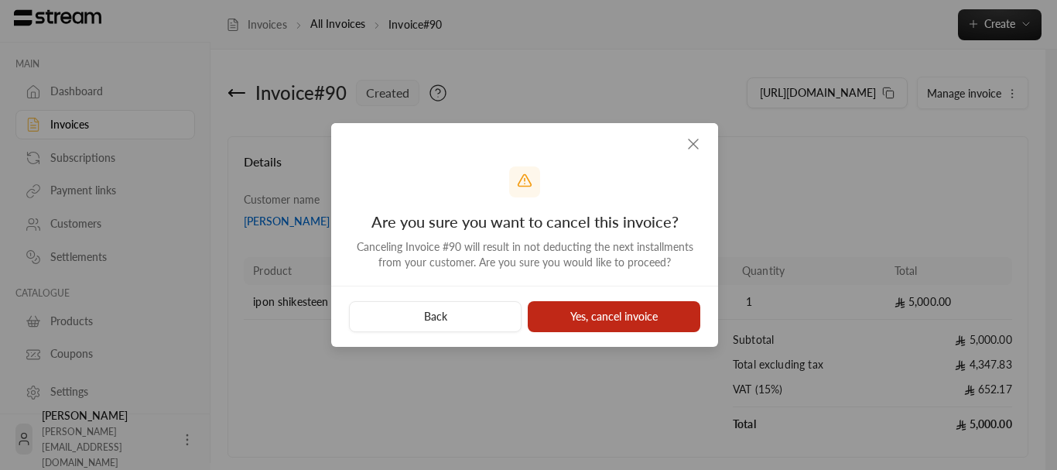
click at [573, 306] on button "Yes, cancel invoice" at bounding box center [614, 316] width 173 height 31
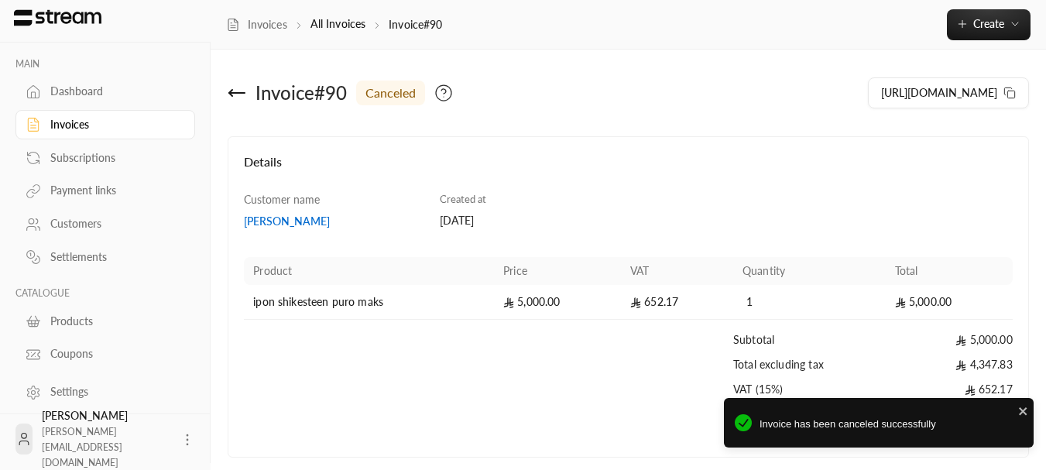
click at [249, 89] on div "Invoice # 90 canceled" at bounding box center [425, 92] width 408 height 37
click at [232, 90] on icon at bounding box center [230, 93] width 3 height 6
